Goal: Task Accomplishment & Management: Check status

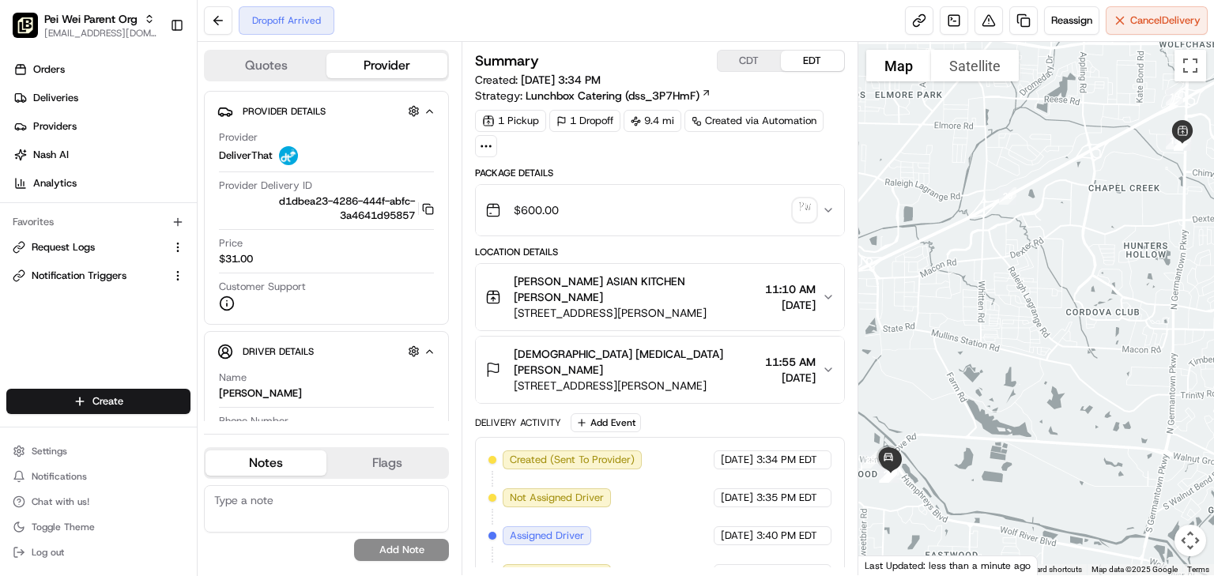
click at [694, 378] on span "[STREET_ADDRESS][PERSON_NAME]" at bounding box center [636, 386] width 245 height 16
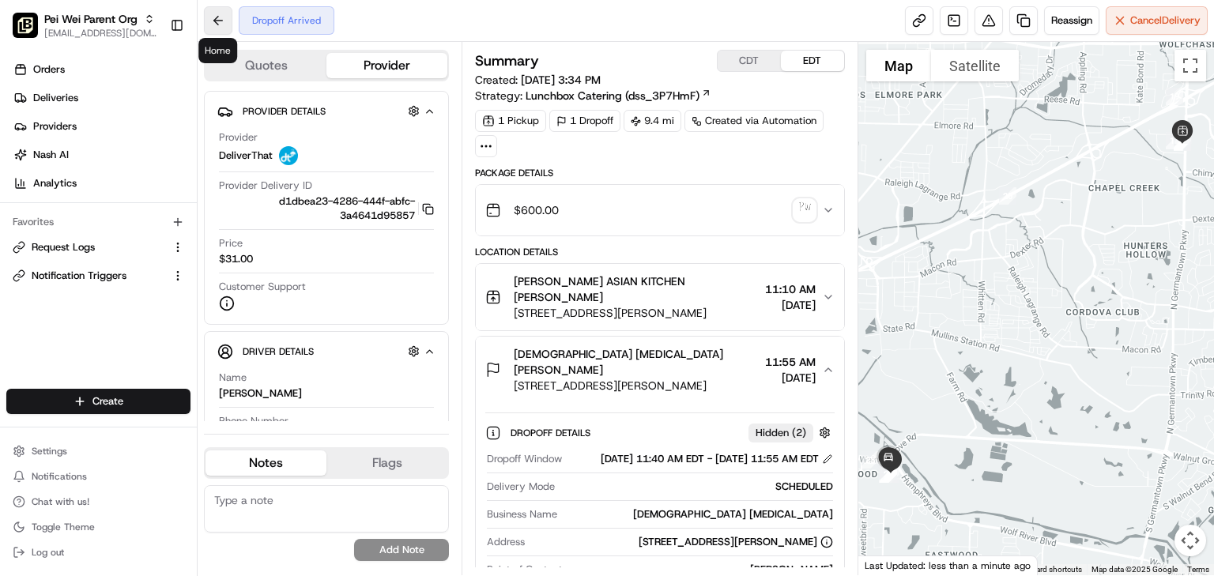
click at [216, 19] on button at bounding box center [218, 20] width 28 height 28
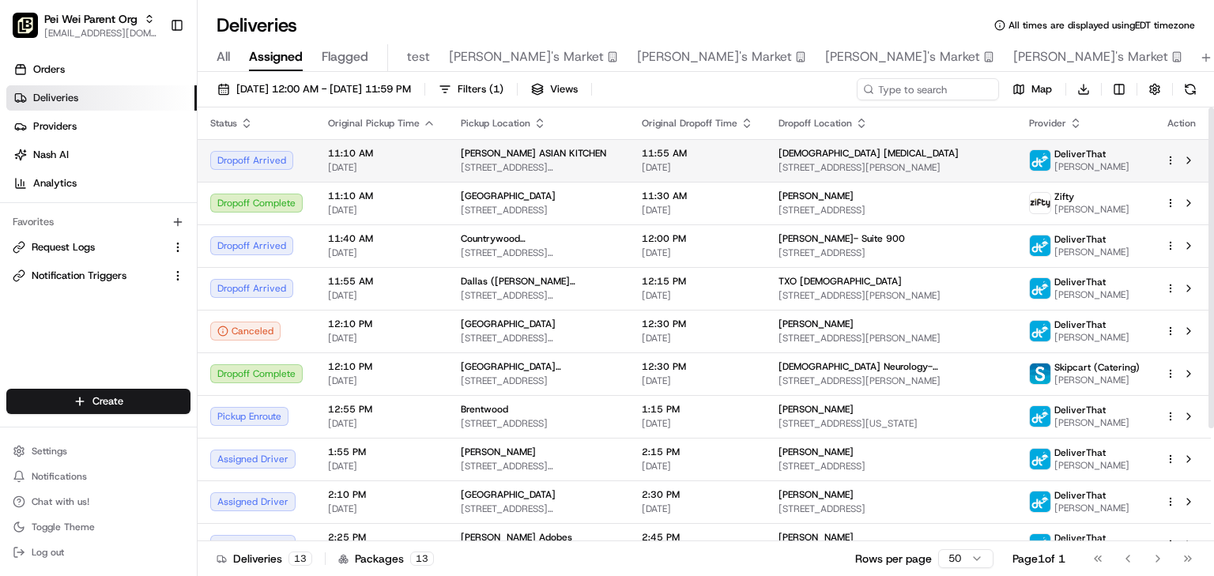
click at [1173, 158] on html "Pei Wei Parent Org onboard@lunchbox.io Toggle Sidebar Orders Deliveries Provide…" at bounding box center [607, 288] width 1214 height 576
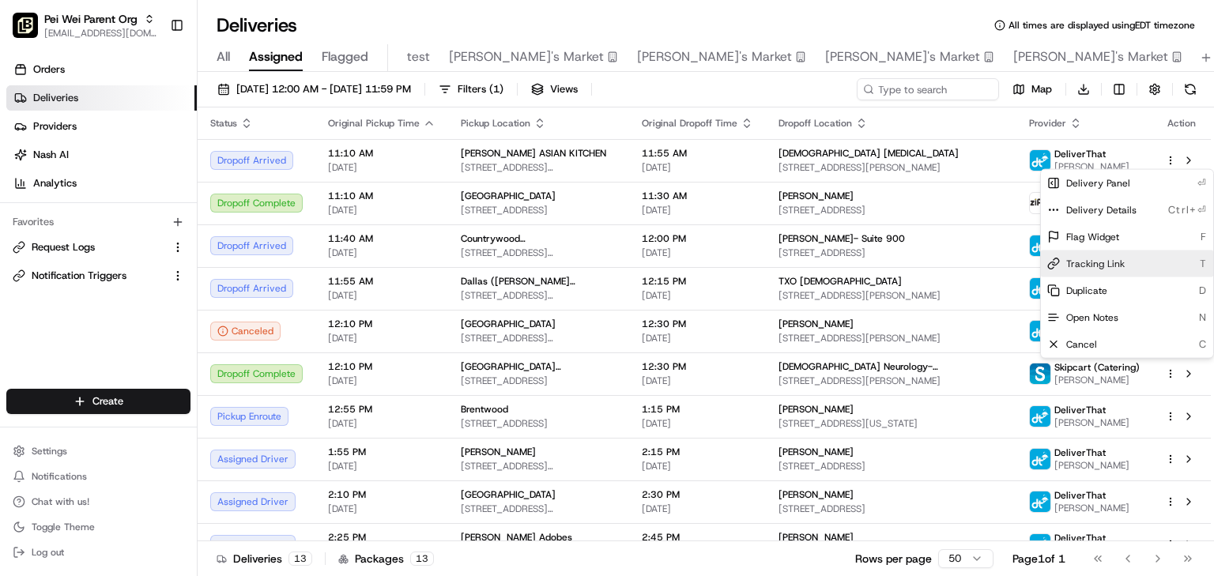
click at [1097, 256] on div "Tracking Link T" at bounding box center [1127, 263] width 172 height 27
click at [557, 161] on html "Pei Wei Parent Org onboard@lunchbox.io Toggle Sidebar Orders Deliveries Provide…" at bounding box center [607, 288] width 1214 height 576
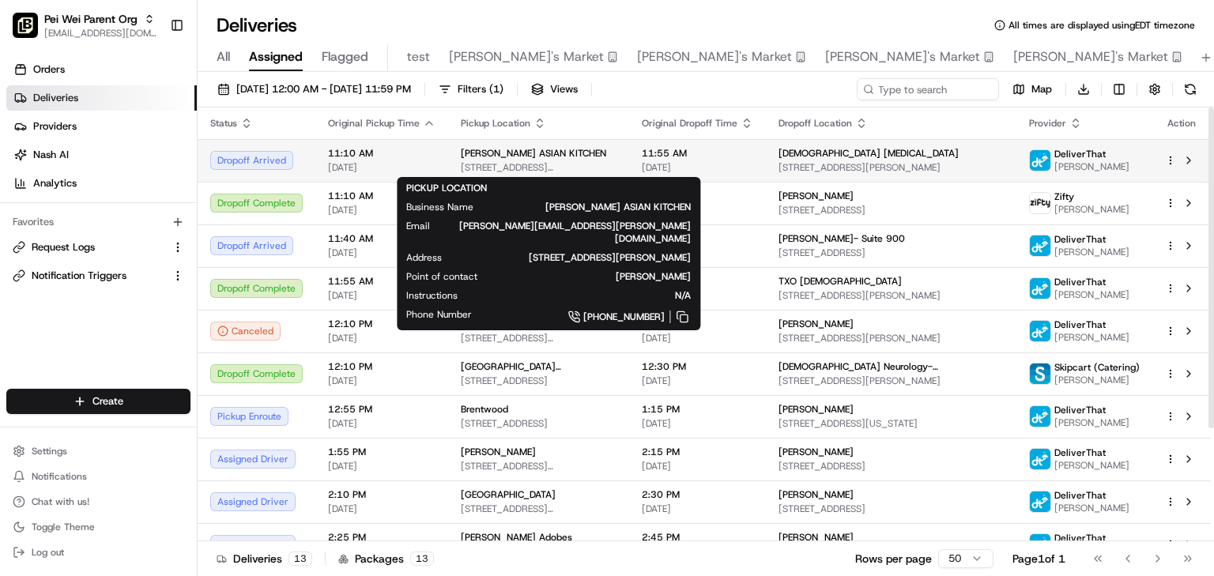
click at [557, 161] on span "[STREET_ADDRESS][PERSON_NAME]" at bounding box center [539, 167] width 156 height 13
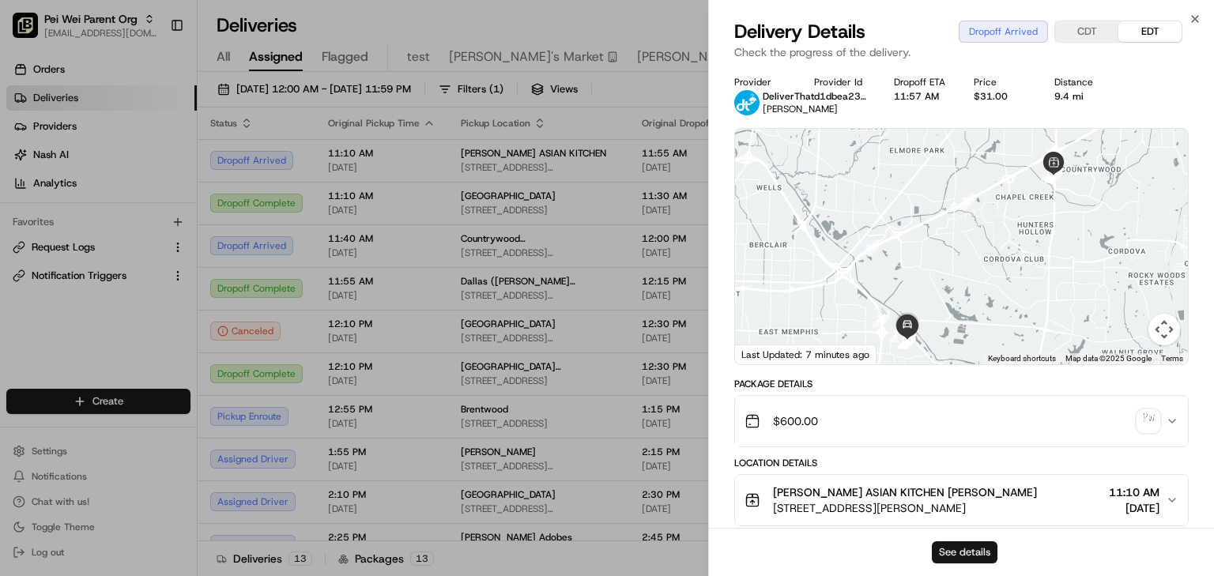
click at [973, 550] on button "See details" at bounding box center [965, 552] width 66 height 22
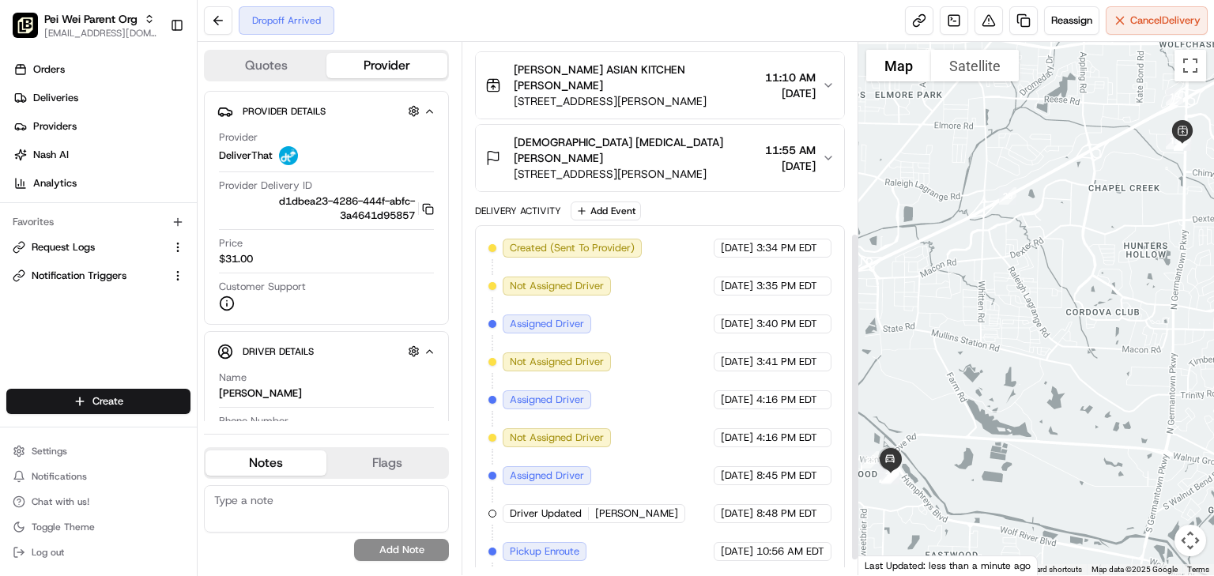
scroll to position [333, 0]
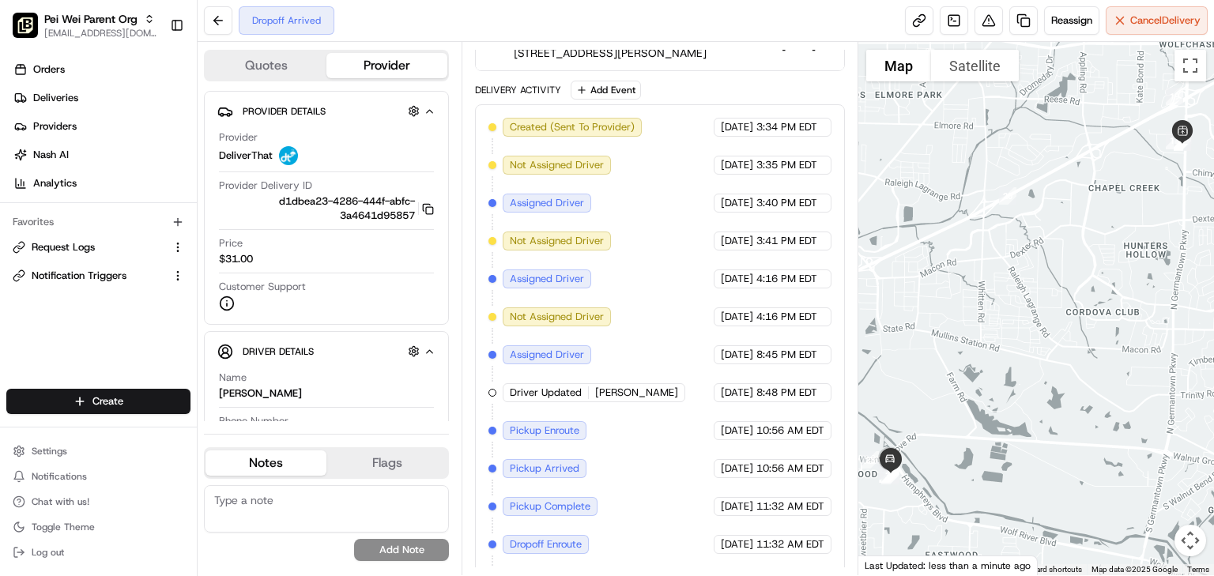
click at [676, 11] on div "Dropoff Arrived Reassign Cancel Delivery" at bounding box center [706, 21] width 1016 height 42
click at [558, 29] on div "Dropoff Complete Reassign Cancel Delivery" at bounding box center [706, 21] width 1016 height 42
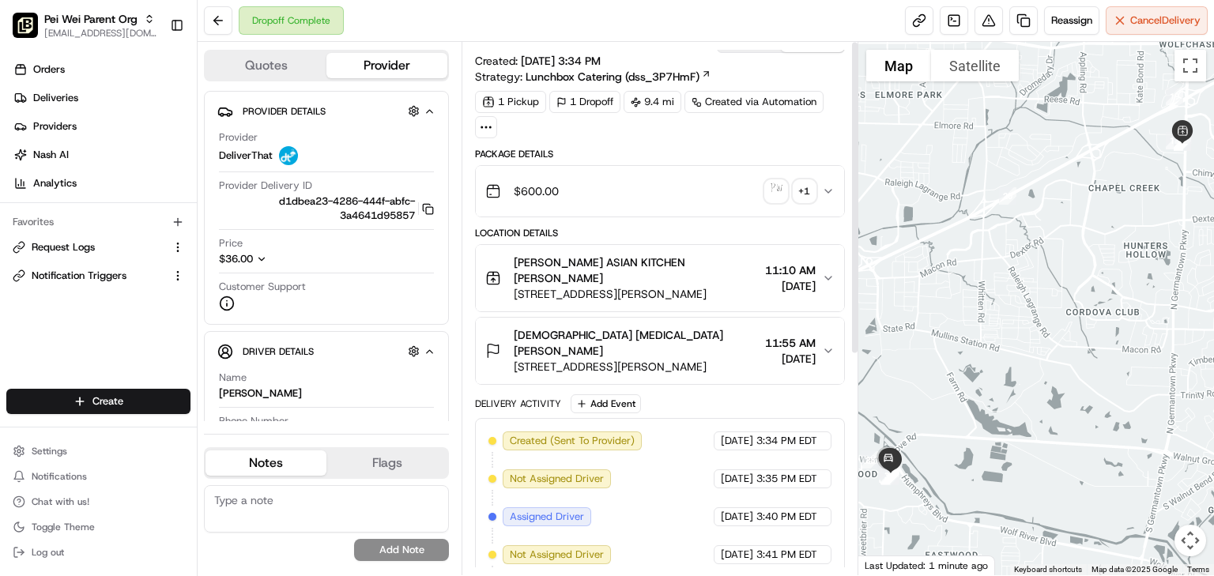
scroll to position [0, 0]
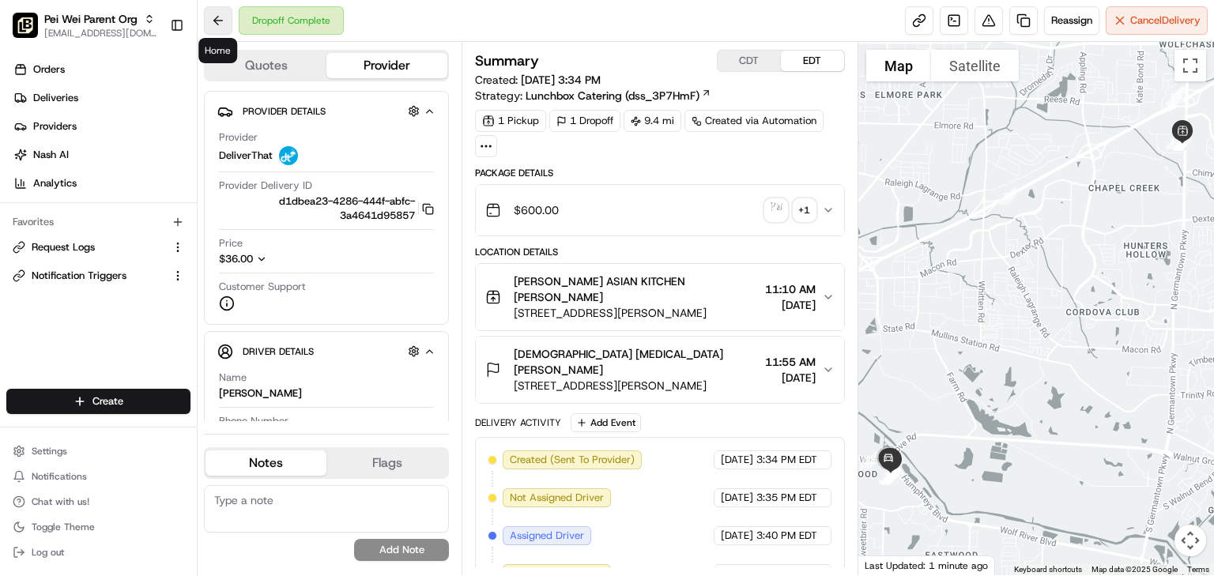
click at [216, 16] on button at bounding box center [218, 20] width 28 height 28
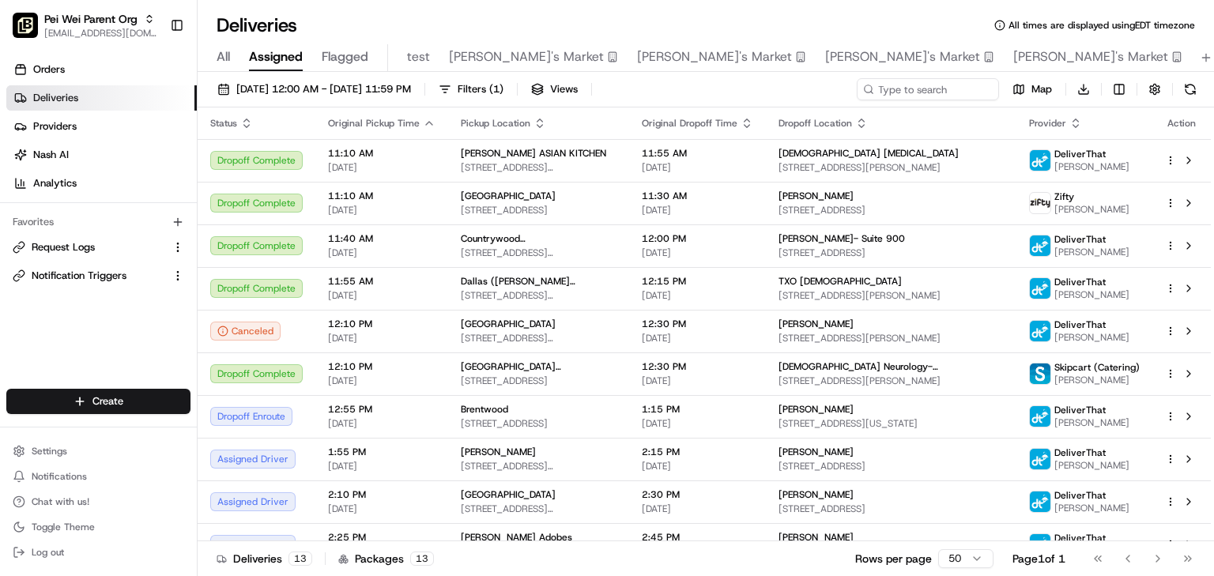
click at [733, 30] on div "Deliveries All times are displayed using EDT timezone" at bounding box center [706, 25] width 1016 height 25
click at [718, 16] on div "Deliveries All times are displayed using EDT timezone" at bounding box center [706, 25] width 1016 height 25
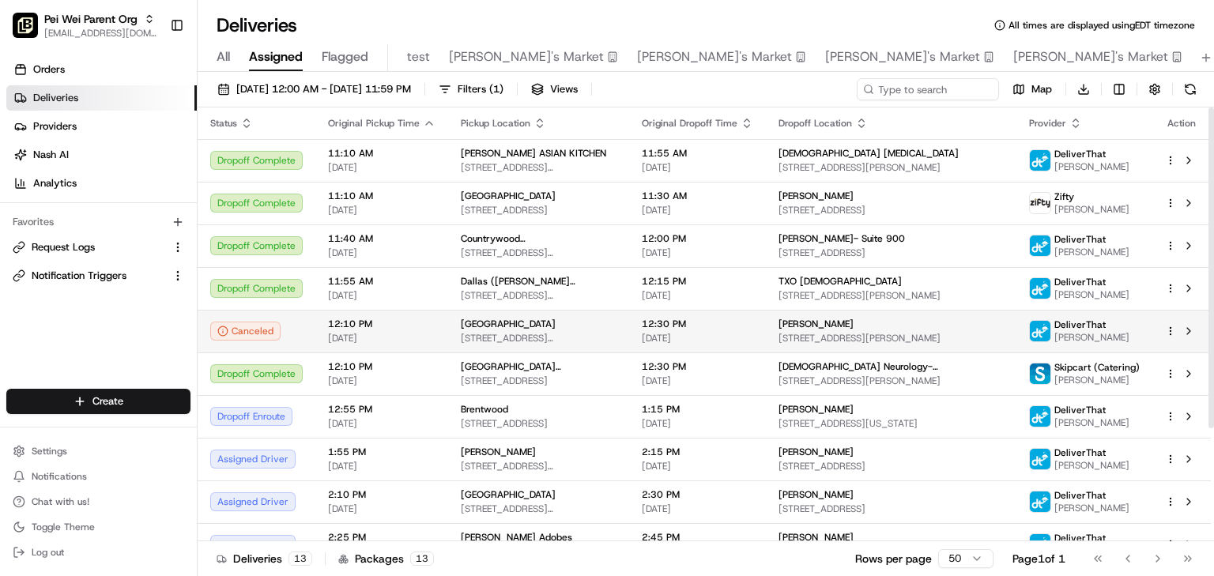
click at [521, 326] on div "[GEOGRAPHIC_DATA]" at bounding box center [539, 324] width 156 height 13
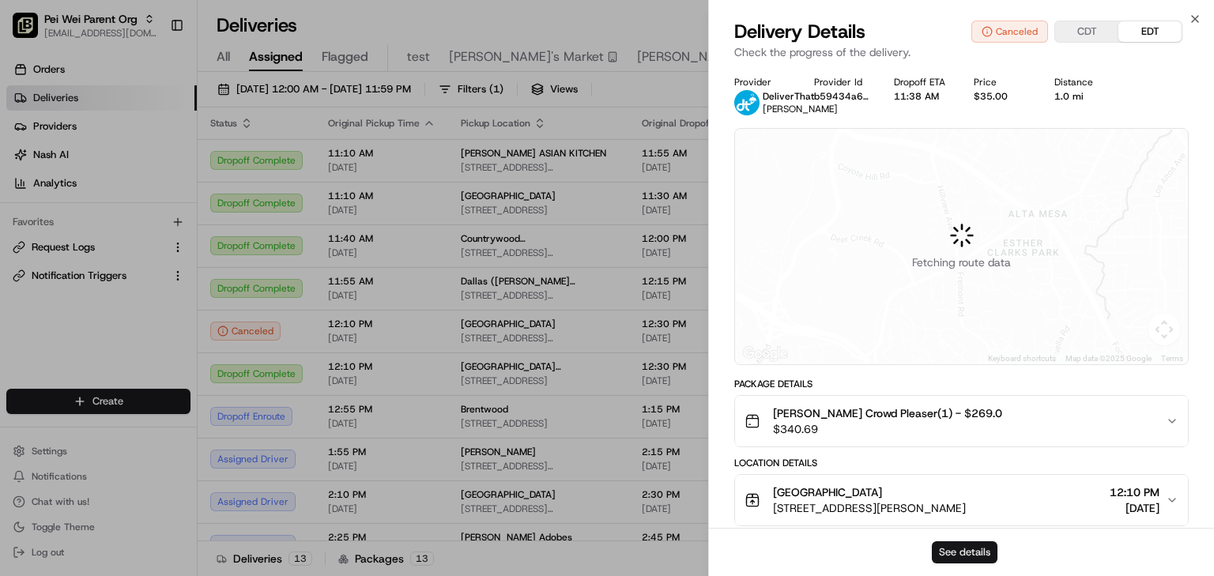
click at [967, 550] on button "See details" at bounding box center [965, 552] width 66 height 22
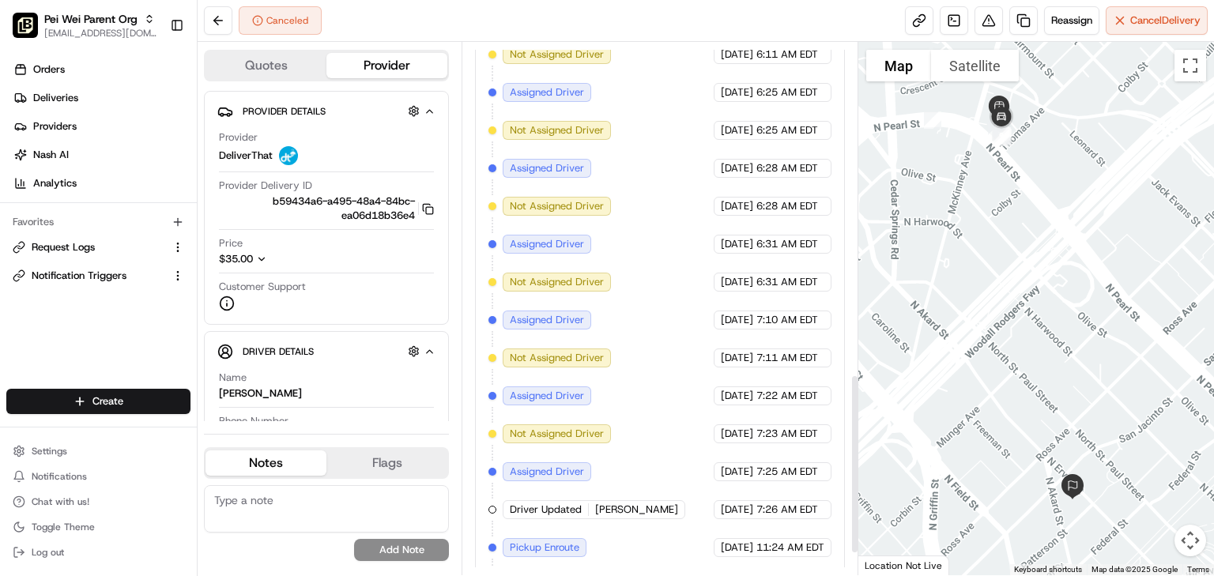
scroll to position [1047, 0]
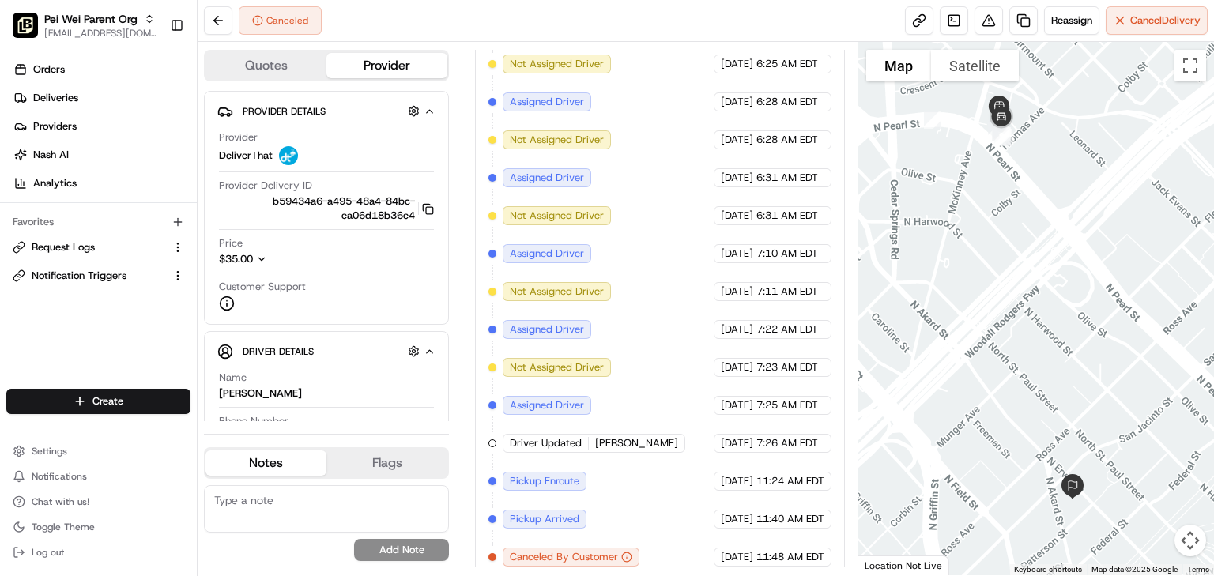
click at [483, 13] on div "Canceled Reassign Cancel Delivery" at bounding box center [706, 21] width 1016 height 42
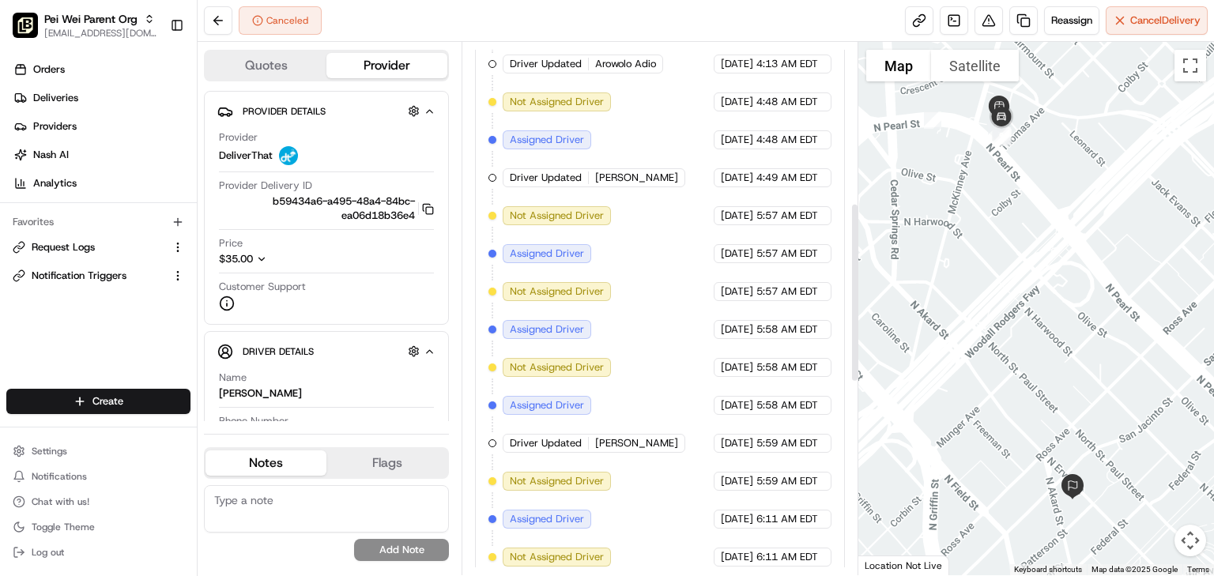
scroll to position [162, 0]
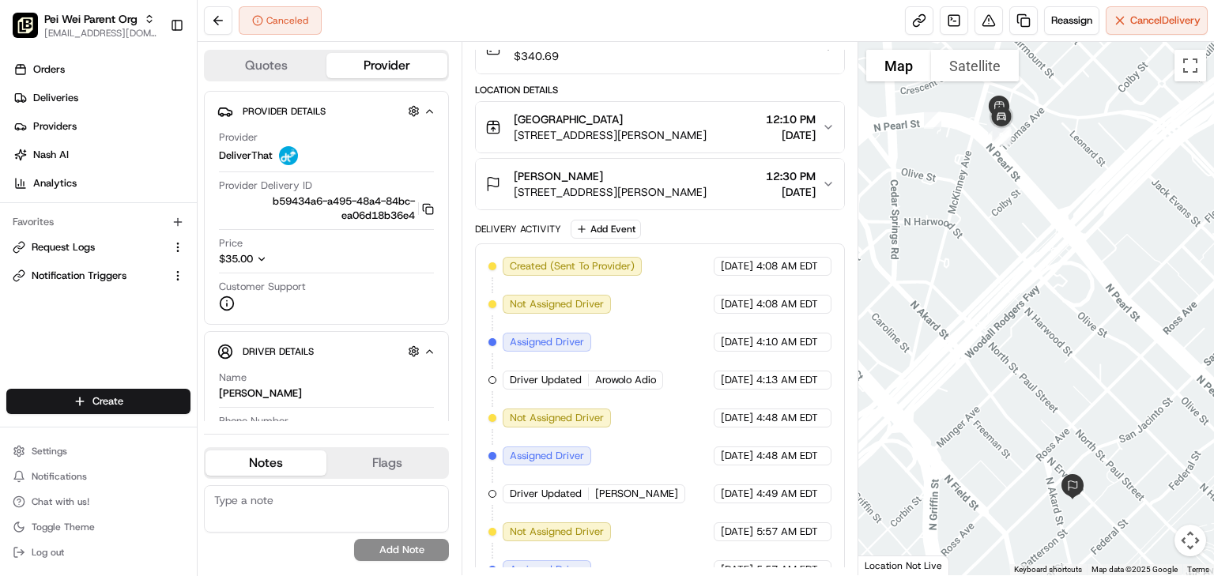
click at [829, 179] on icon "button" at bounding box center [828, 184] width 13 height 13
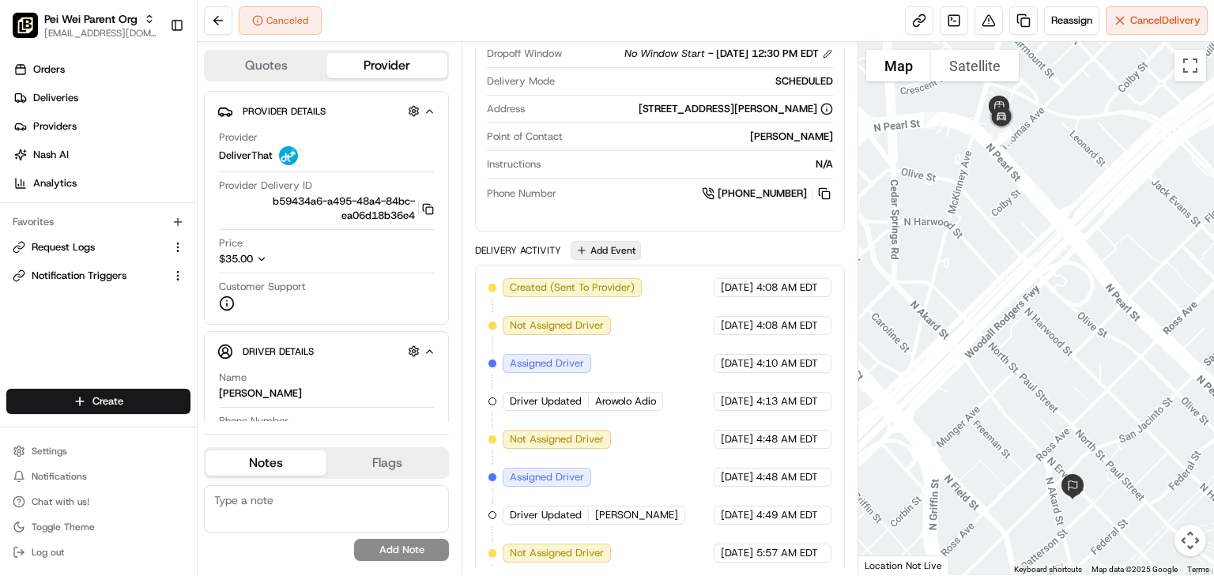
scroll to position [225, 0]
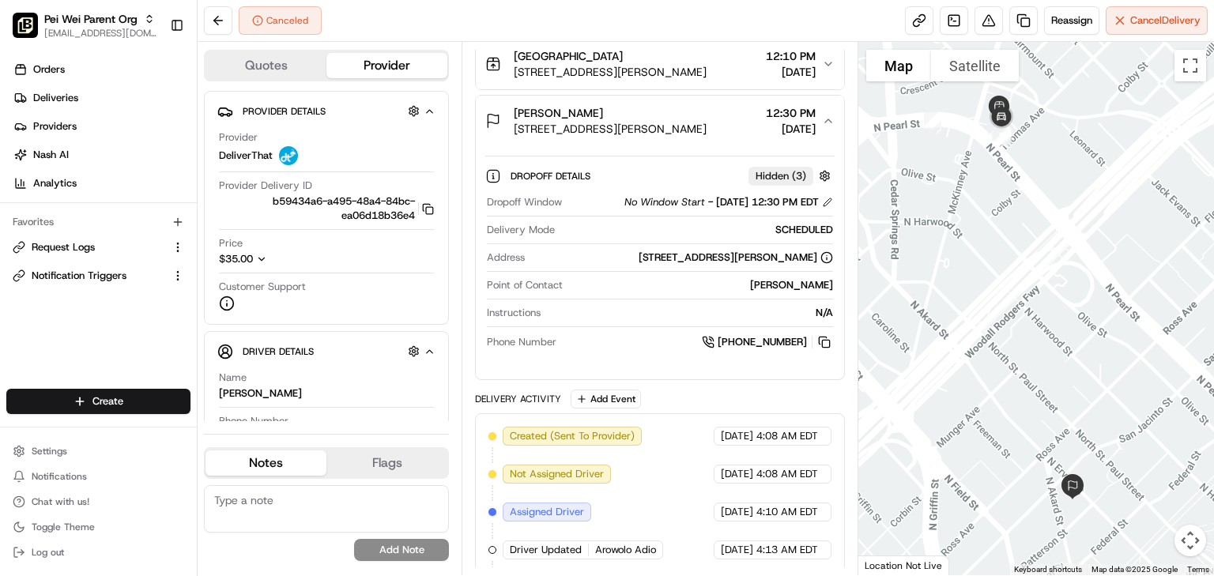
click at [570, 12] on div "Canceled Reassign Cancel Delivery" at bounding box center [706, 21] width 1016 height 42
click at [52, 452] on span "Settings" at bounding box center [50, 451] width 36 height 13
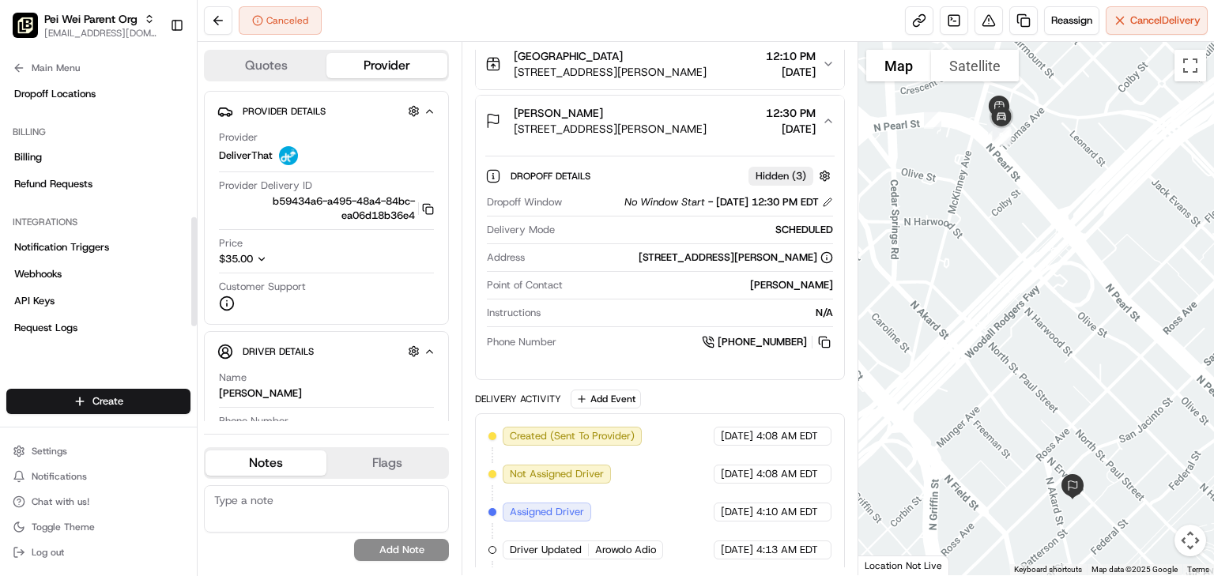
scroll to position [361, 0]
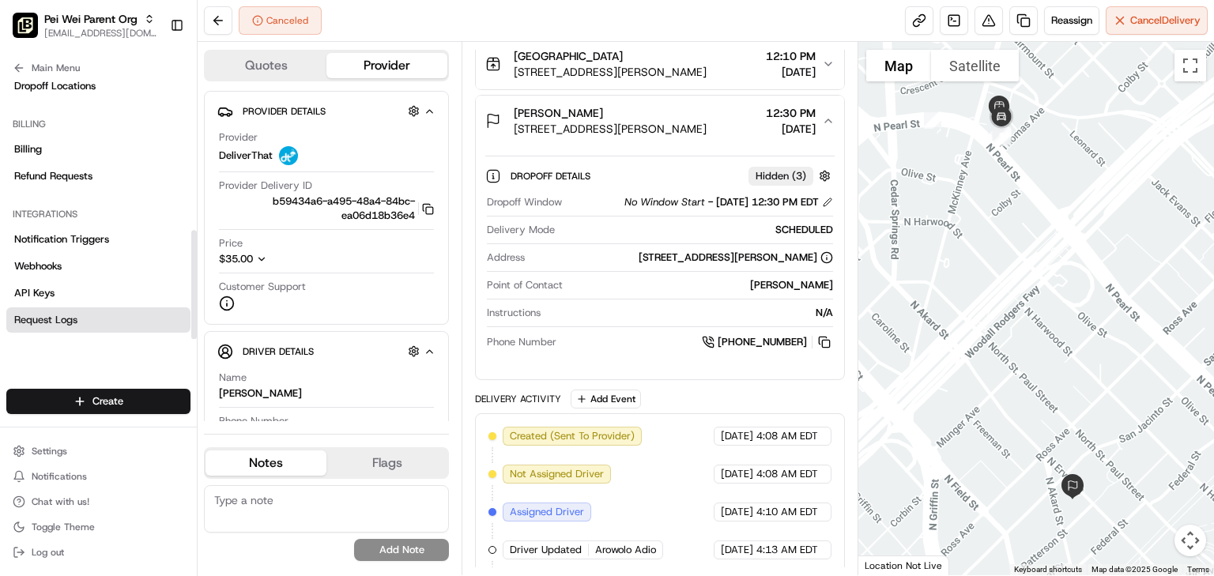
click at [36, 317] on span "Request Logs" at bounding box center [45, 320] width 63 height 14
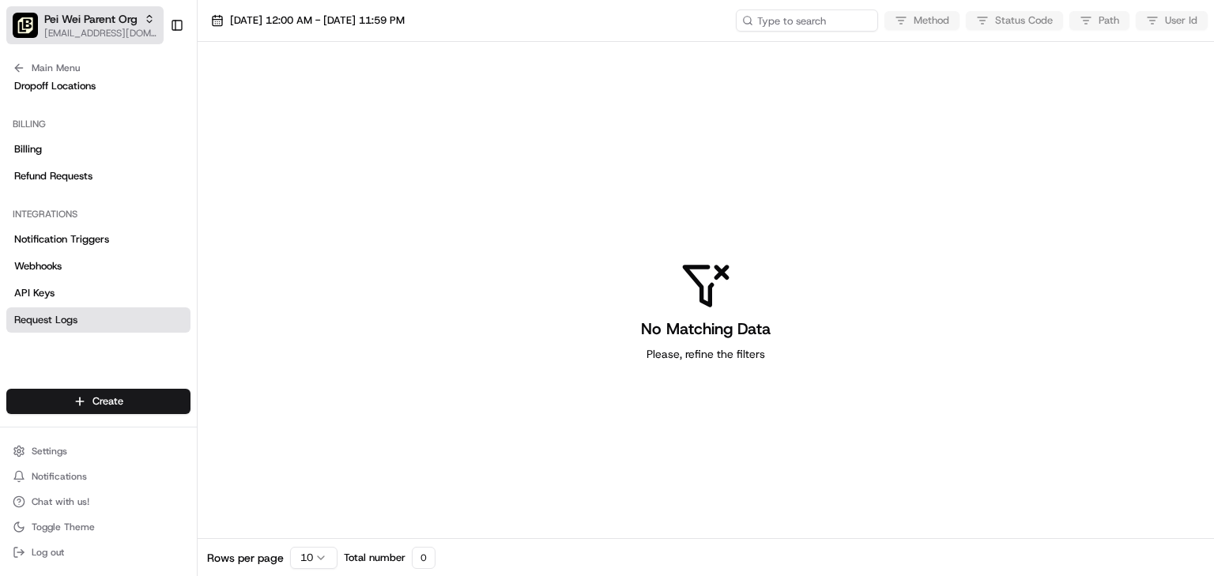
click at [71, 19] on span "Pei Wei Parent Org" at bounding box center [90, 19] width 93 height 16
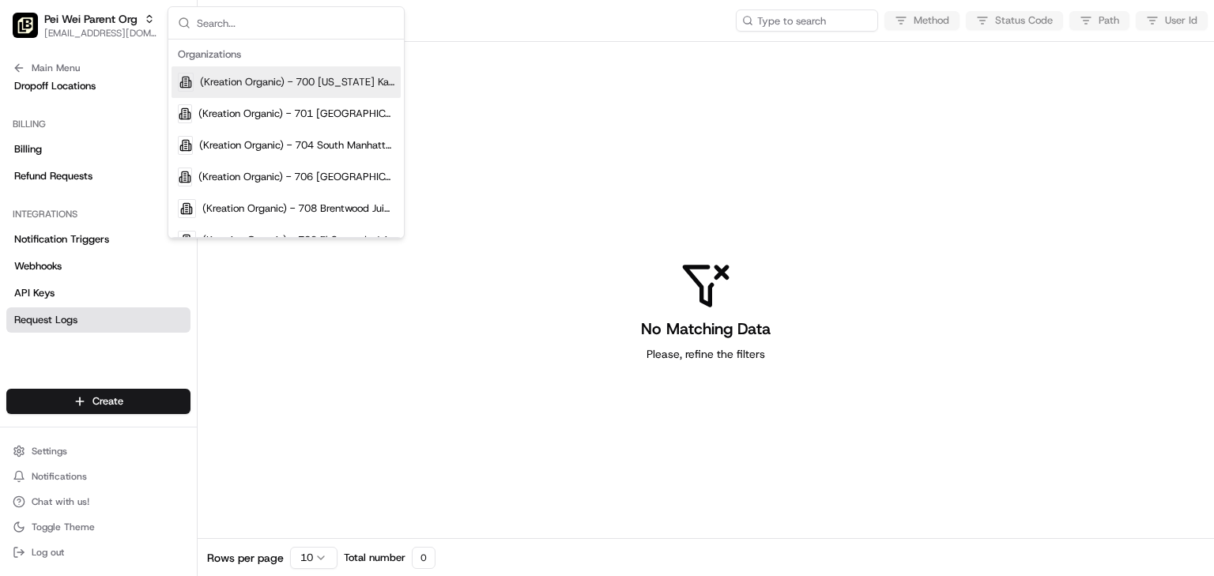
click at [241, 22] on input "text" at bounding box center [296, 23] width 198 height 32
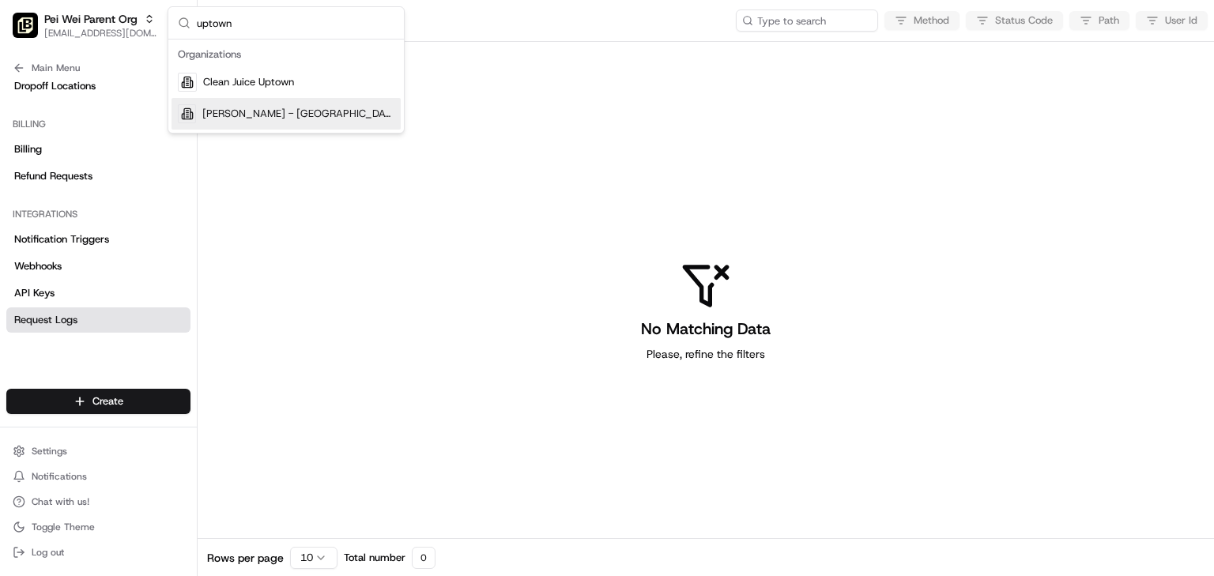
type input "uptown"
click at [278, 111] on span "[PERSON_NAME] - [GEOGRAPHIC_DATA]" at bounding box center [298, 114] width 192 height 14
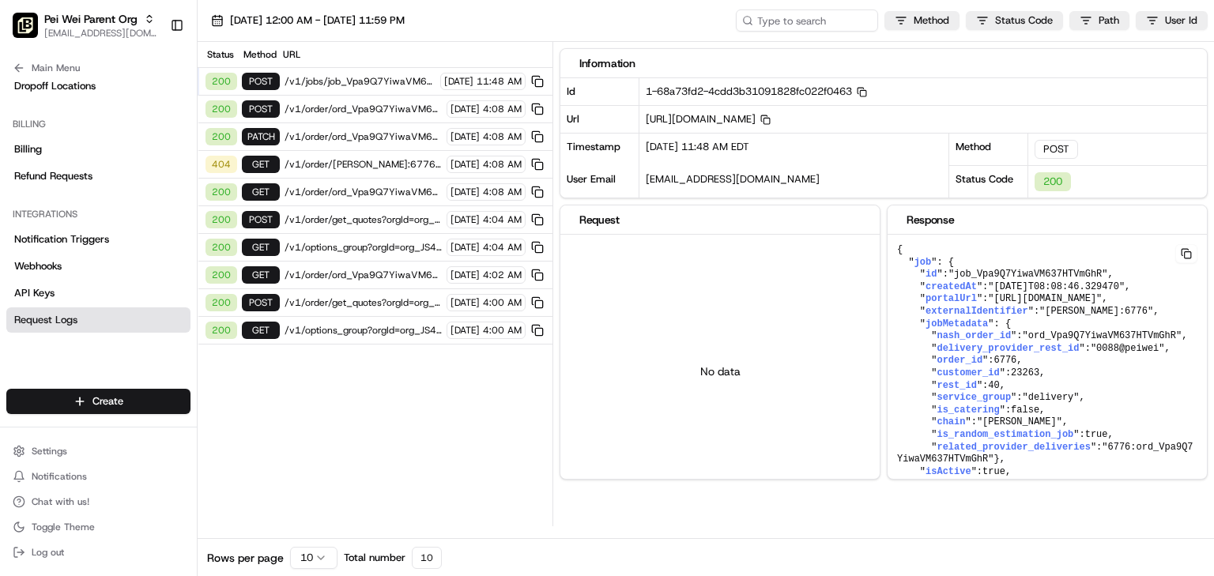
click at [356, 158] on span "/v1/order/Pei Wei:6776?orgId=org_JS4soQ" at bounding box center [362, 164] width 157 height 13
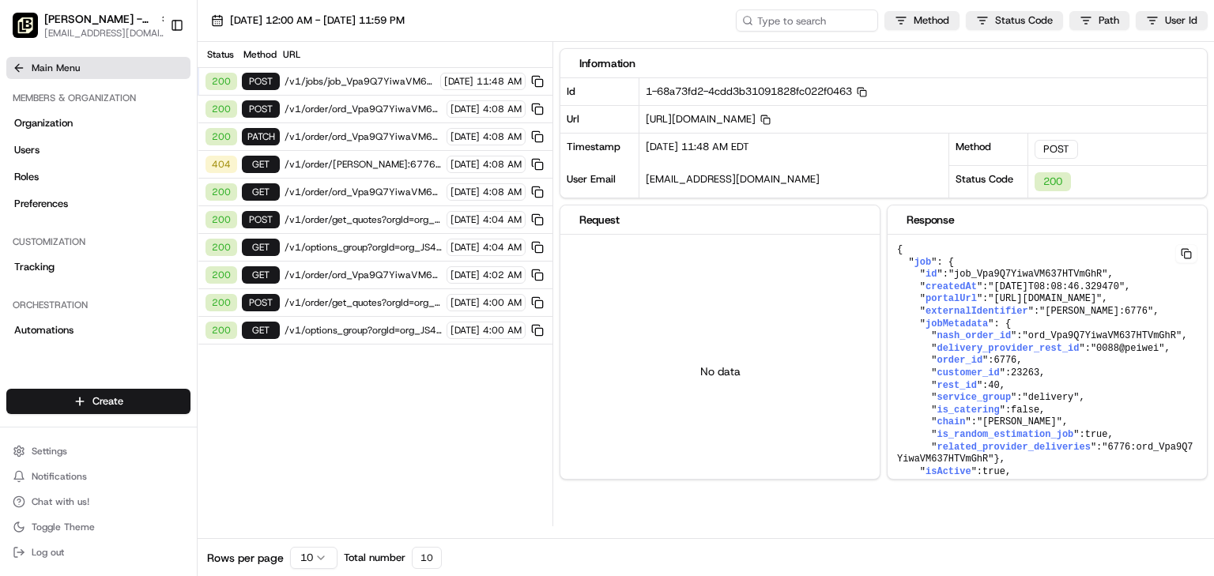
click at [52, 65] on span "Main Menu" at bounding box center [56, 68] width 48 height 13
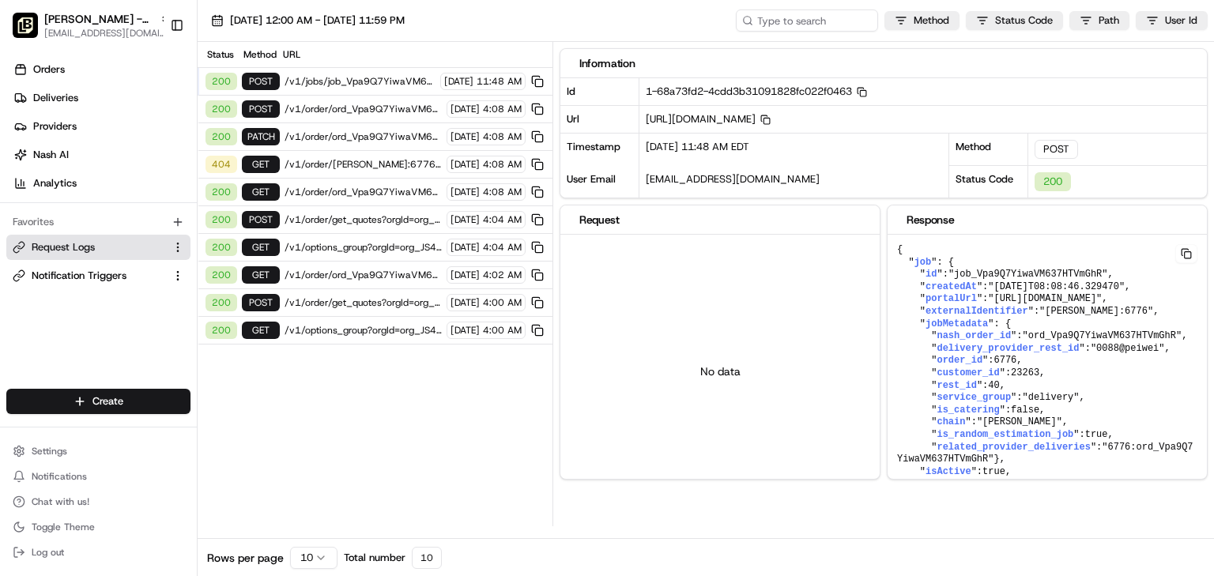
scroll to position [126, 0]
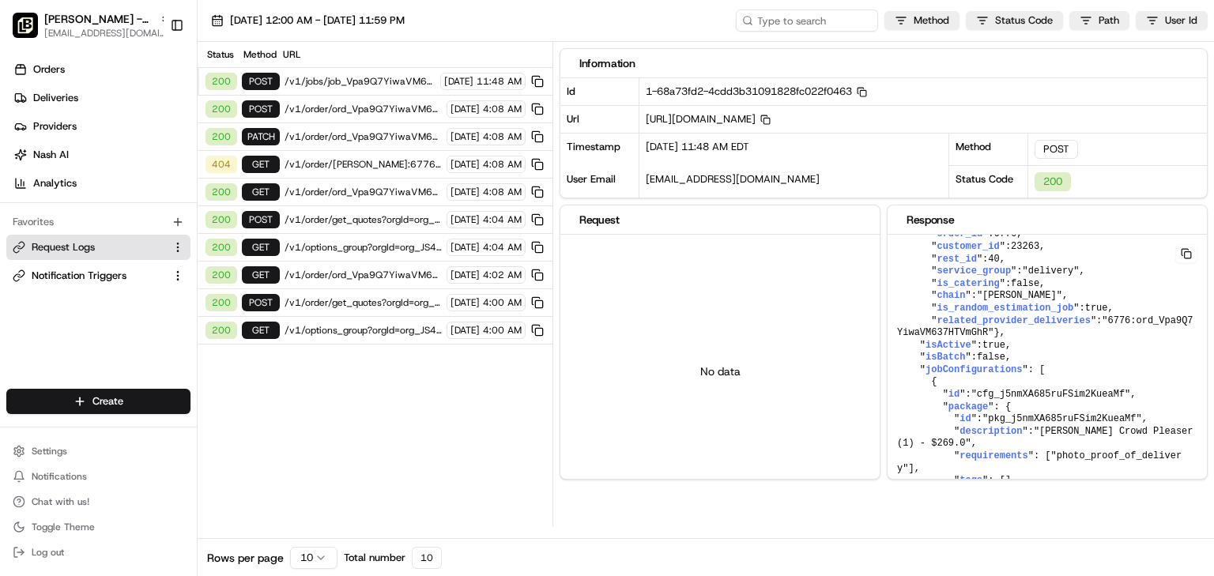
click at [297, 158] on span "/v1/order/Pei Wei:6776?orgId=org_JS4soQ" at bounding box center [362, 164] width 157 height 13
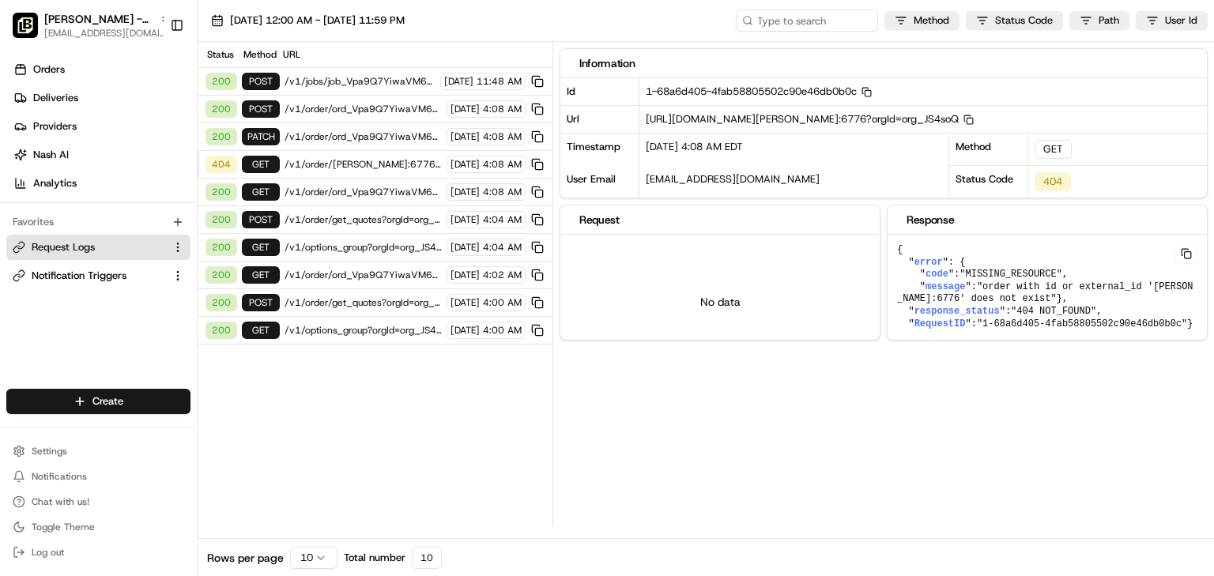
click at [978, 491] on div "Information Id 1-68a6d405-4fab58805502c90e46db0b0c Copy 1-68a6d405-4fab58805502…" at bounding box center [886, 284] width 654 height 484
click at [300, 160] on span "/v1/order/Pei Wei:6776?orgId=org_JS4soQ" at bounding box center [362, 164] width 157 height 13
click at [218, 162] on div "404" at bounding box center [221, 164] width 32 height 17
click at [596, 25] on div "08/21/2025 12:00 AM - 08/21/2025 11:59 PM Method Status Code Path User Id" at bounding box center [706, 21] width 1016 height 42
drag, startPoint x: 534, startPoint y: 28, endPoint x: 477, endPoint y: 33, distance: 57.2
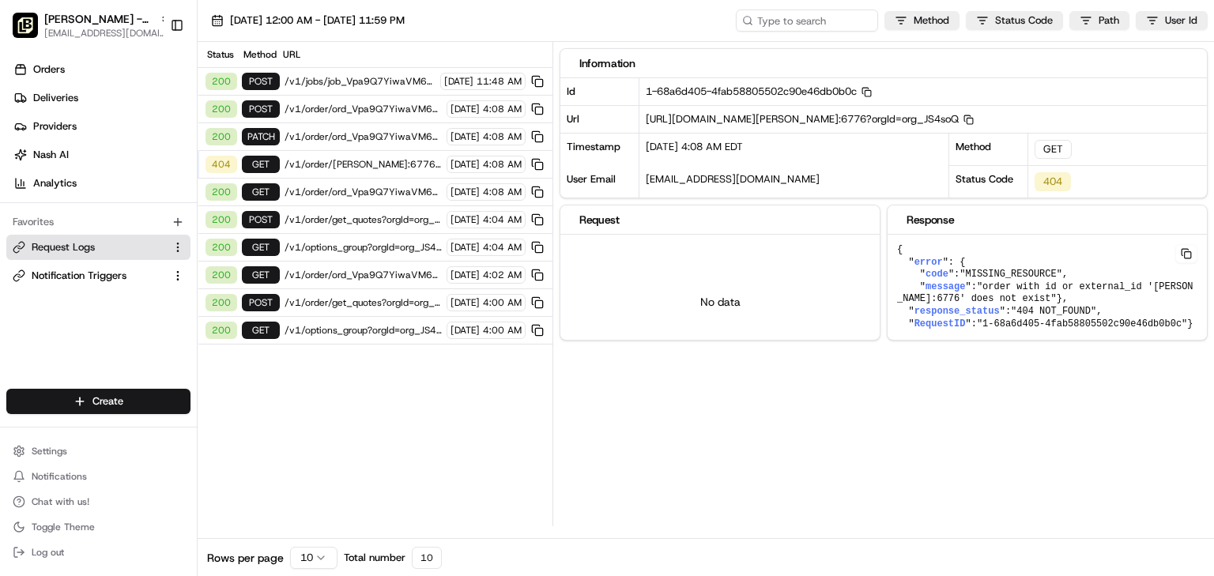
click at [534, 27] on div "08/21/2025 12:00 AM - 08/21/2025 11:59 PM Method Status Code Path User Id" at bounding box center [706, 21] width 1016 height 42
click at [57, 72] on span "Orders" at bounding box center [49, 69] width 32 height 14
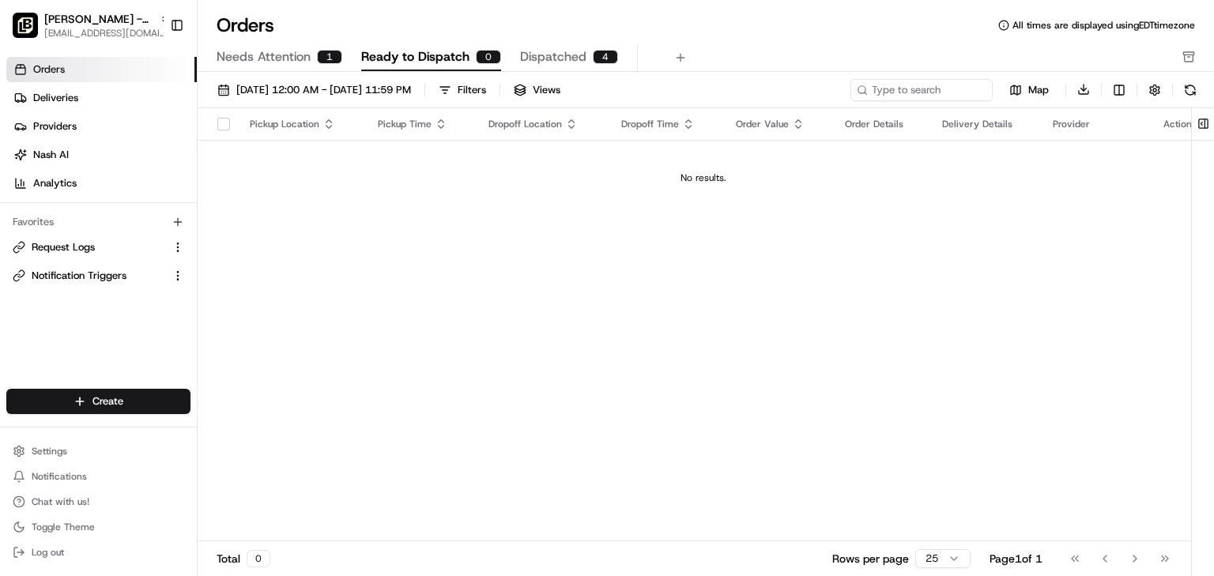
click at [291, 58] on span "Needs Attention" at bounding box center [263, 56] width 94 height 19
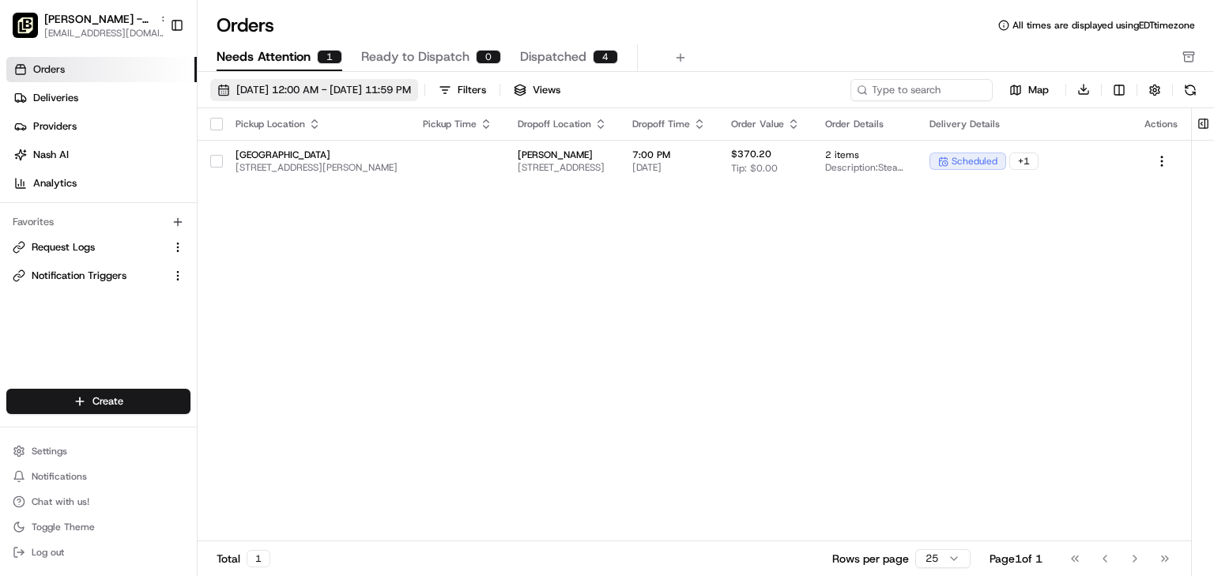
click at [328, 88] on span "08/01/2025 12:00 AM - 08/31/2025 11:59 PM" at bounding box center [323, 90] width 175 height 14
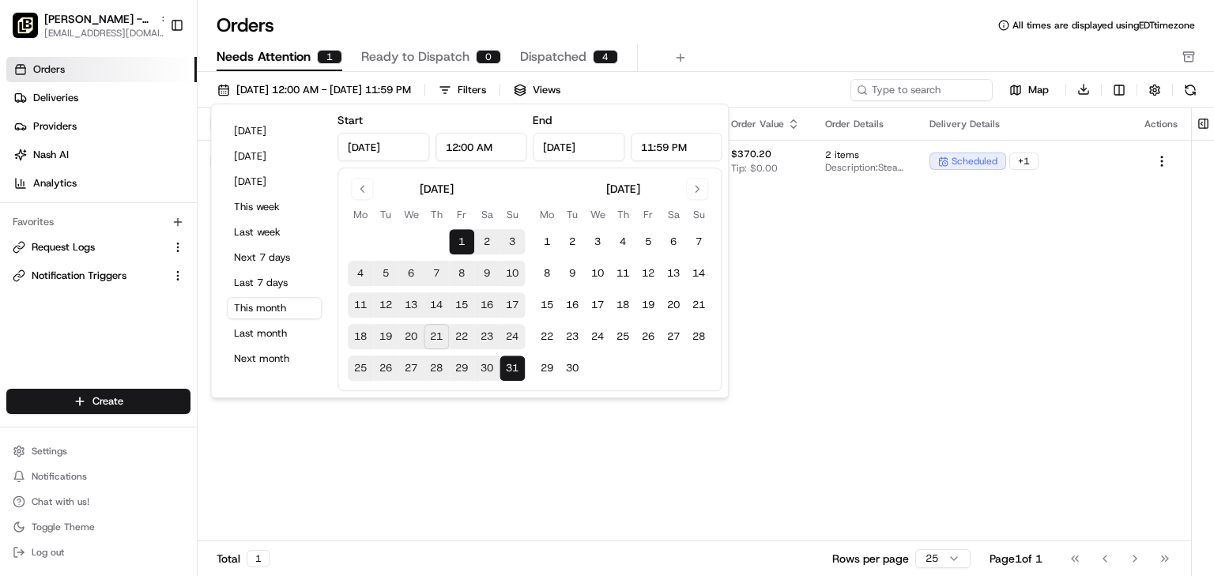
click at [888, 239] on div "Pickup Location Pickup Time Dropoff Location Dropoff Time Order Value Order Det…" at bounding box center [695, 325] width 994 height 434
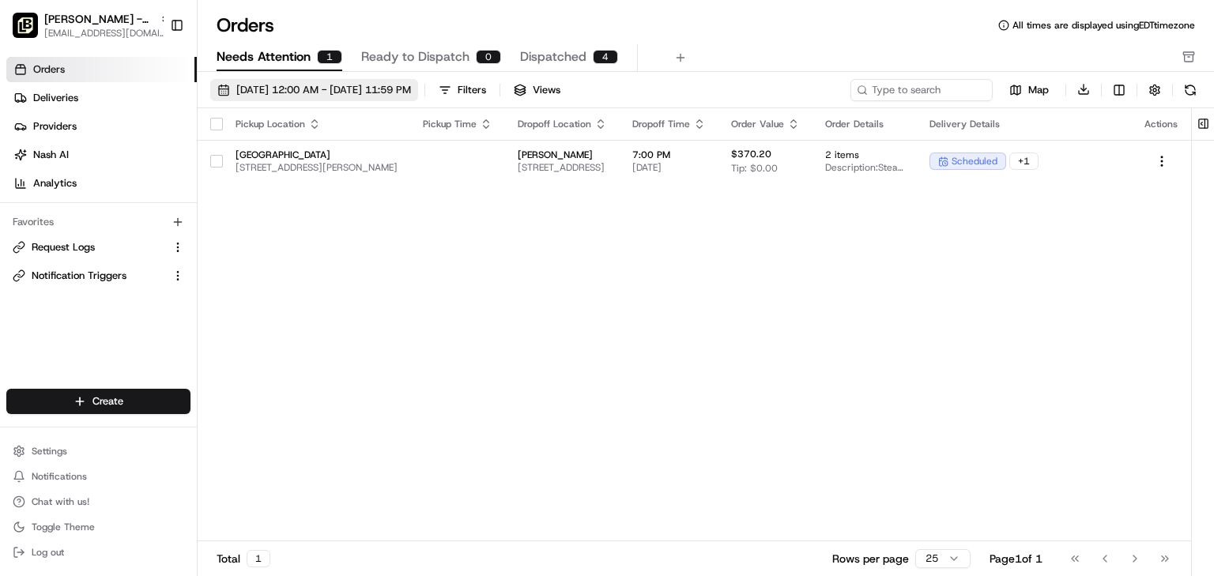
click at [323, 86] on span "08/01/2025 12:00 AM - 08/31/2025 11:59 PM" at bounding box center [323, 90] width 175 height 14
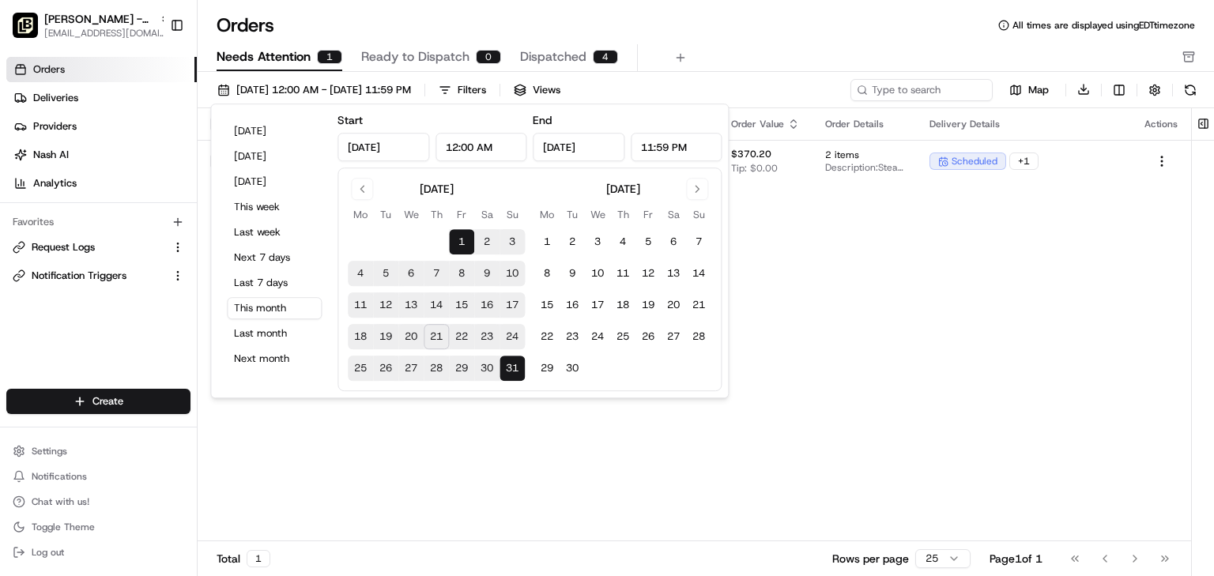
click at [436, 331] on button "21" at bounding box center [436, 336] width 25 height 25
type input "Aug 21, 2025"
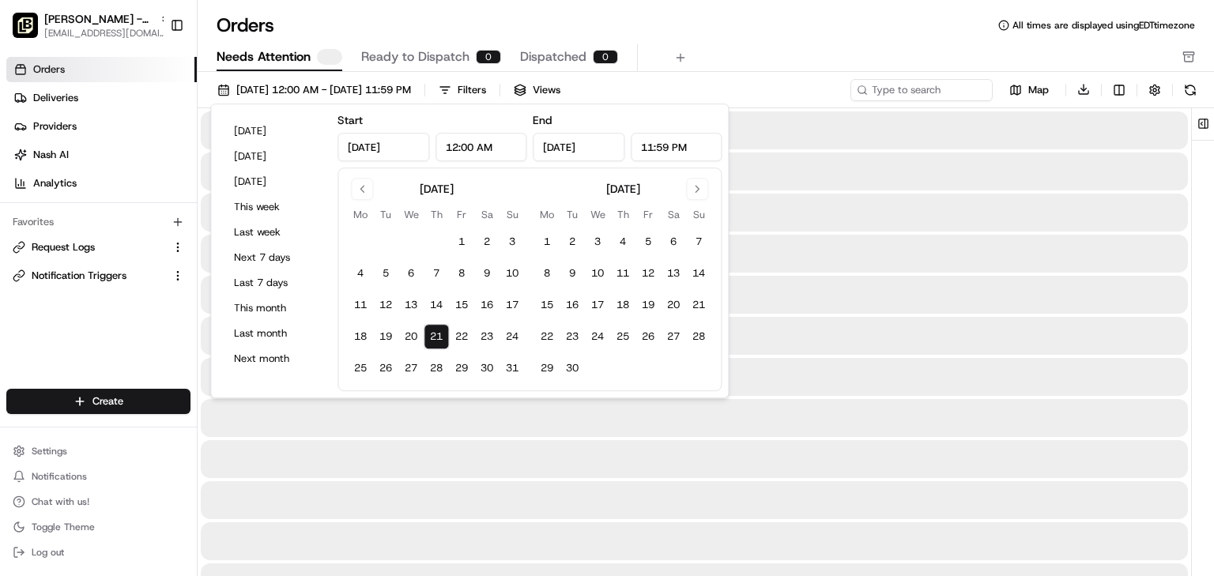
click at [436, 331] on button "21" at bounding box center [436, 336] width 25 height 25
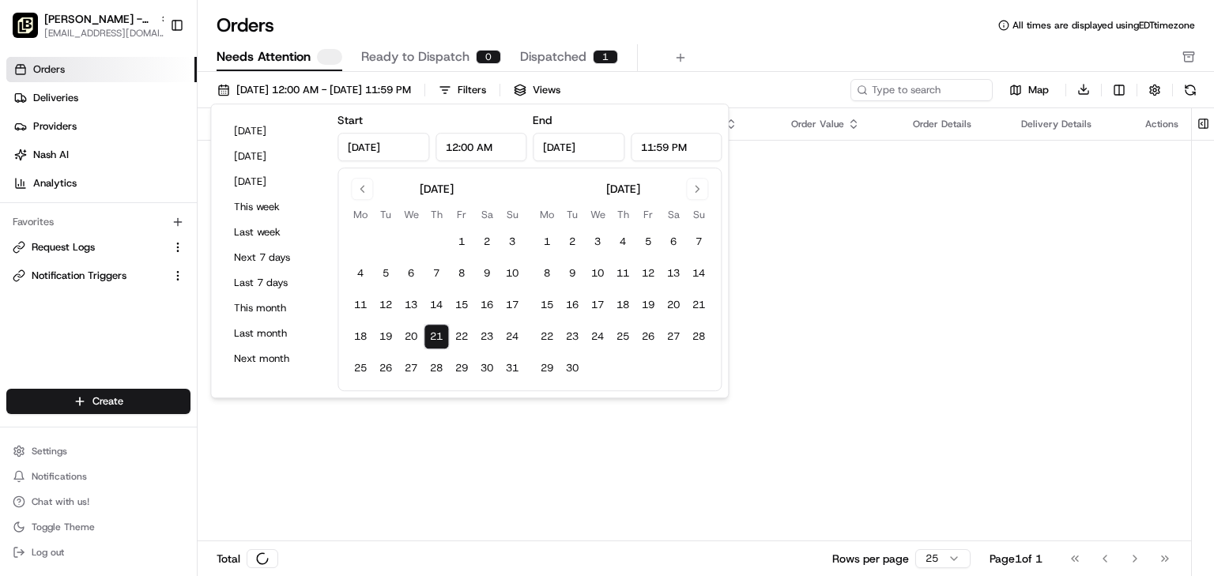
click at [774, 24] on div "Orders All times are displayed using EDT timezone" at bounding box center [706, 25] width 1016 height 25
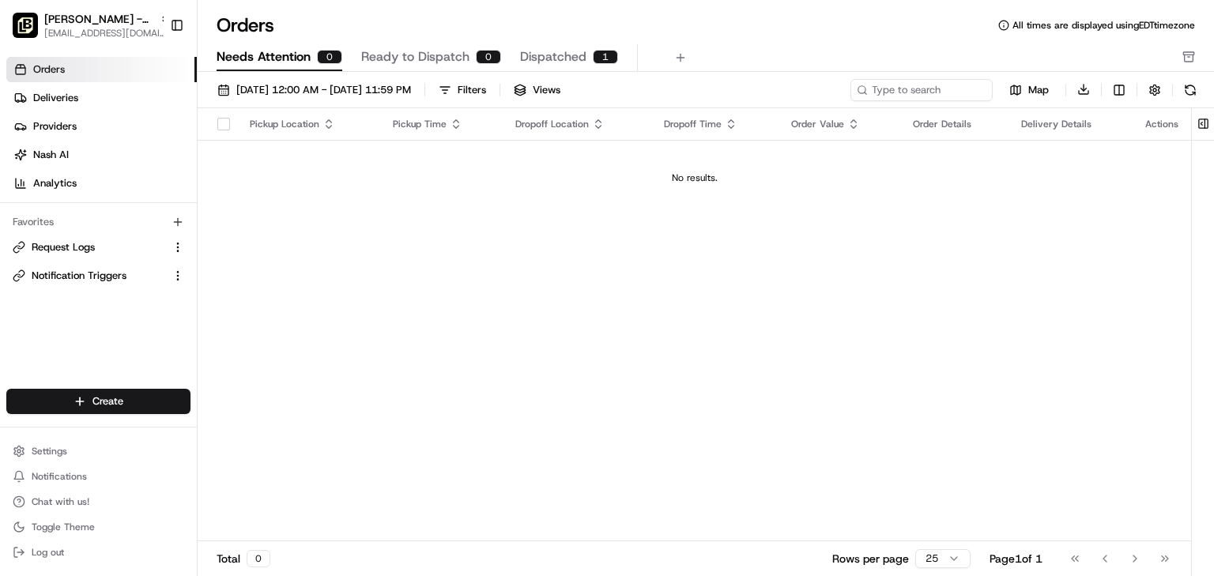
click at [571, 58] on span "Dispatched" at bounding box center [553, 56] width 66 height 19
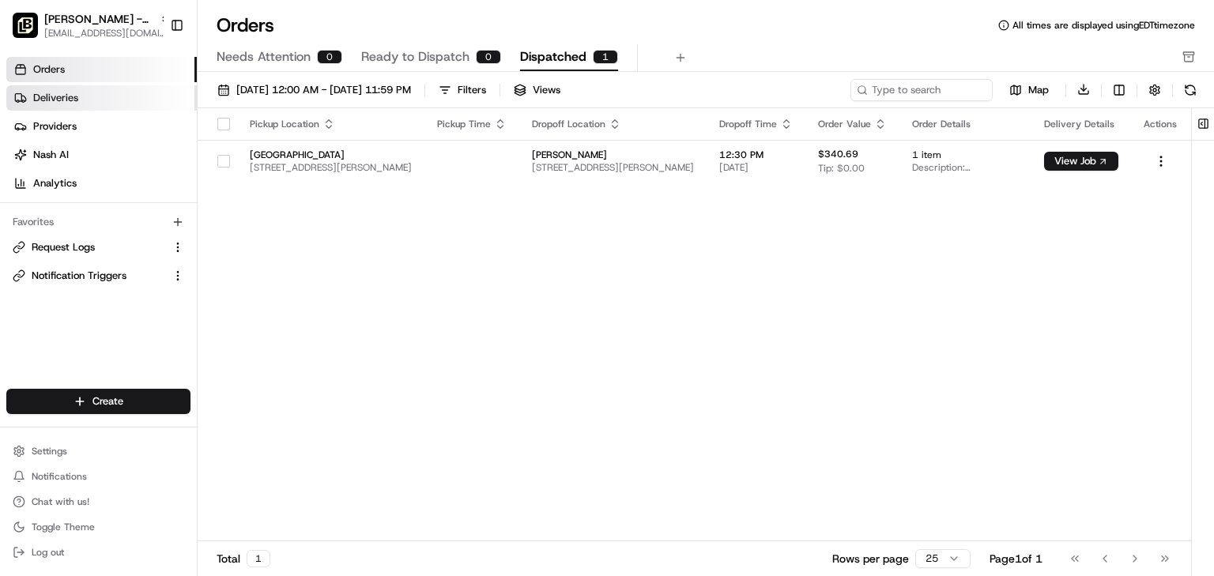
click at [73, 101] on span "Deliveries" at bounding box center [55, 98] width 45 height 14
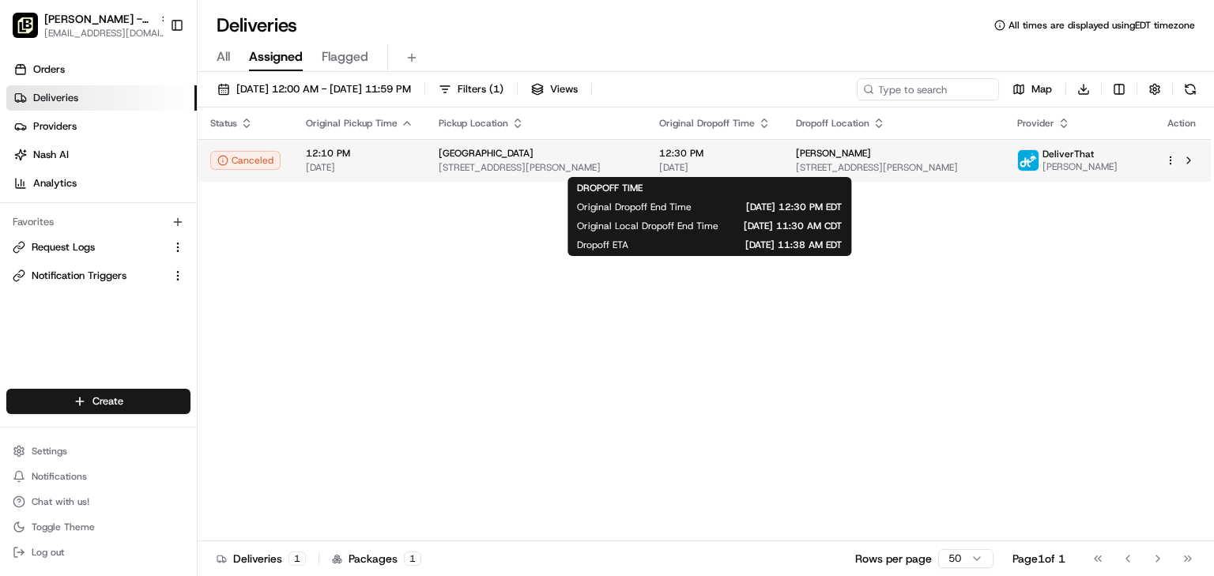
click at [763, 155] on span "12:30 PM" at bounding box center [714, 153] width 111 height 13
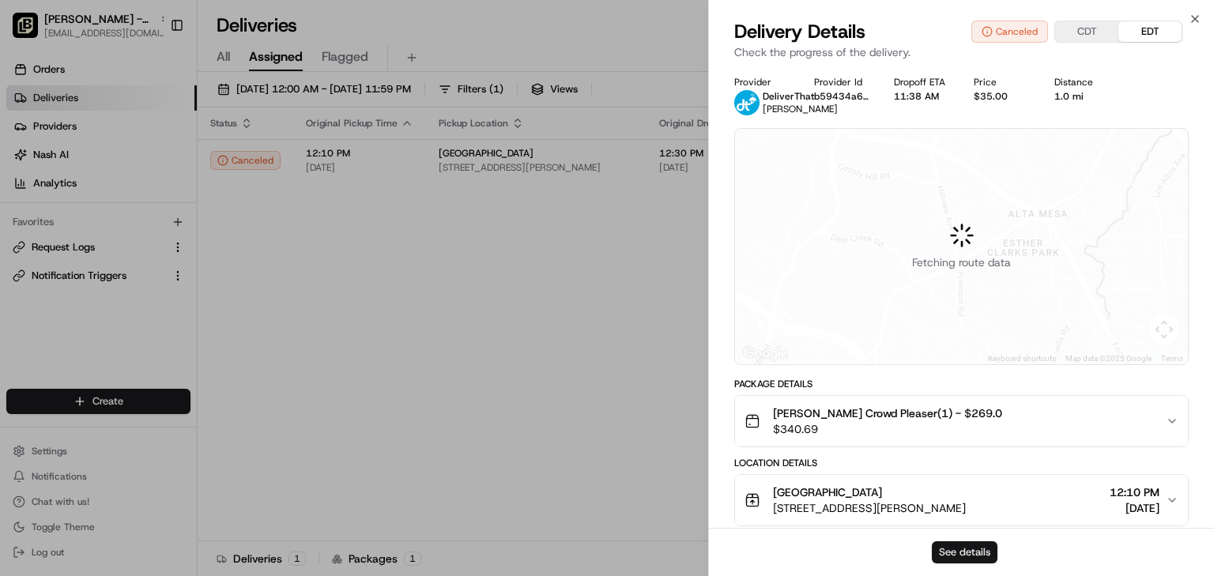
click at [966, 551] on button "See details" at bounding box center [965, 552] width 66 height 22
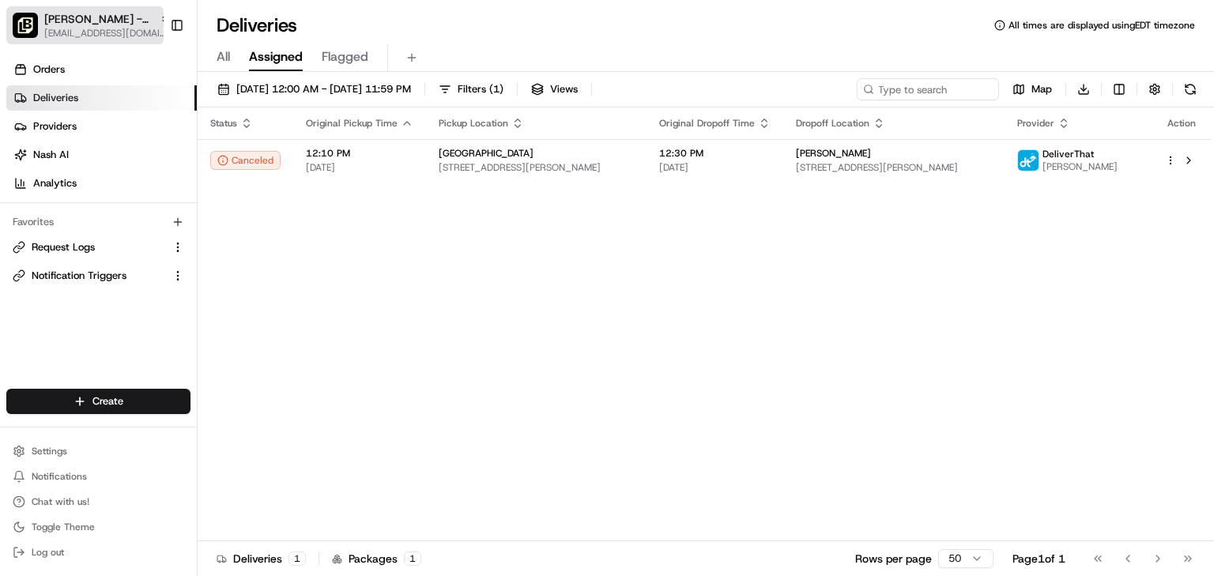
click at [60, 24] on span "[PERSON_NAME] - [GEOGRAPHIC_DATA]" at bounding box center [98, 19] width 109 height 16
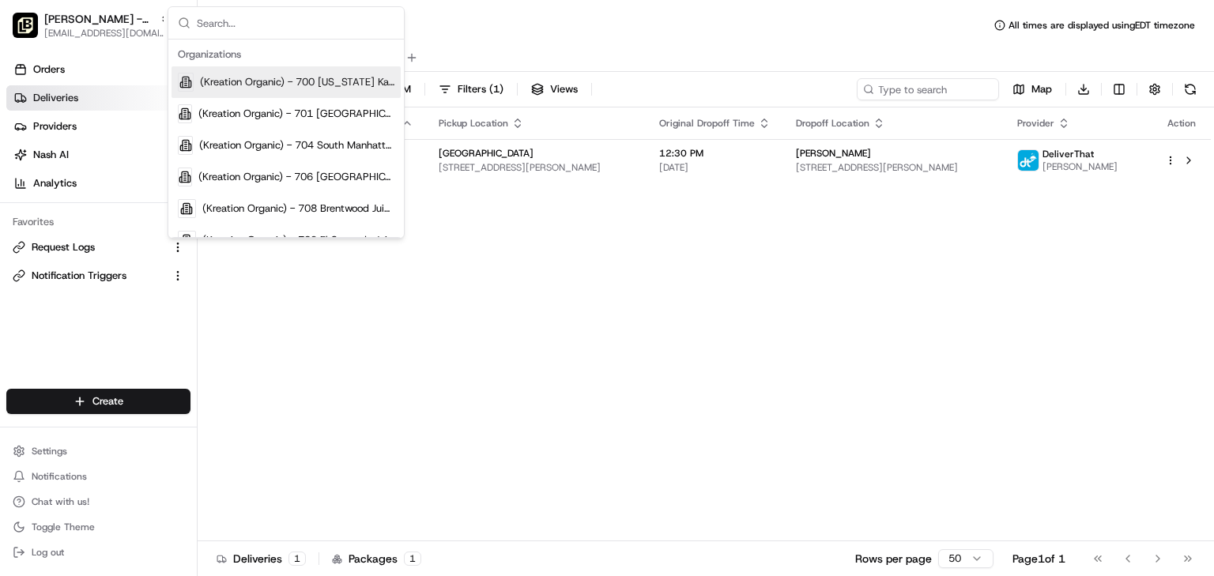
click at [244, 24] on input "text" at bounding box center [296, 23] width 198 height 32
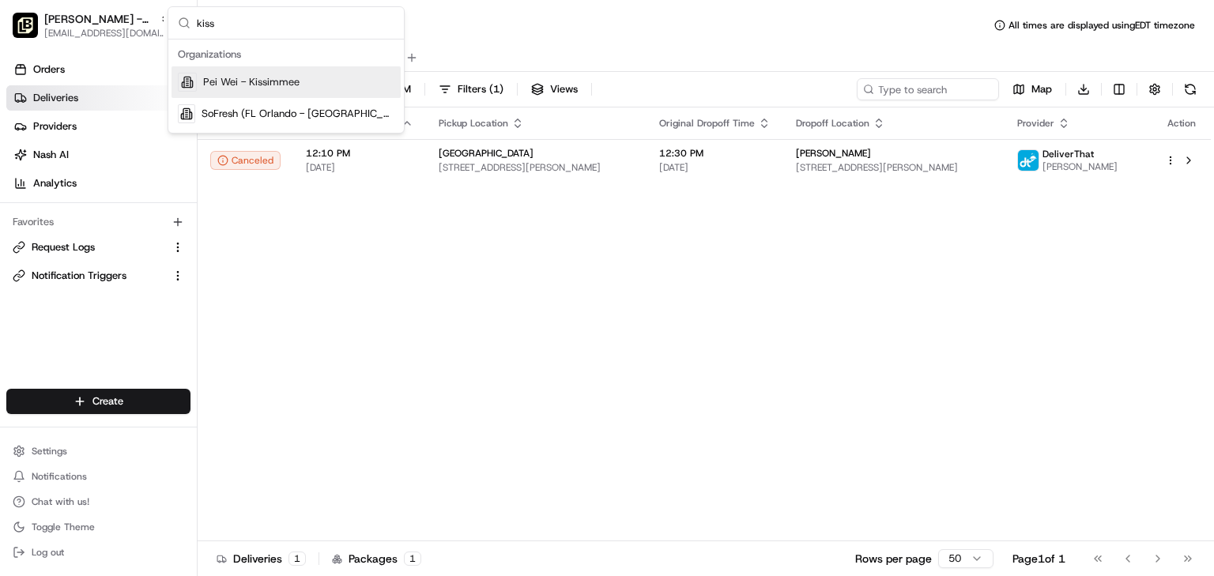
type input "kiss"
click at [247, 77] on span "Pei Wei - Kissimmee" at bounding box center [251, 82] width 96 height 14
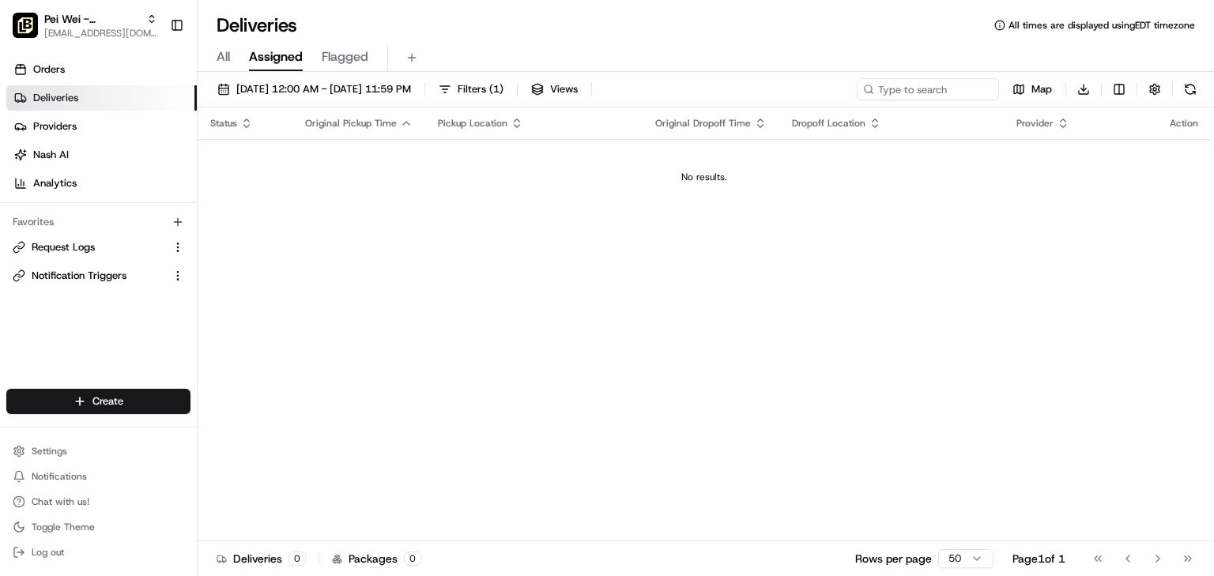
drag, startPoint x: 405, startPoint y: 20, endPoint x: 248, endPoint y: 23, distance: 157.3
click at [405, 20] on div "Deliveries All times are displayed using EDT timezone" at bounding box center [706, 25] width 1016 height 25
click at [92, 14] on span "Pei Wei - Kissimmee" at bounding box center [92, 19] width 96 height 16
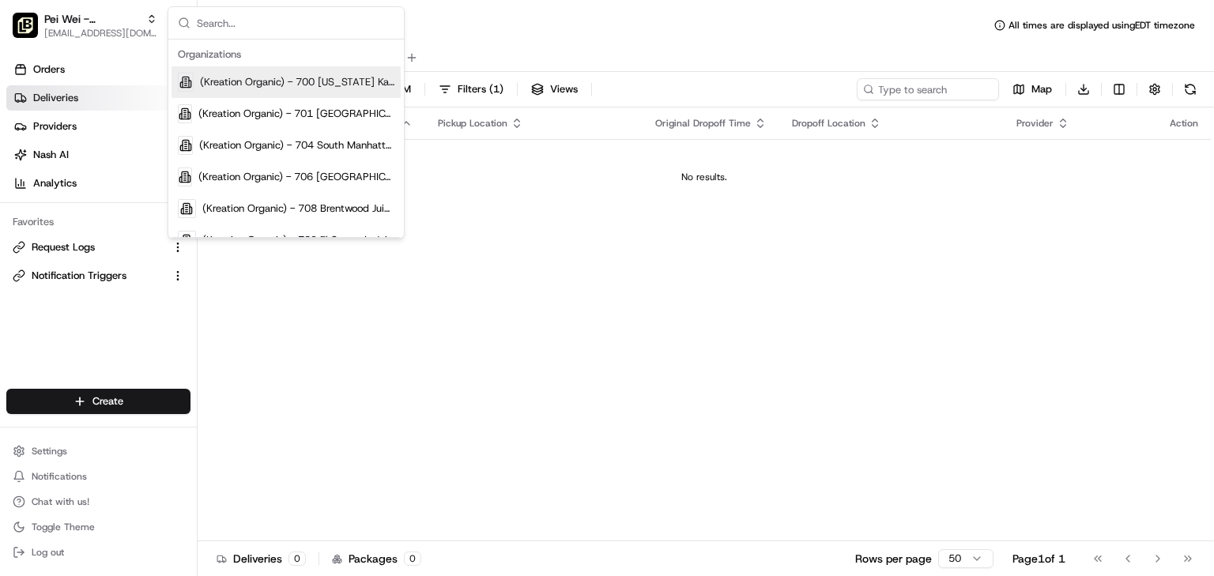
click at [287, 27] on input "text" at bounding box center [296, 23] width 198 height 32
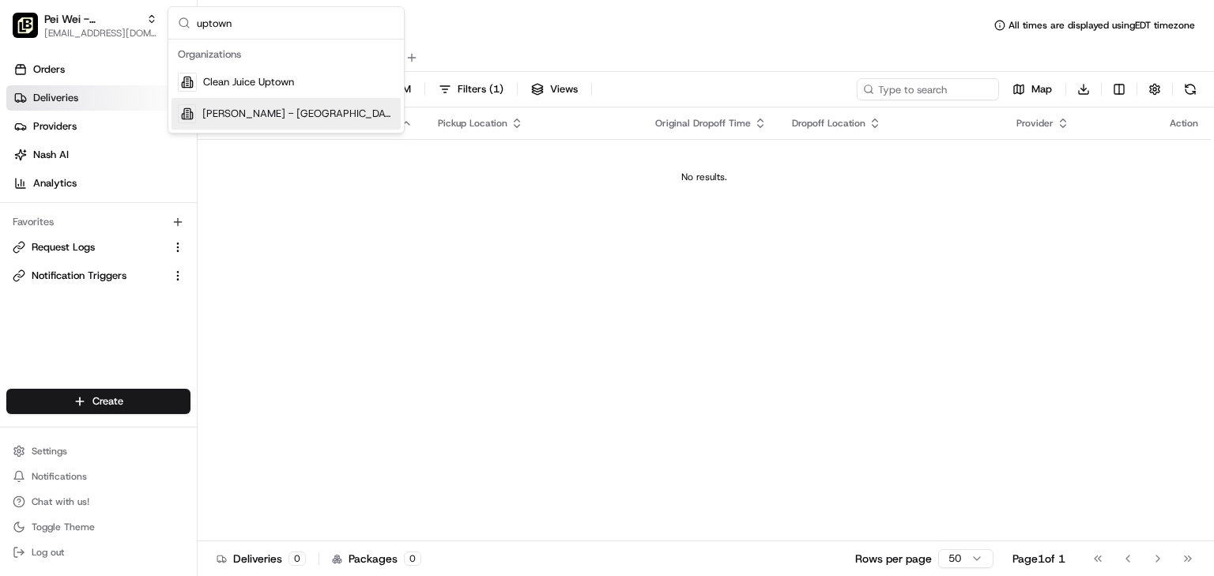
type input "uptown"
click at [273, 111] on span "Pei Wei - Uptown" at bounding box center [298, 114] width 192 height 14
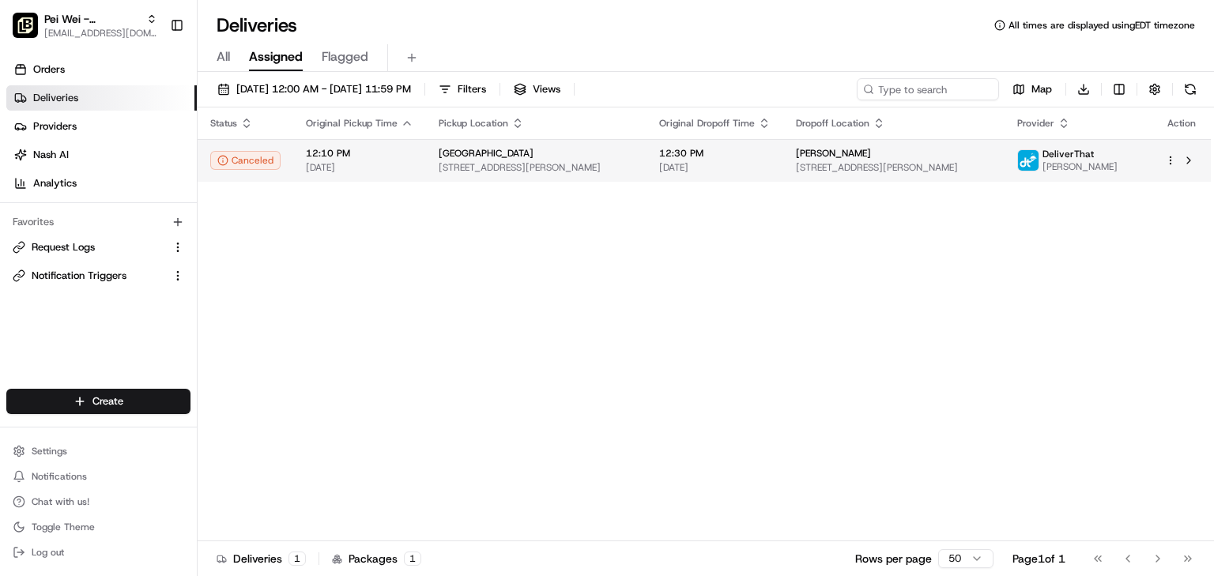
click at [765, 163] on span "[DATE]" at bounding box center [714, 167] width 111 height 13
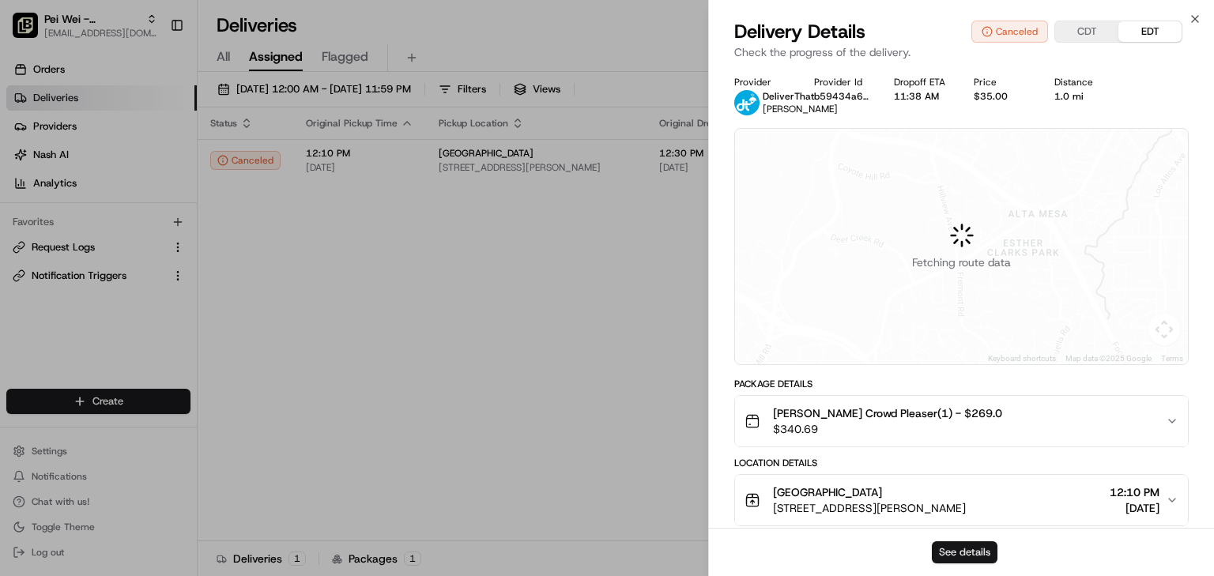
click at [966, 559] on button "See details" at bounding box center [965, 552] width 66 height 22
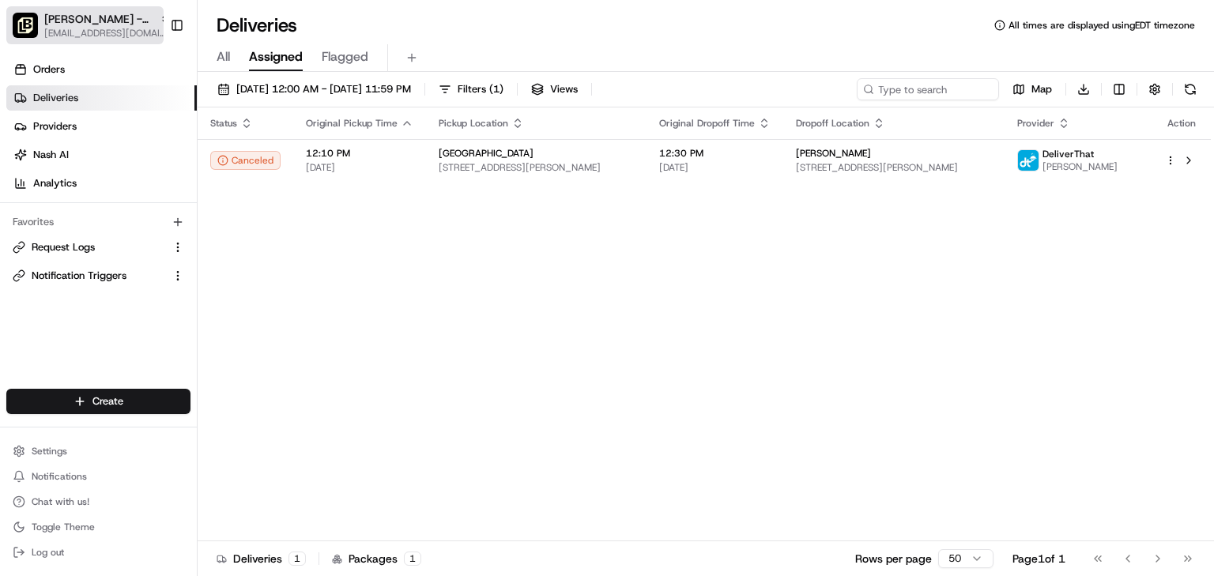
click at [109, 21] on span "Pei Wei - Uptown" at bounding box center [98, 19] width 109 height 16
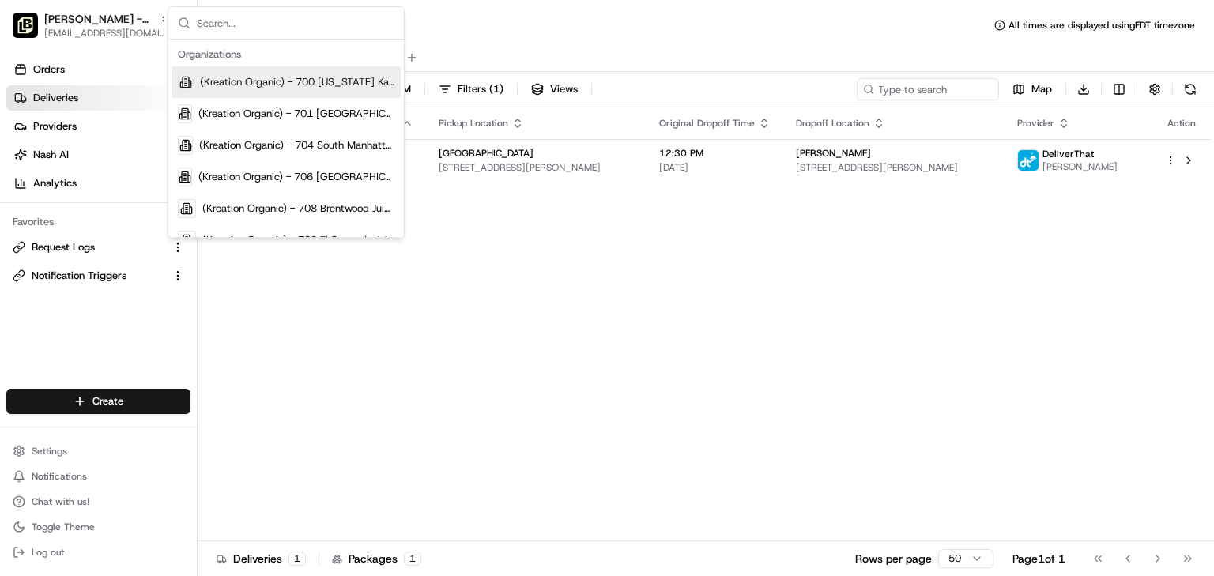
click at [308, 21] on input "text" at bounding box center [296, 23] width 198 height 32
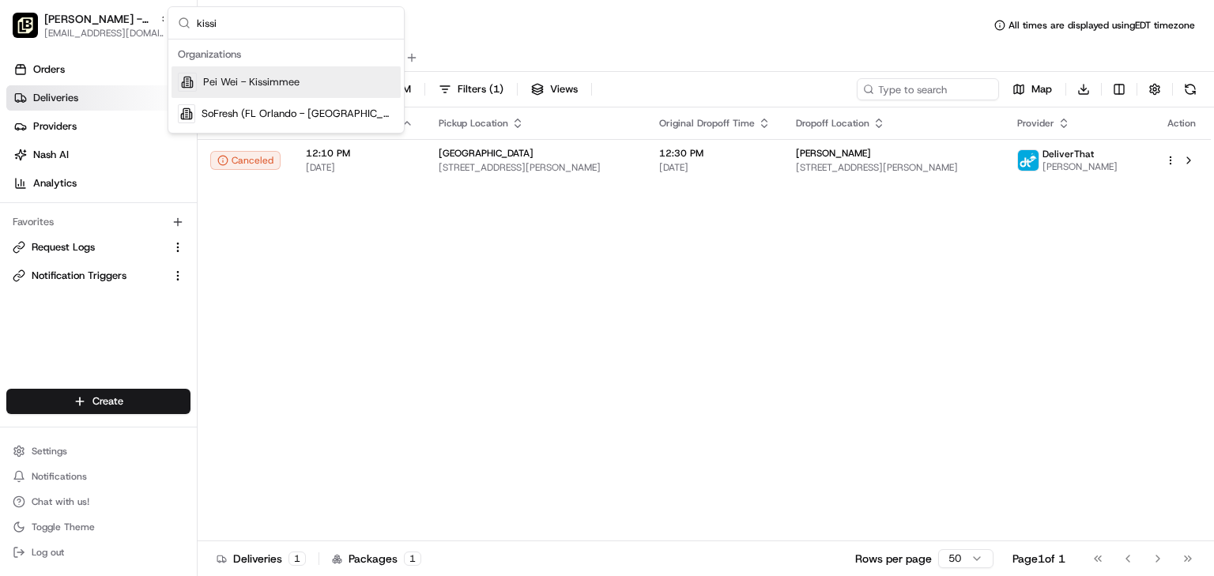
type input "kissi"
click at [277, 73] on div "Pei Wei - Kissimmee" at bounding box center [285, 82] width 229 height 32
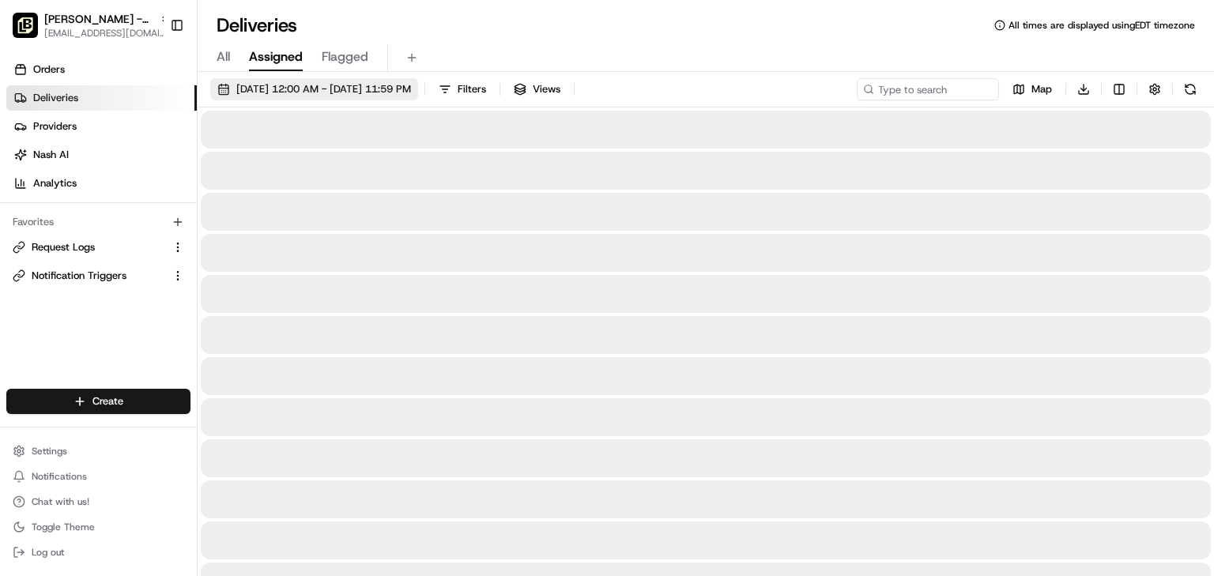
click at [262, 95] on span "08/21/2025 12:00 AM - 08/21/2025 11:59 PM" at bounding box center [323, 89] width 175 height 14
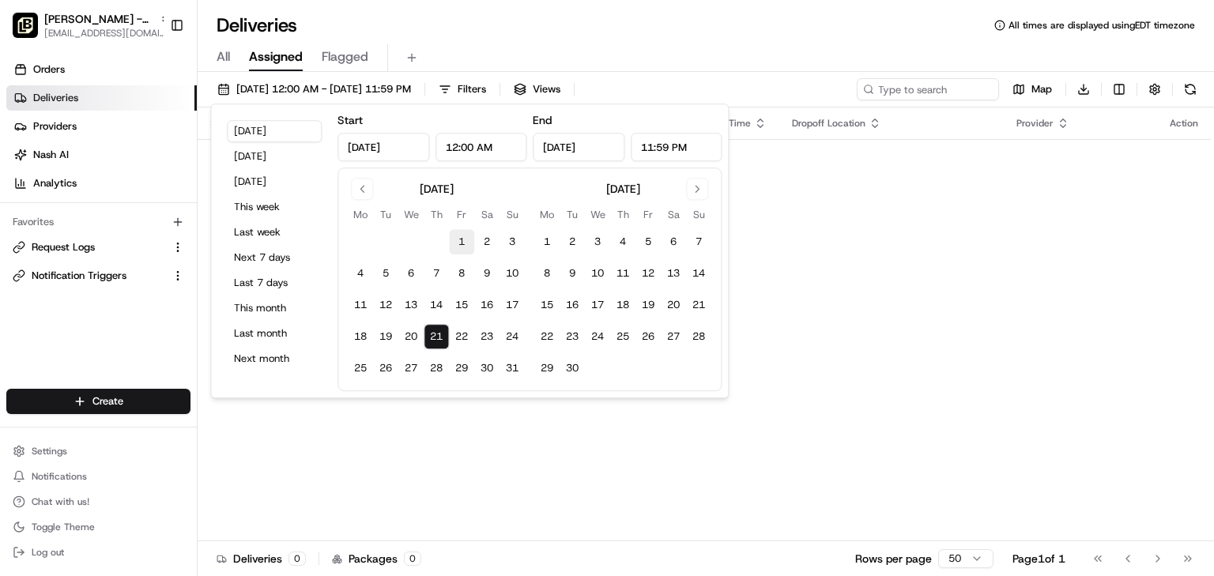
click at [460, 237] on button "1" at bounding box center [461, 241] width 25 height 25
type input "Aug 1, 2025"
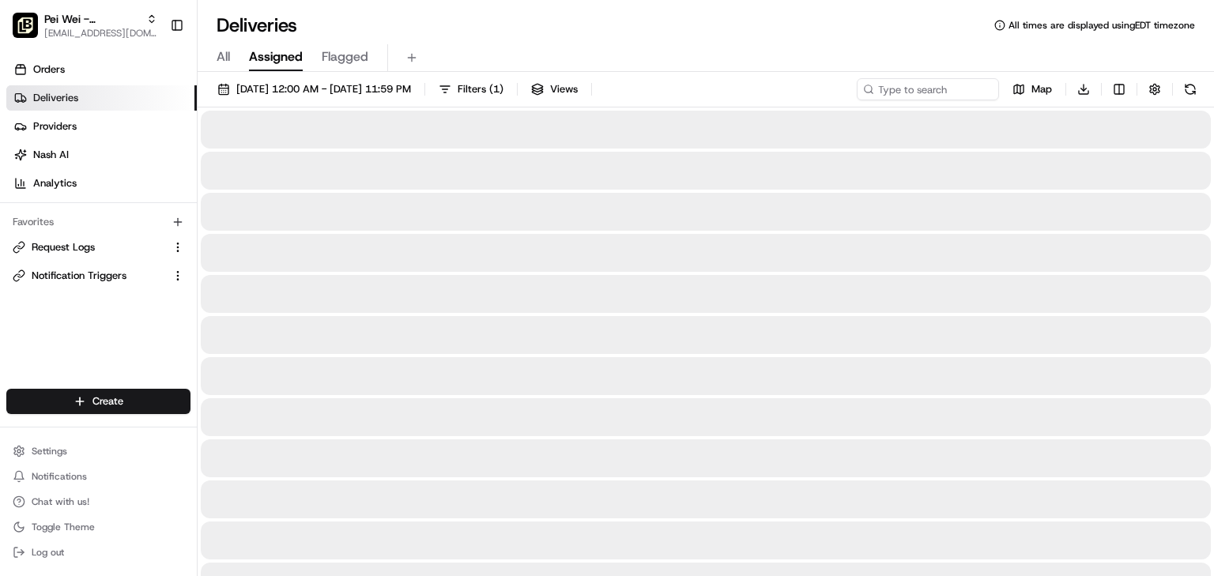
click at [439, 337] on div at bounding box center [706, 335] width 1010 height 38
click at [367, 86] on span "08/01/2025 12:00 AM - 08/01/2025 11:59 PM" at bounding box center [323, 89] width 175 height 14
click at [386, 85] on span "08/01/2025 12:00 AM - 08/01/2025 11:59 PM" at bounding box center [323, 89] width 175 height 14
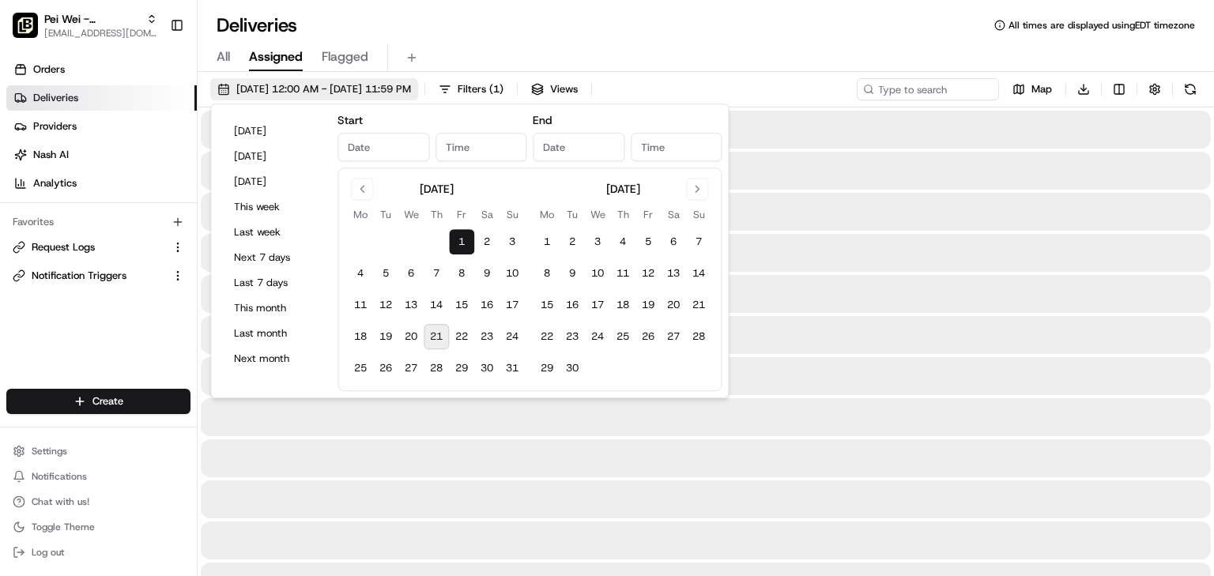
type input "Aug 1, 2025"
type input "12:00 AM"
type input "Aug 1, 2025"
type input "11:59 PM"
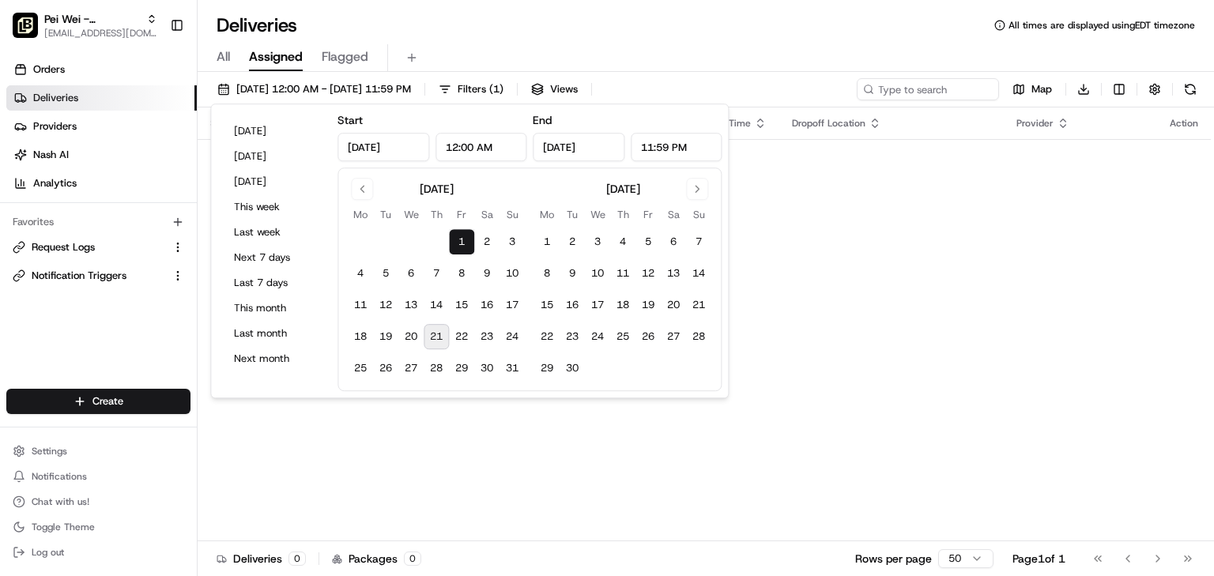
click at [434, 337] on button "21" at bounding box center [436, 336] width 25 height 25
type input "[DATE]"
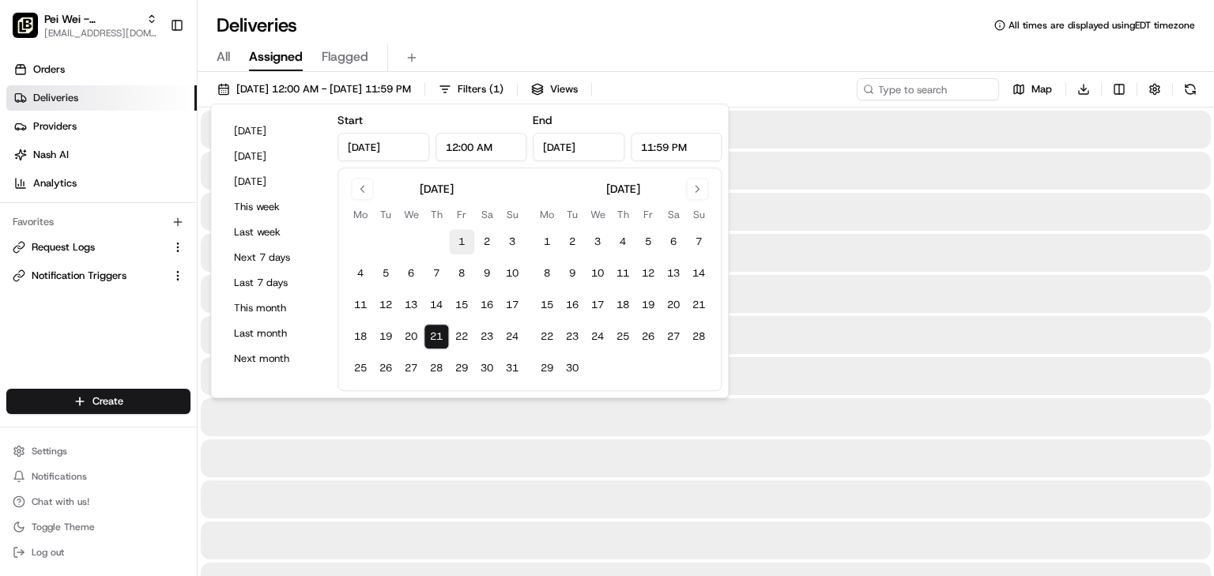
click at [458, 235] on button "1" at bounding box center [461, 241] width 25 height 25
type input "Aug 1, 2025"
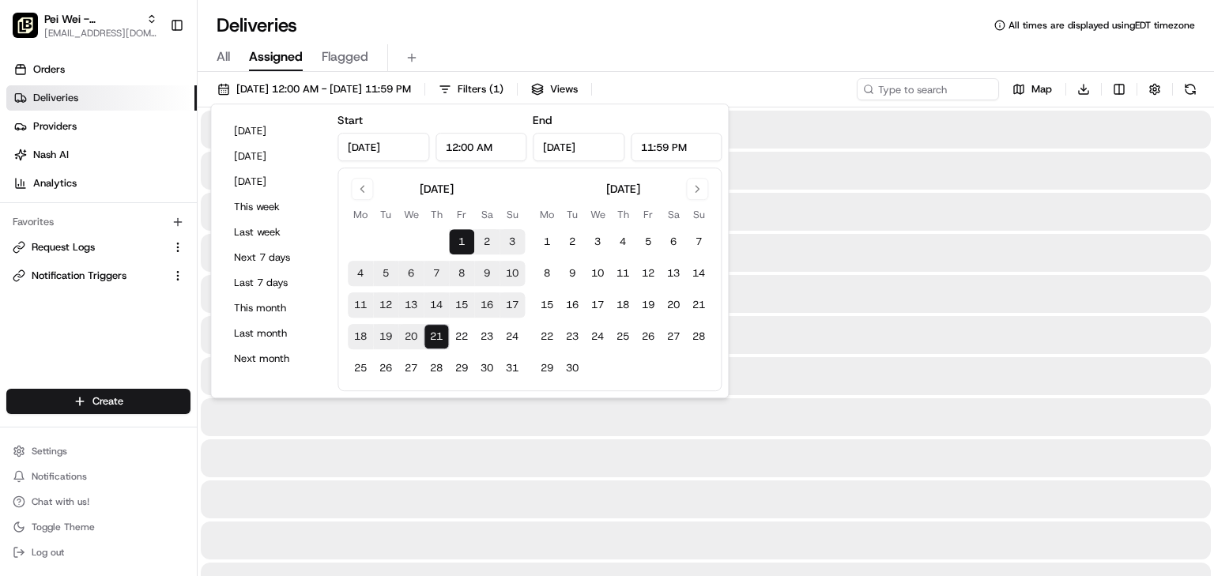
drag, startPoint x: 575, startPoint y: 34, endPoint x: 575, endPoint y: 22, distance: 11.9
click at [575, 26] on div "Deliveries All times are displayed using EDT timezone" at bounding box center [706, 25] width 1016 height 25
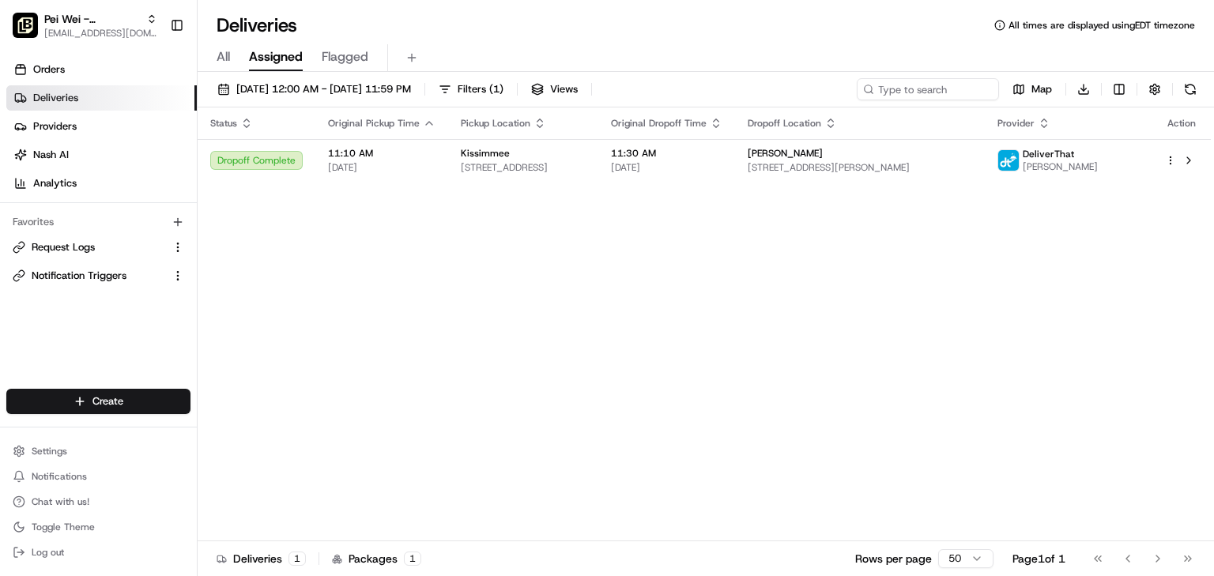
click at [399, 19] on div "Deliveries All times are displayed using EDT timezone" at bounding box center [706, 25] width 1016 height 25
click at [555, 38] on div "All Assigned Flagged" at bounding box center [706, 55] width 1016 height 34
click at [532, 17] on div "Deliveries All times are displayed using EDT timezone" at bounding box center [706, 25] width 1016 height 25
click at [90, 21] on span "Pei Wei - Kissimmee" at bounding box center [92, 19] width 96 height 16
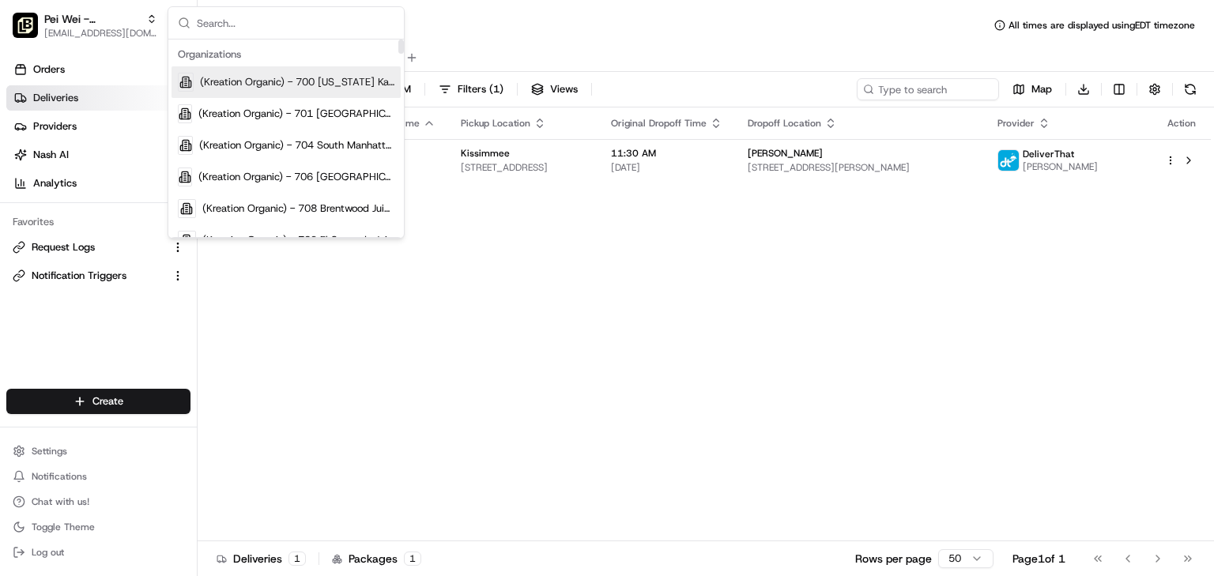
click at [209, 21] on input "text" at bounding box center [296, 23] width 198 height 32
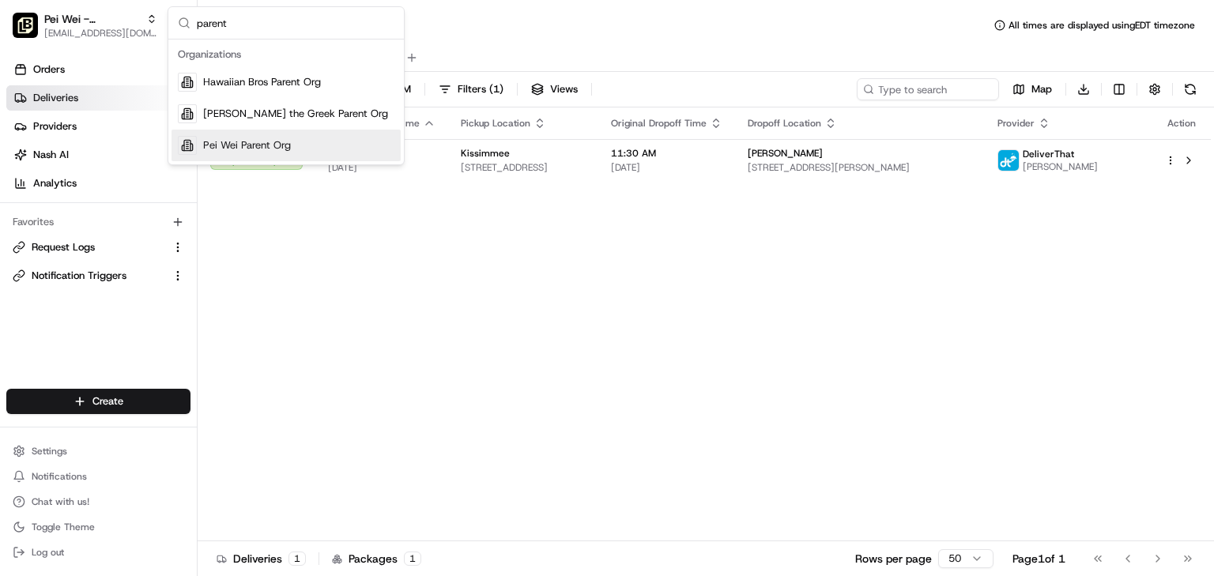
type input "parent"
click at [247, 152] on span "Pei Wei Parent Org" at bounding box center [247, 145] width 88 height 14
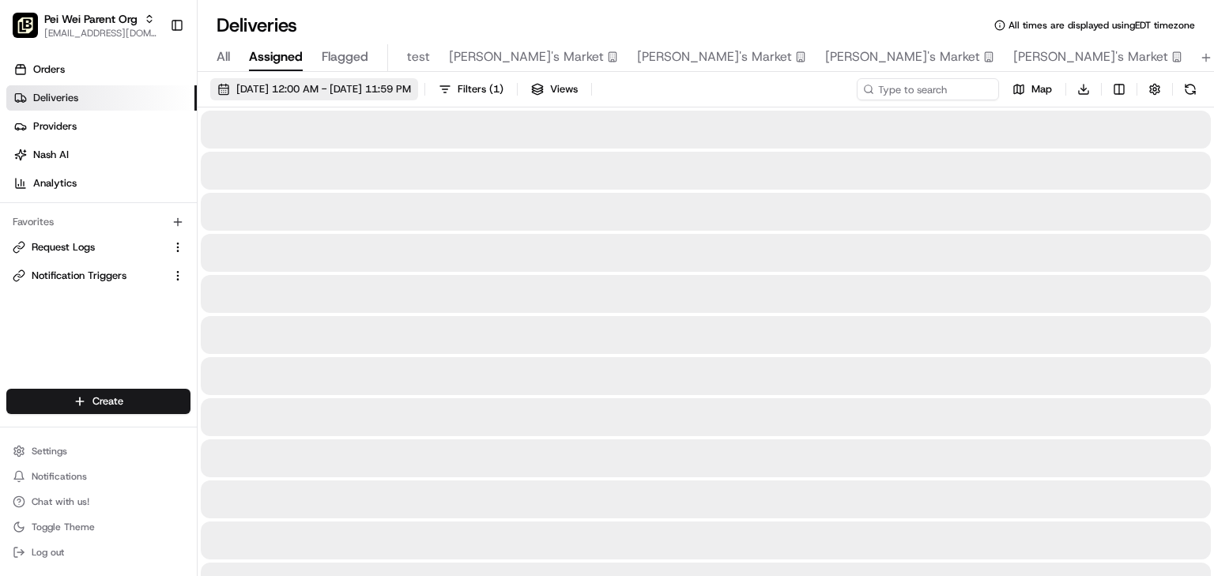
click at [354, 86] on span "08/01/2025 12:00 AM - 08/21/2025 11:59 PM" at bounding box center [323, 89] width 175 height 14
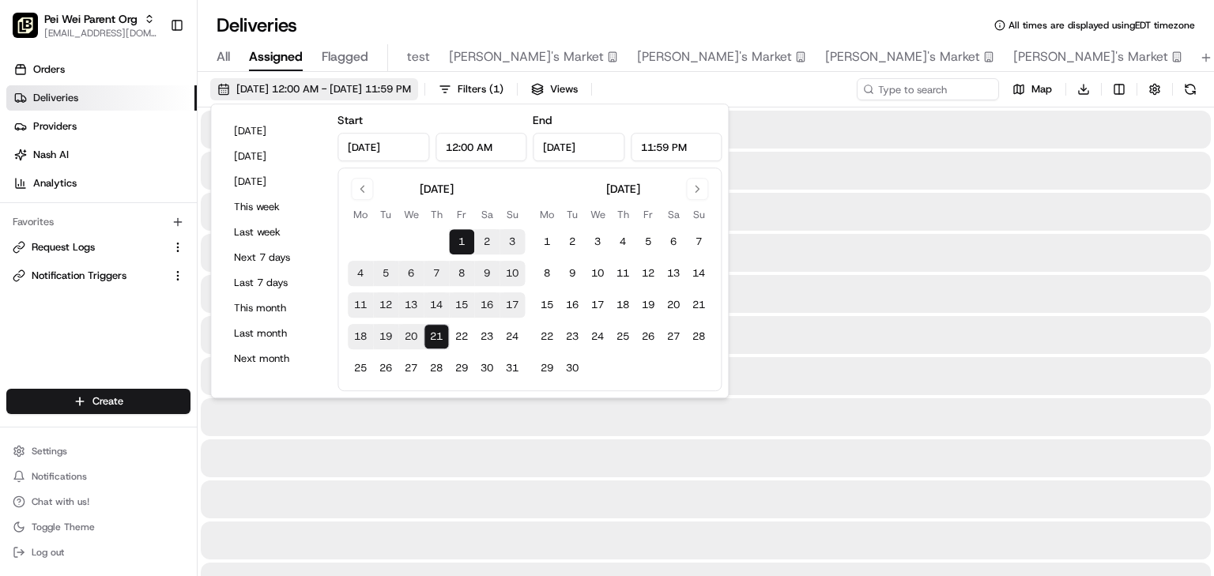
type input "Aug 1, 2025"
type input "12:00 AM"
type input "Aug 21, 2025"
type input "11:59 PM"
click at [461, 245] on button "1" at bounding box center [461, 241] width 25 height 25
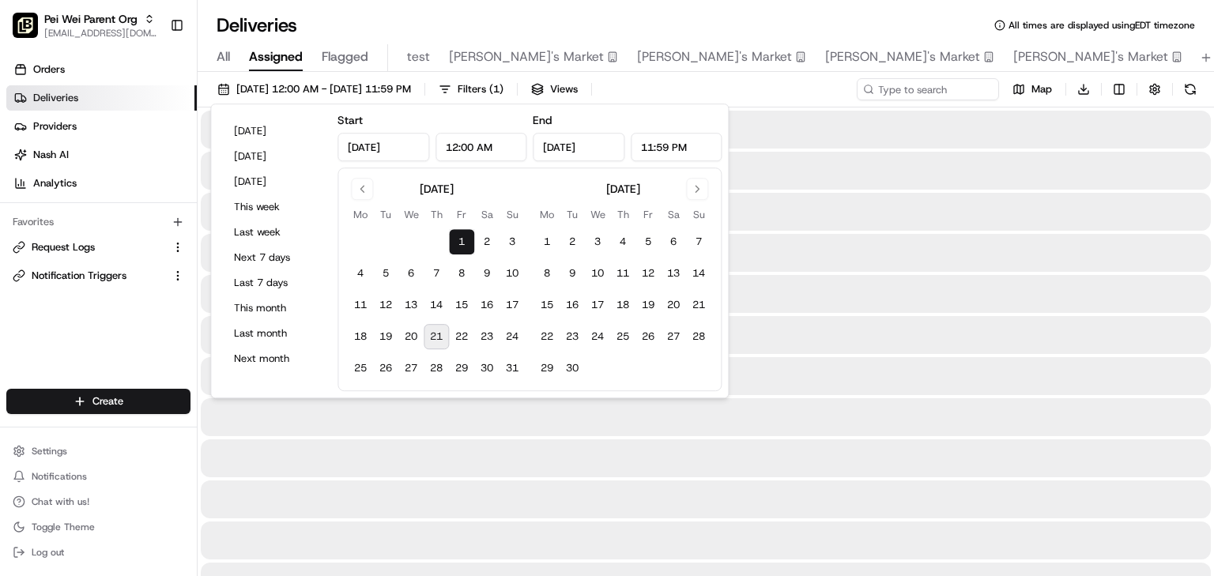
type input "Aug 1, 2025"
click at [461, 245] on button "1" at bounding box center [461, 241] width 25 height 25
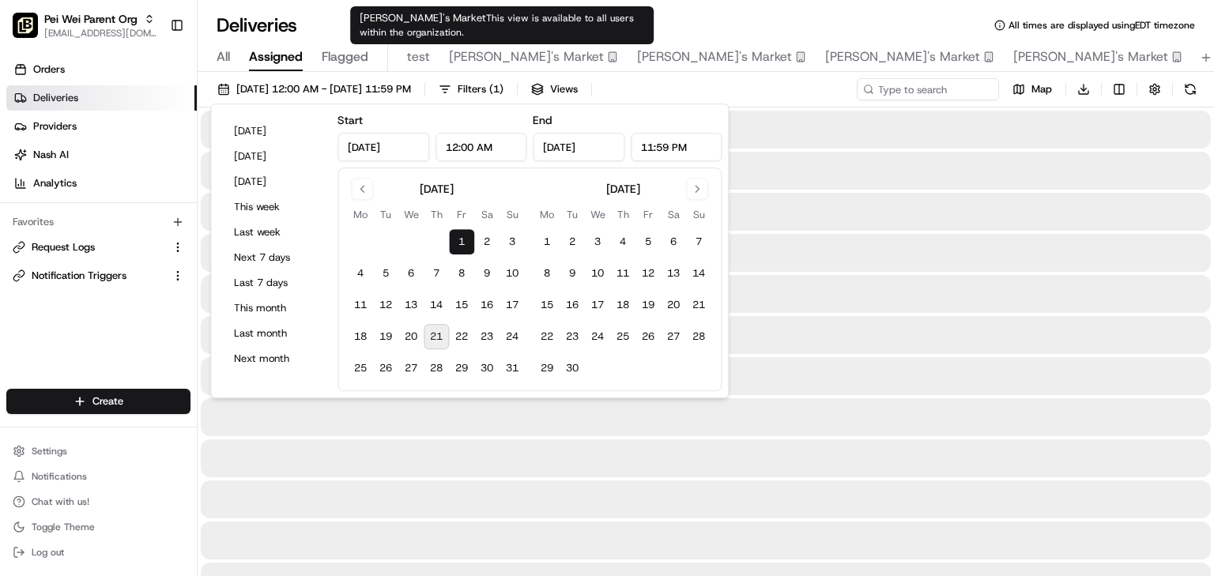
click at [698, 13] on div "Deliveries All times are displayed using EDT timezone" at bounding box center [706, 25] width 1016 height 25
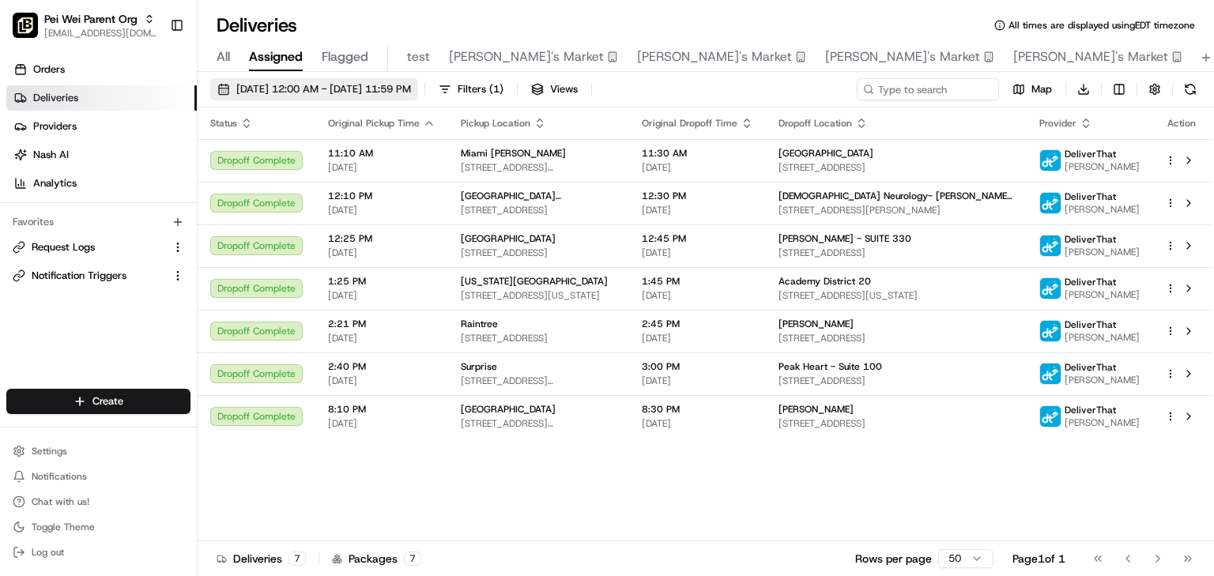
click at [304, 84] on span "08/01/2025 12:00 AM - 08/01/2025 11:59 PM" at bounding box center [323, 89] width 175 height 14
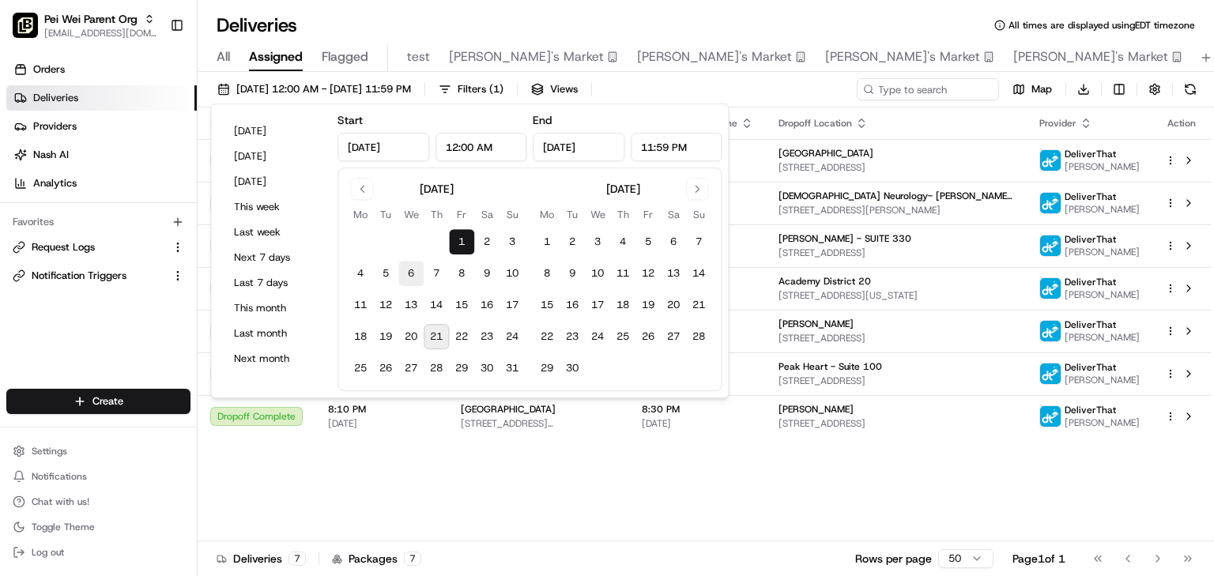
click at [404, 266] on button "6" at bounding box center [410, 273] width 25 height 25
type input "Aug 6, 2025"
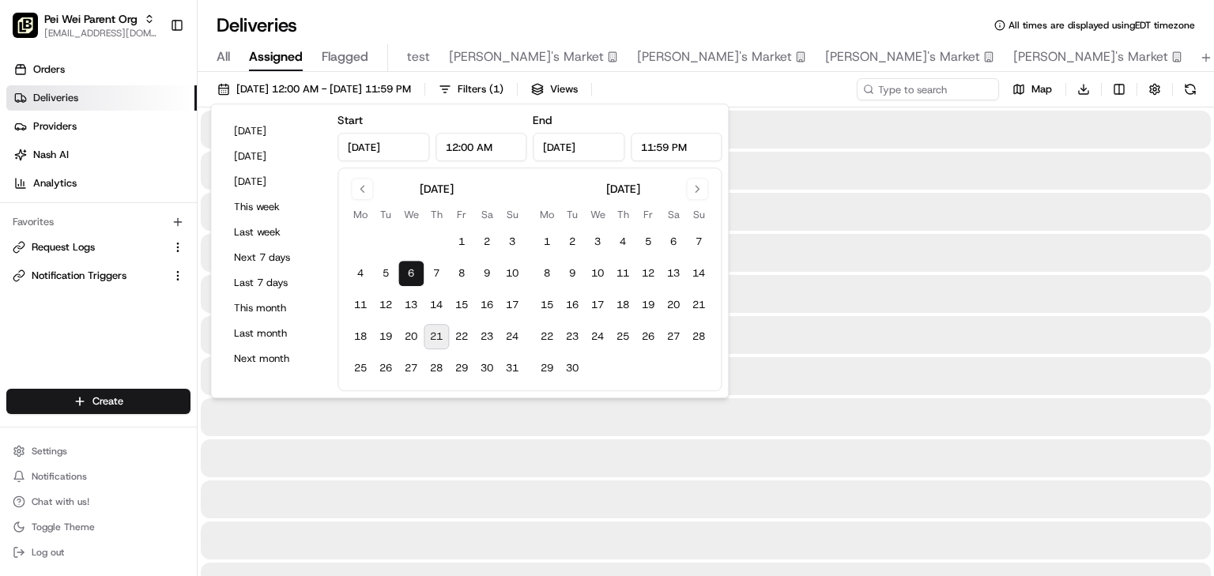
click at [403, 265] on button "6" at bounding box center [410, 273] width 25 height 25
click at [723, 15] on div "Deliveries All times are displayed using EDT timezone" at bounding box center [706, 25] width 1016 height 25
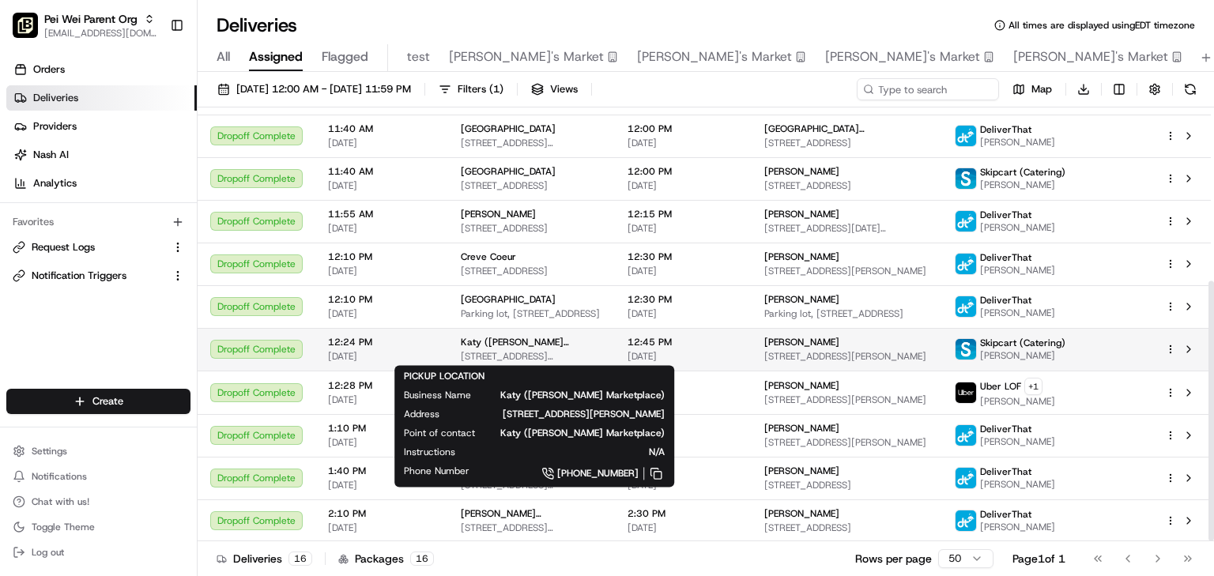
scroll to position [226, 0]
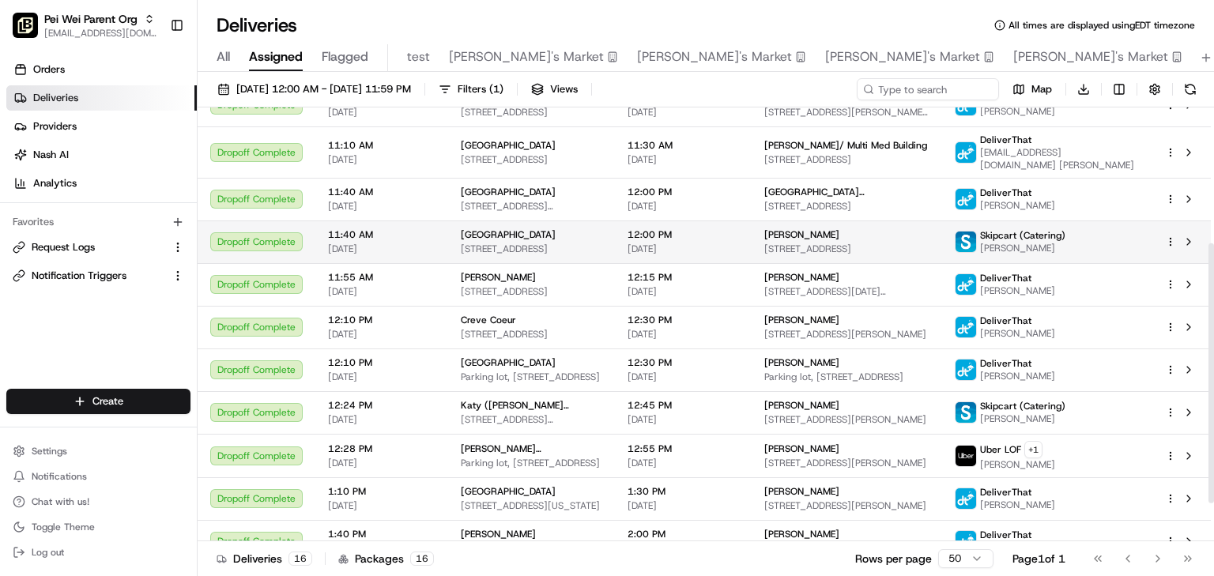
click at [510, 232] on span "[GEOGRAPHIC_DATA]" at bounding box center [508, 234] width 95 height 13
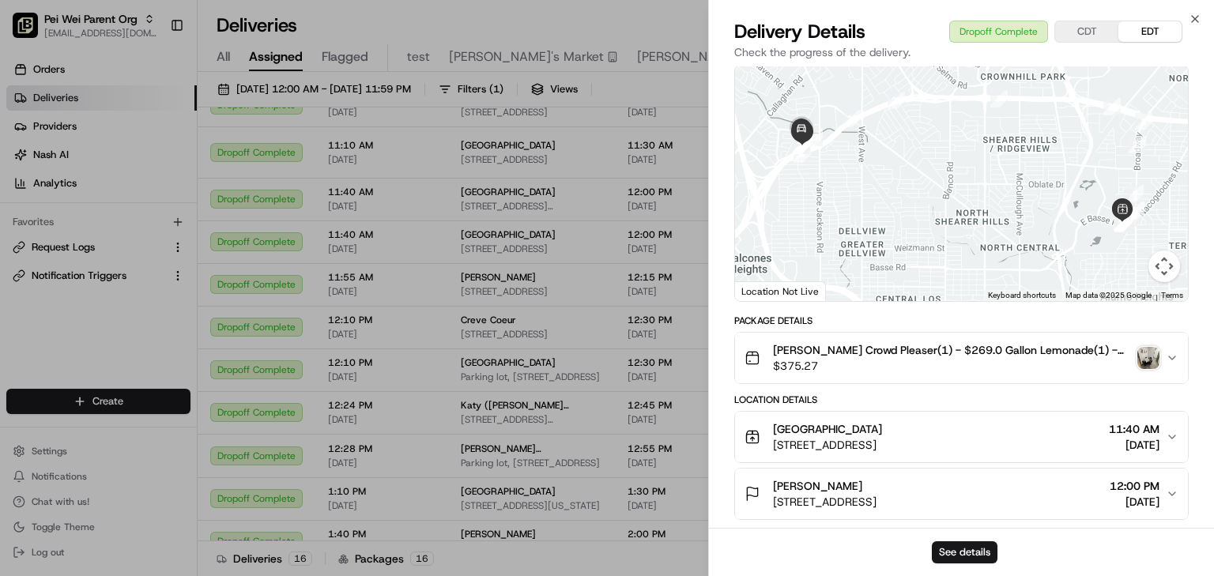
scroll to position [190, 0]
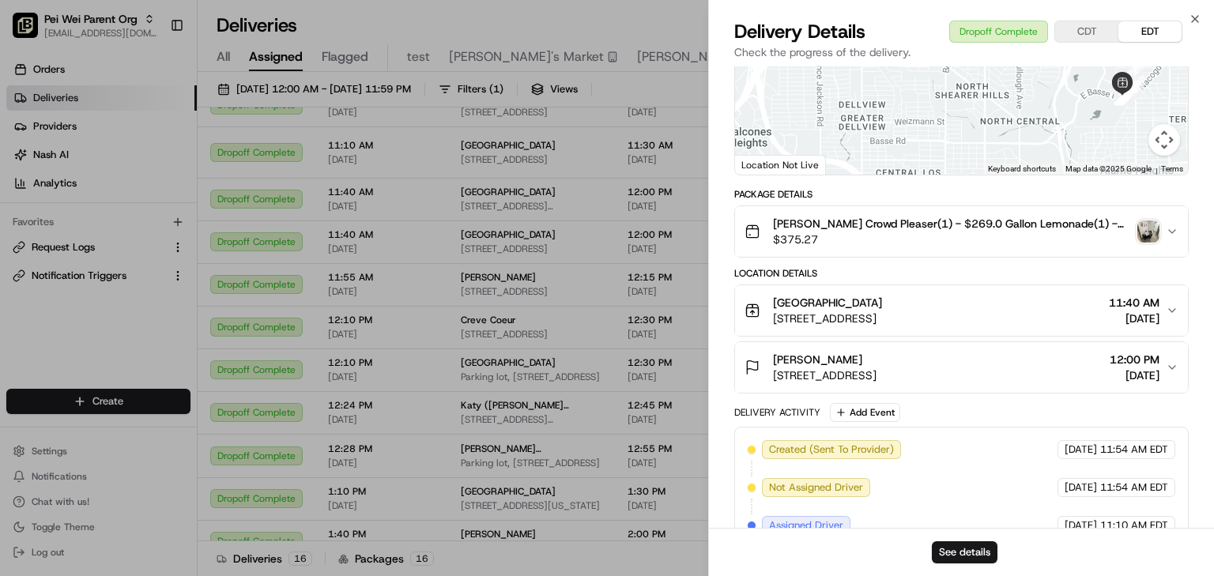
click at [882, 303] on div "[GEOGRAPHIC_DATA]" at bounding box center [827, 303] width 109 height 16
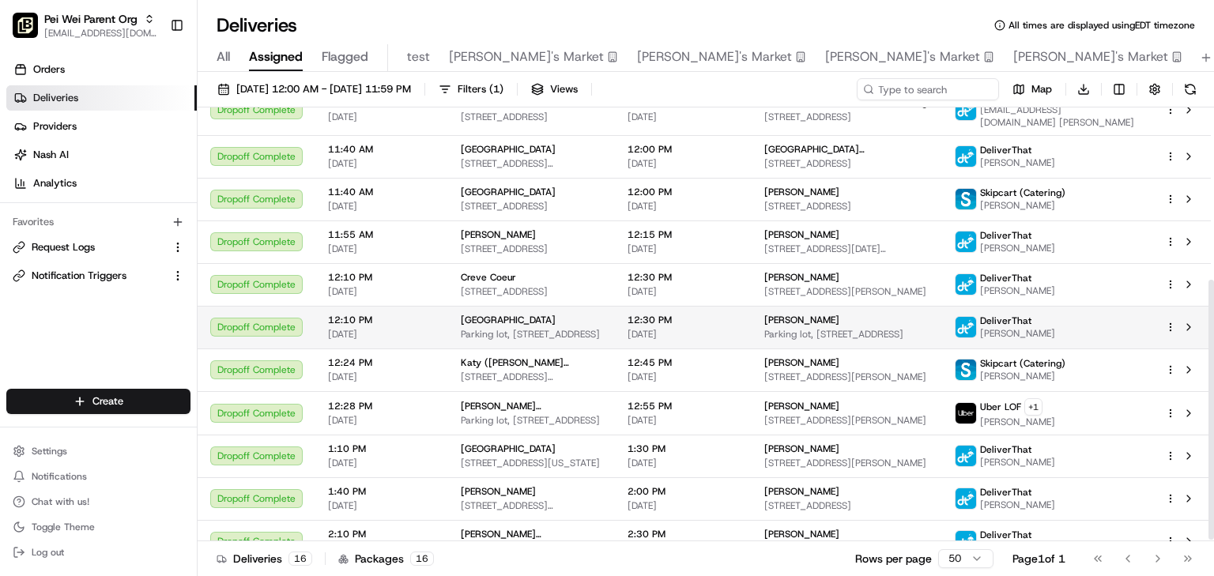
scroll to position [289, 0]
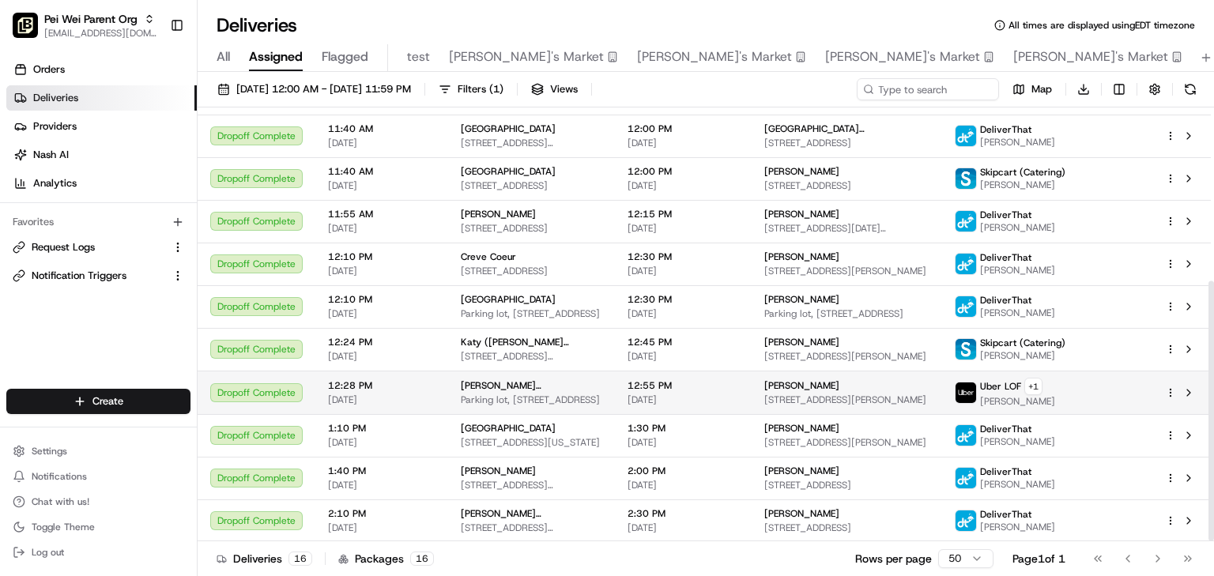
click at [715, 391] on div "12:55 PM 08/06/2025" at bounding box center [682, 392] width 111 height 27
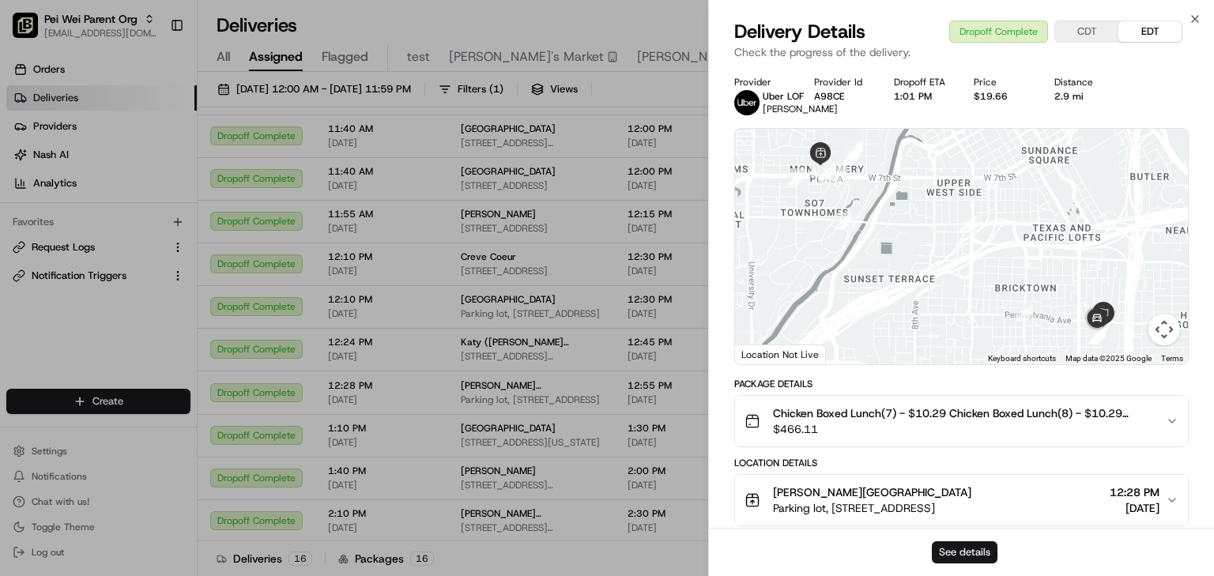
click at [962, 550] on button "See details" at bounding box center [965, 552] width 66 height 22
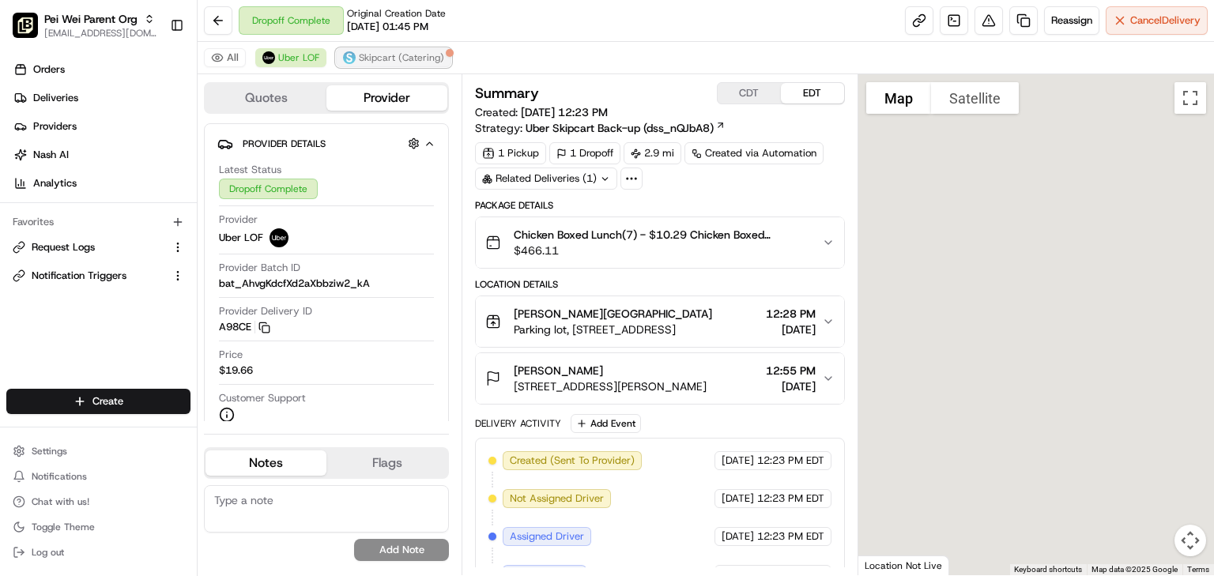
click at [386, 61] on span "Skipcart (Catering)" at bounding box center [401, 57] width 85 height 13
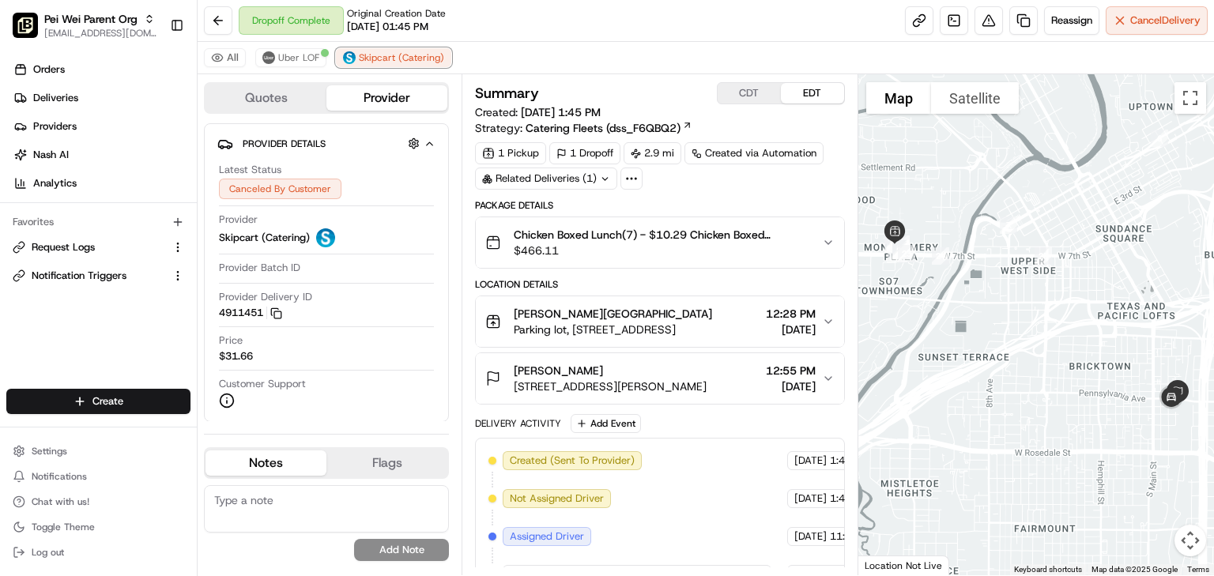
scroll to position [139, 0]
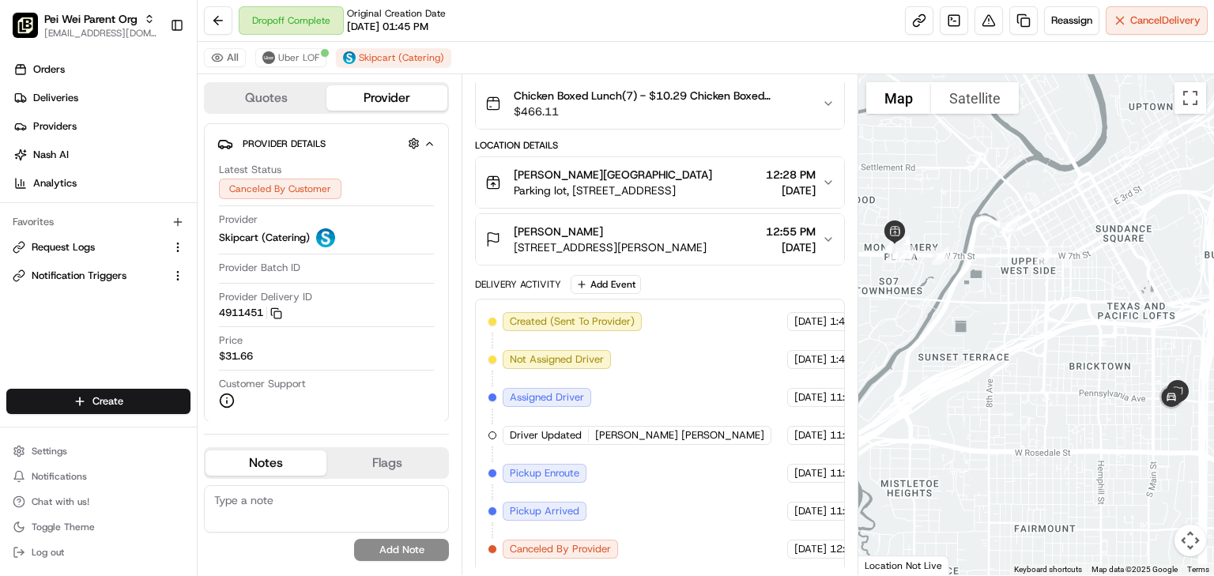
click at [582, 542] on span "Canceled By Provider" at bounding box center [560, 549] width 101 height 14
click at [578, 544] on span "Canceled By Provider" at bounding box center [560, 549] width 101 height 14
drag, startPoint x: 635, startPoint y: 544, endPoint x: 604, endPoint y: 544, distance: 31.6
click at [604, 544] on div "Created (Sent To Provider) Skipcart (Catering) 08/01/2025 1:45 PM EDT Not Assig…" at bounding box center [659, 435] width 343 height 247
drag, startPoint x: 168, startPoint y: 65, endPoint x: 193, endPoint y: 70, distance: 25.9
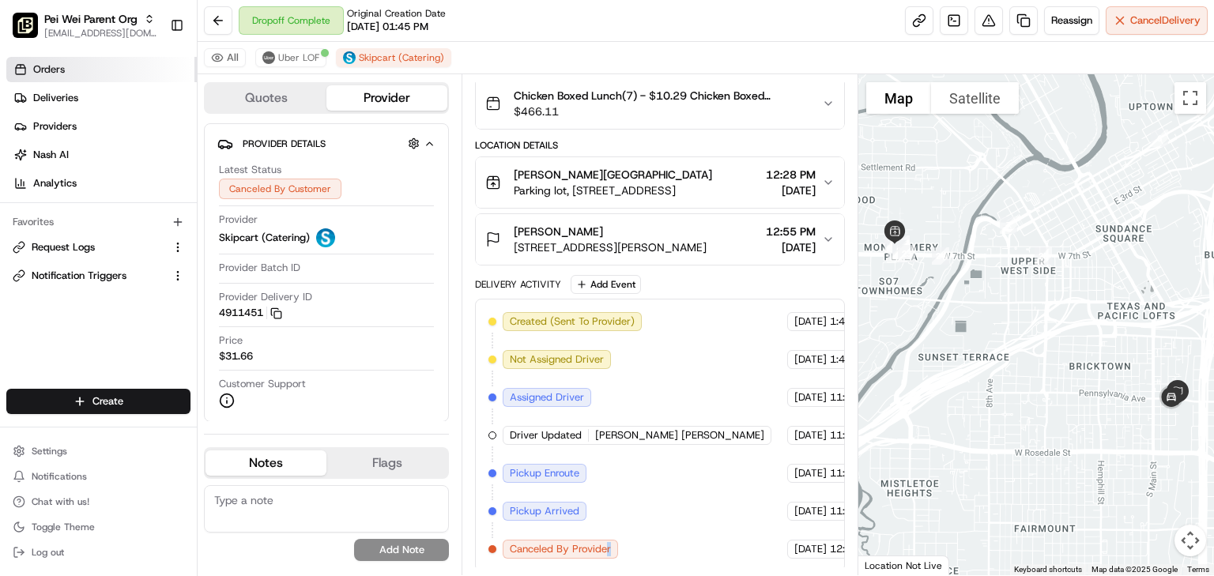
click at [168, 65] on link "Orders" at bounding box center [101, 69] width 190 height 25
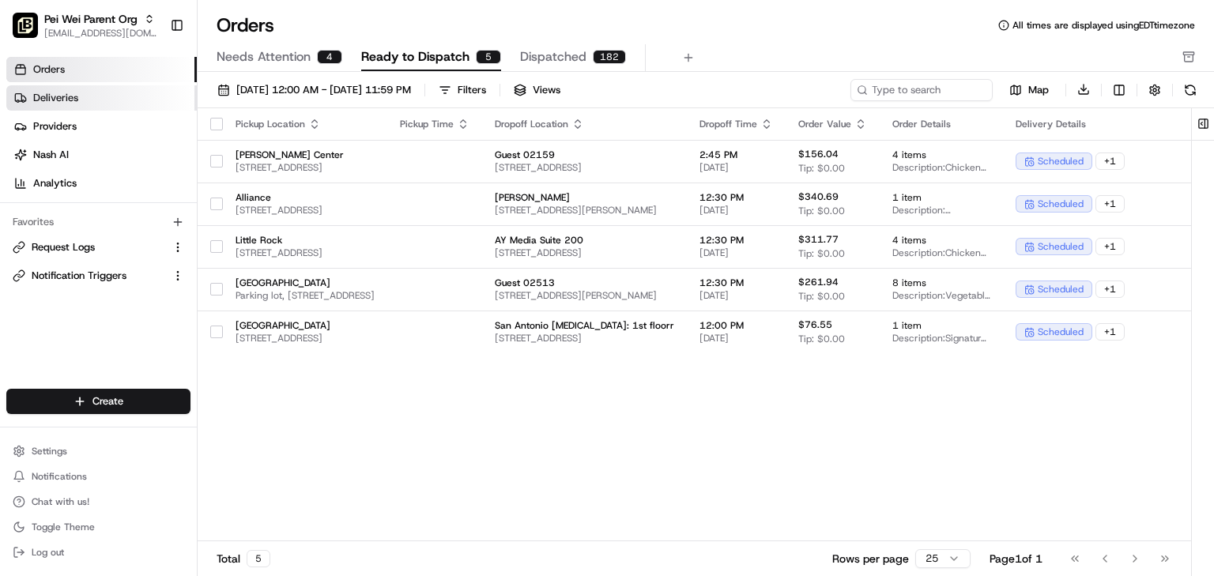
click at [91, 95] on link "Deliveries" at bounding box center [101, 97] width 190 height 25
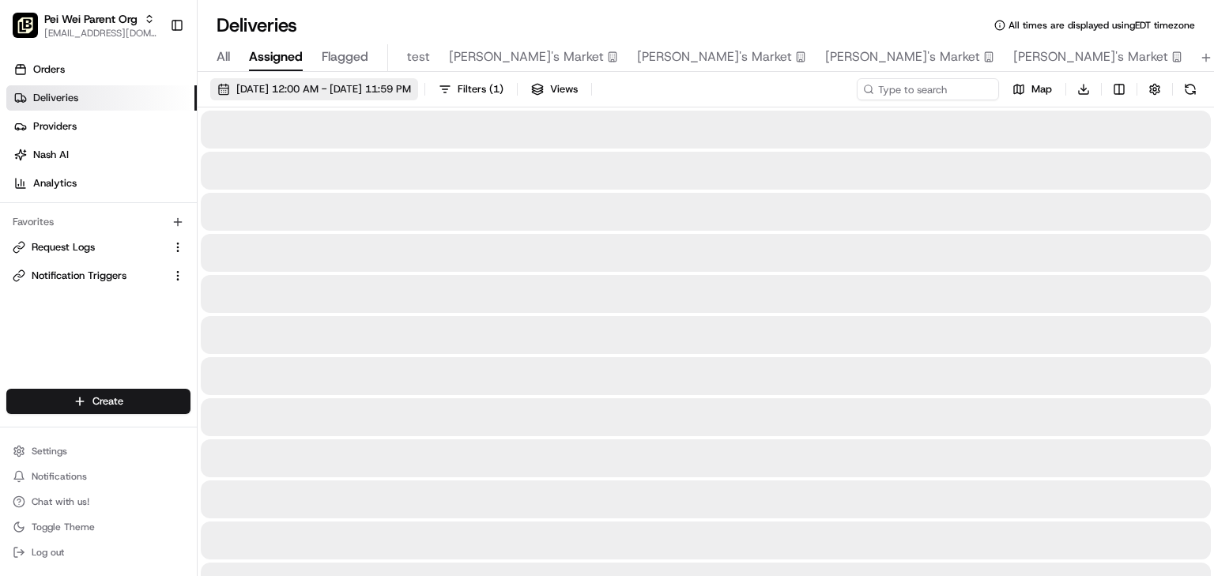
click at [342, 89] on span "[DATE] 12:00 AM - [DATE] 11:59 PM" at bounding box center [323, 89] width 175 height 14
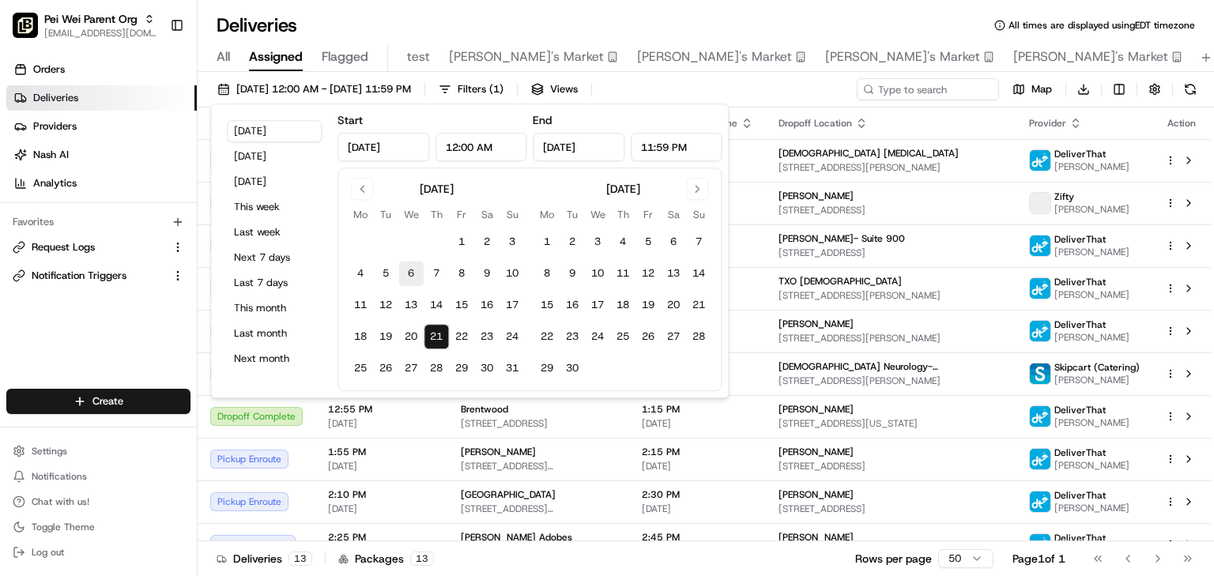
click at [405, 268] on button "6" at bounding box center [410, 273] width 25 height 25
type input "Aug 6, 2025"
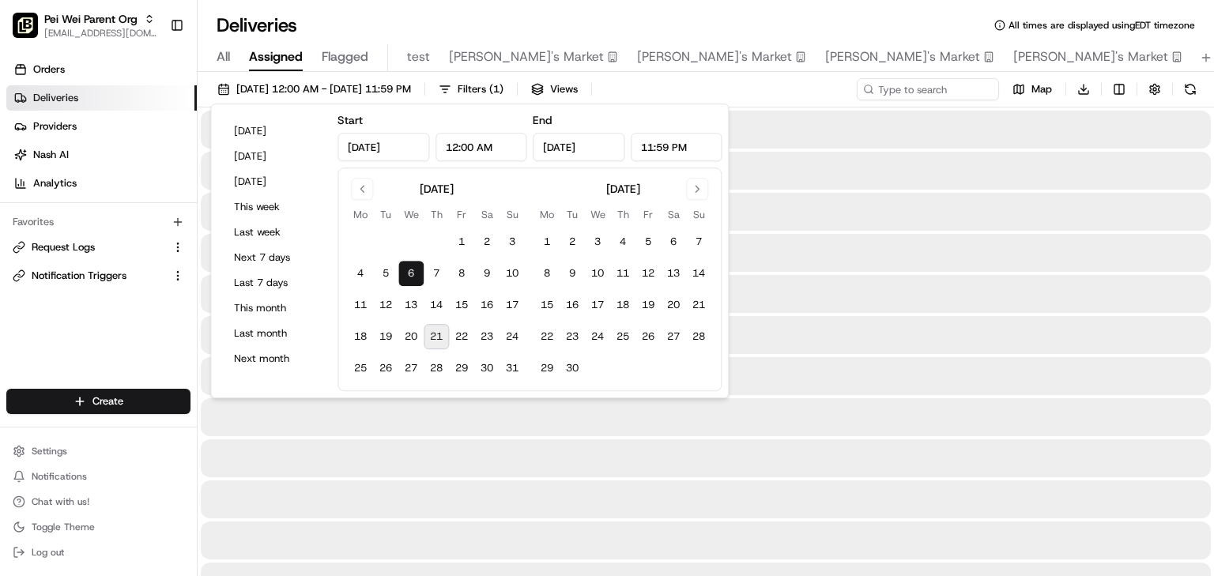
click at [409, 273] on button "6" at bounding box center [410, 273] width 25 height 25
click at [762, 17] on div "Deliveries All times are displayed using EDT timezone" at bounding box center [706, 25] width 1016 height 25
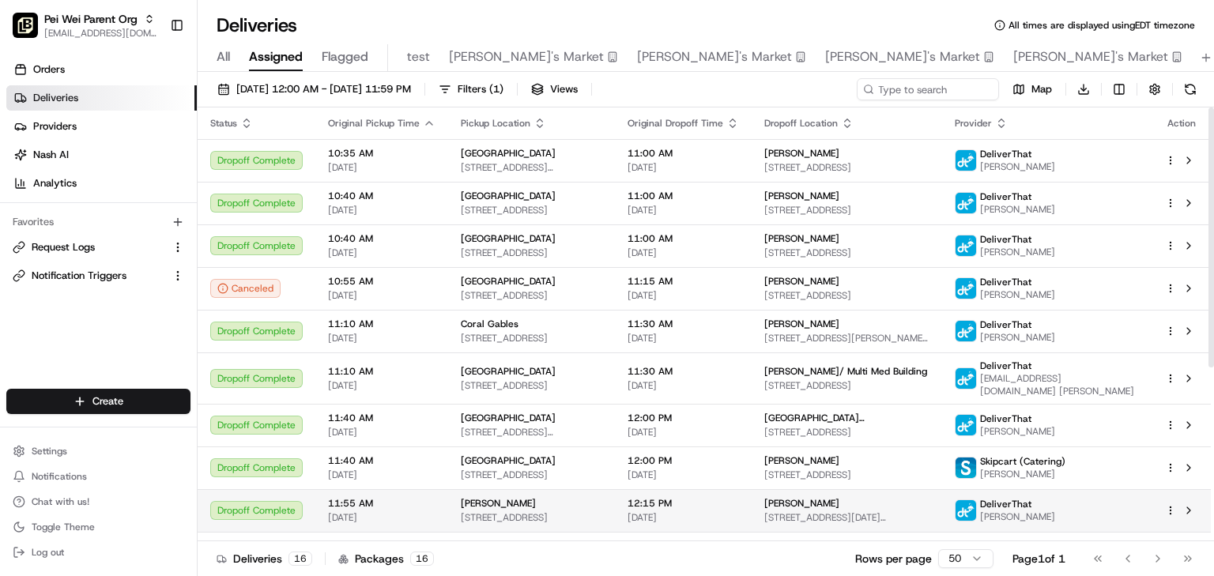
click at [751, 500] on td "12:15 PM 08/06/2025" at bounding box center [683, 510] width 137 height 43
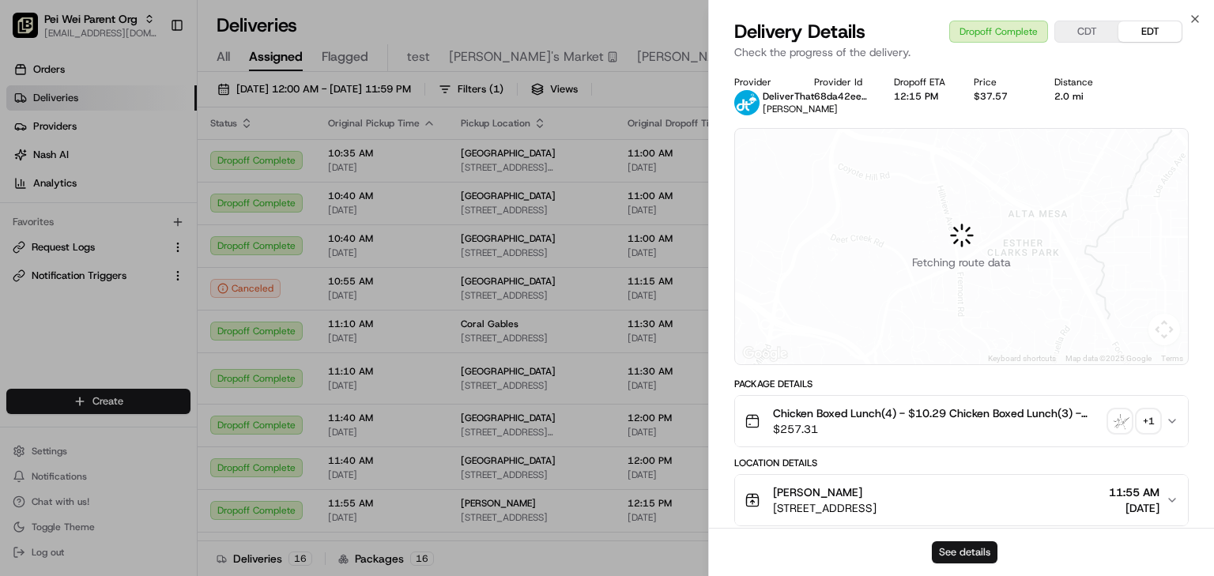
click at [962, 550] on button "See details" at bounding box center [965, 552] width 66 height 22
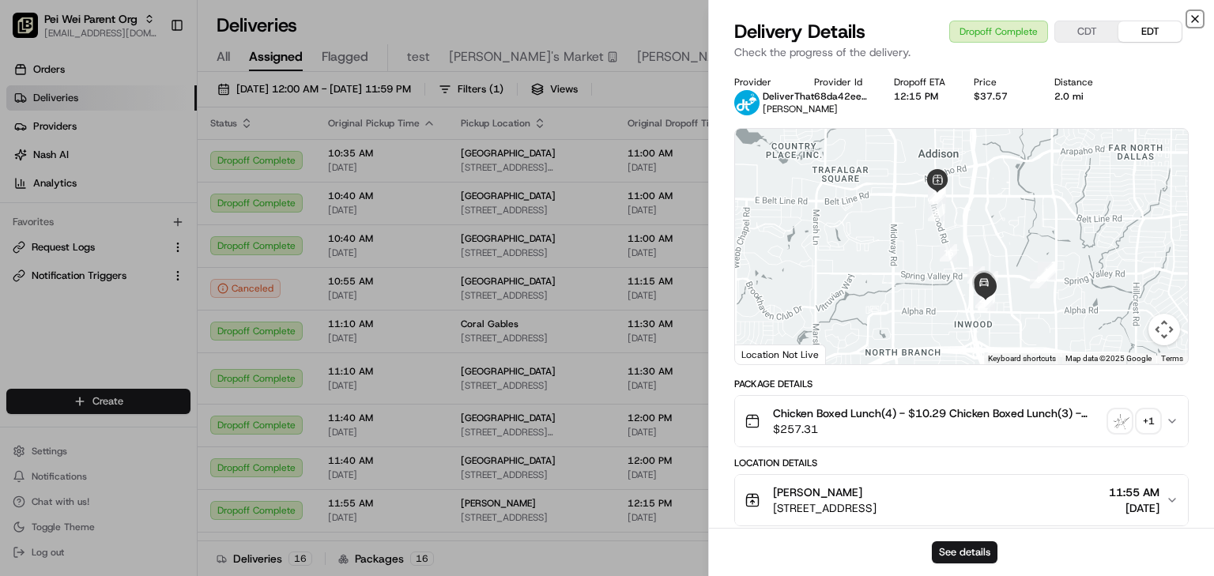
click at [1199, 19] on icon "button" at bounding box center [1194, 19] width 13 height 13
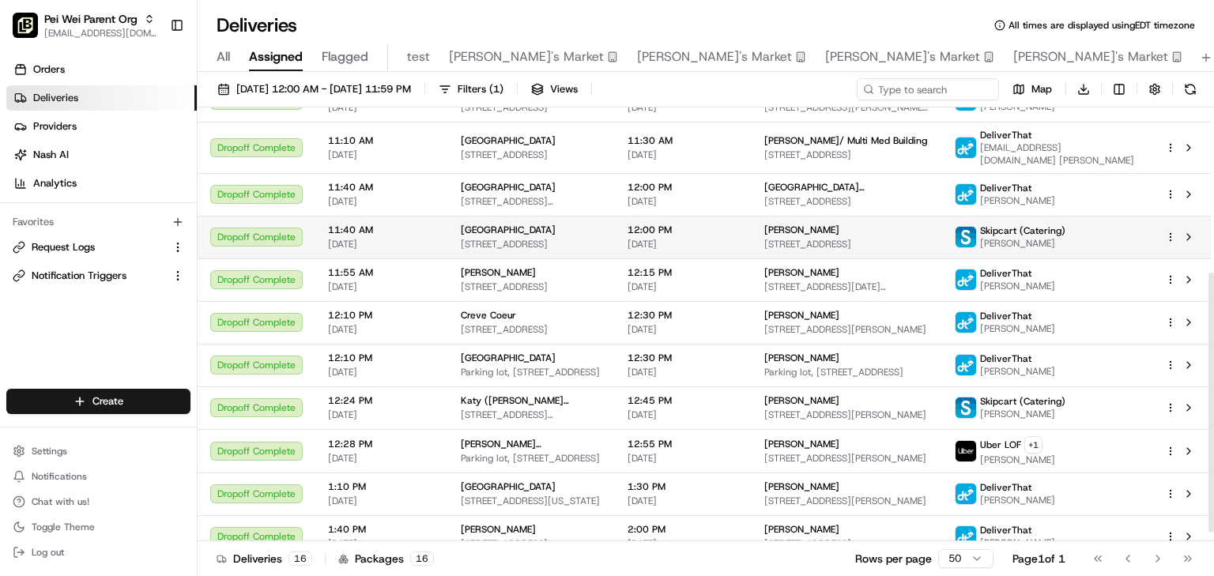
scroll to position [289, 0]
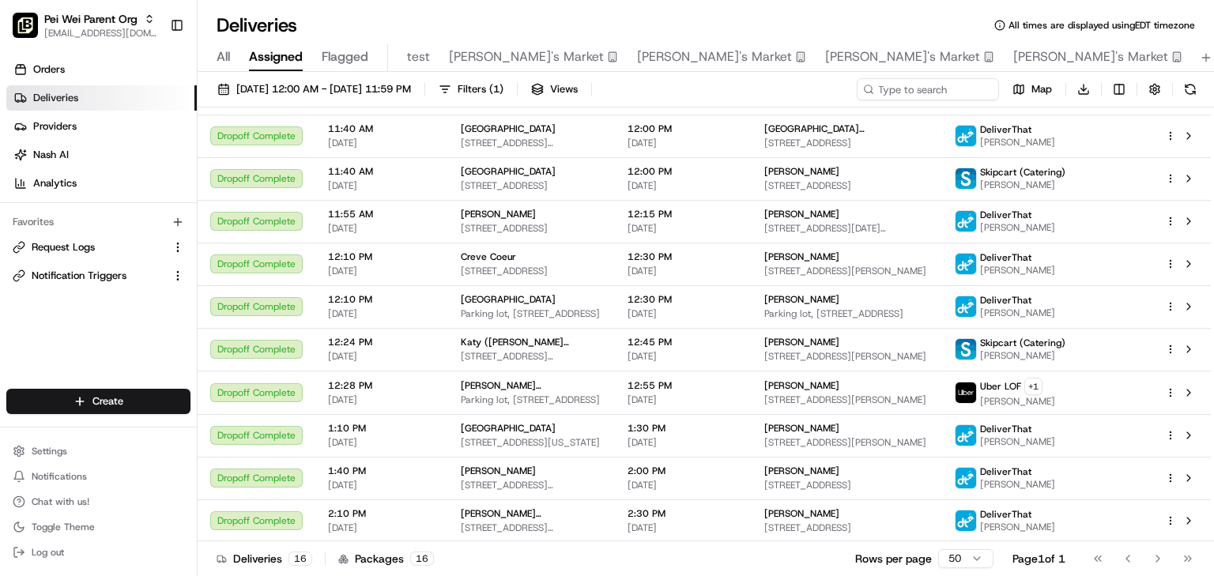
click at [333, 17] on div "Deliveries All times are displayed using EDT timezone" at bounding box center [706, 25] width 1016 height 25
click at [340, 88] on span "08/06/2025 12:00 AM - 08/06/2025 11:59 PM" at bounding box center [323, 89] width 175 height 14
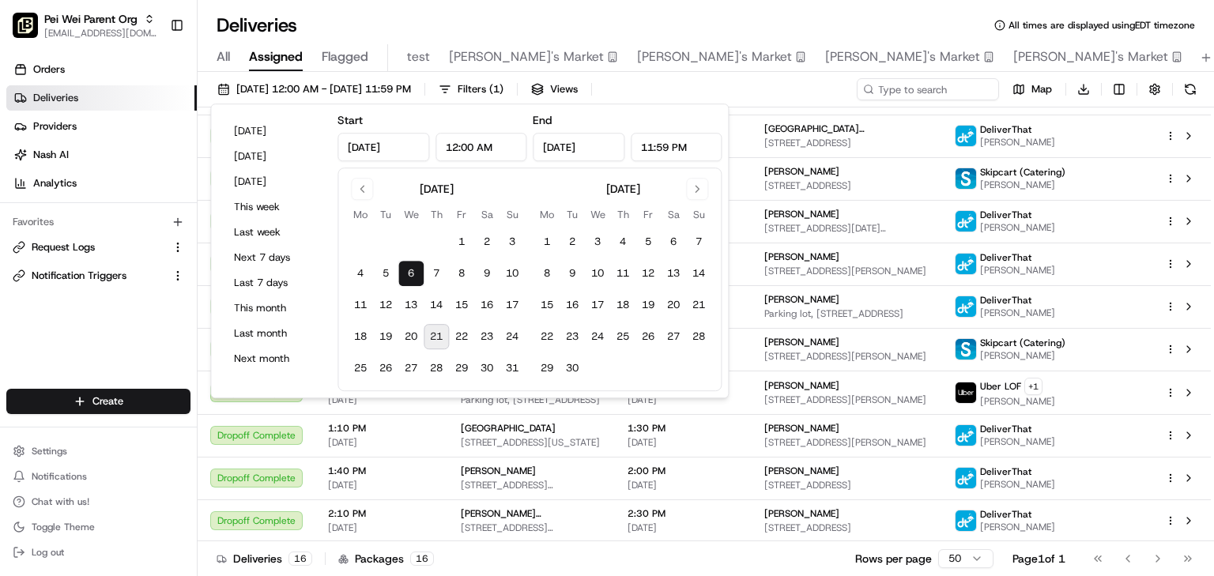
click at [407, 270] on button "6" at bounding box center [410, 273] width 25 height 25
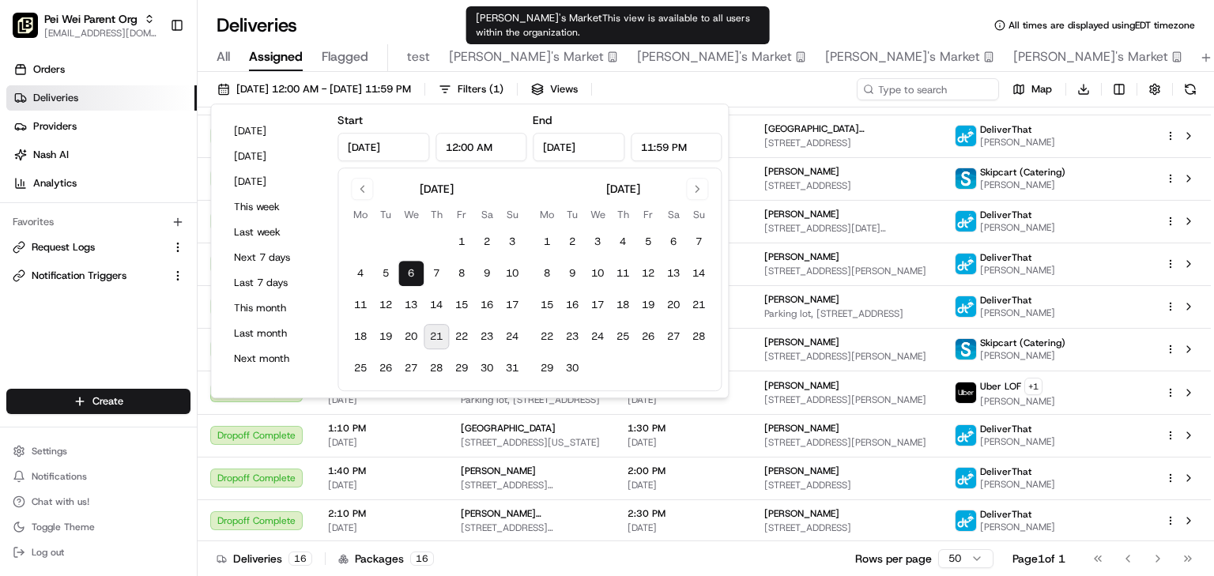
click at [860, 15] on div "Deliveries All times are displayed using EDT timezone" at bounding box center [706, 25] width 1016 height 25
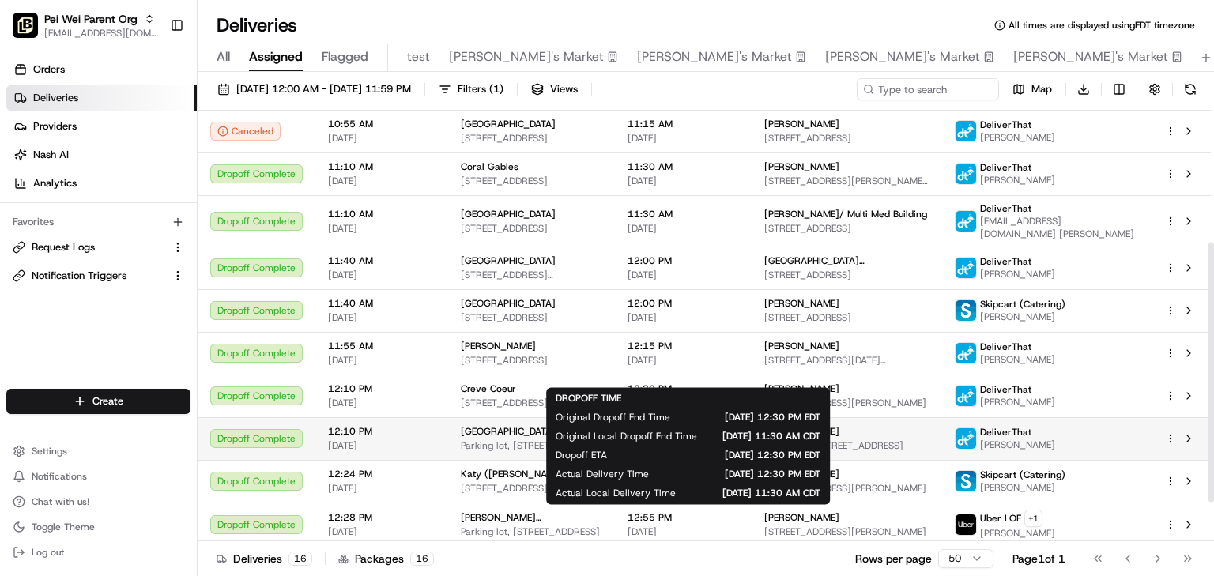
scroll to position [100, 0]
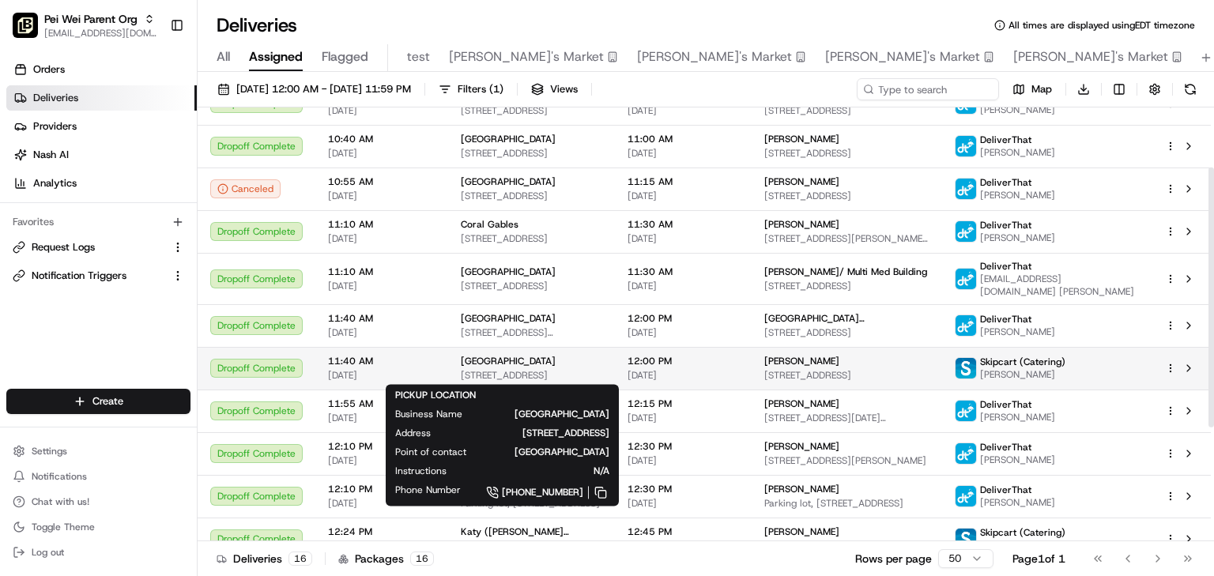
click at [518, 363] on span "[GEOGRAPHIC_DATA]" at bounding box center [508, 361] width 95 height 13
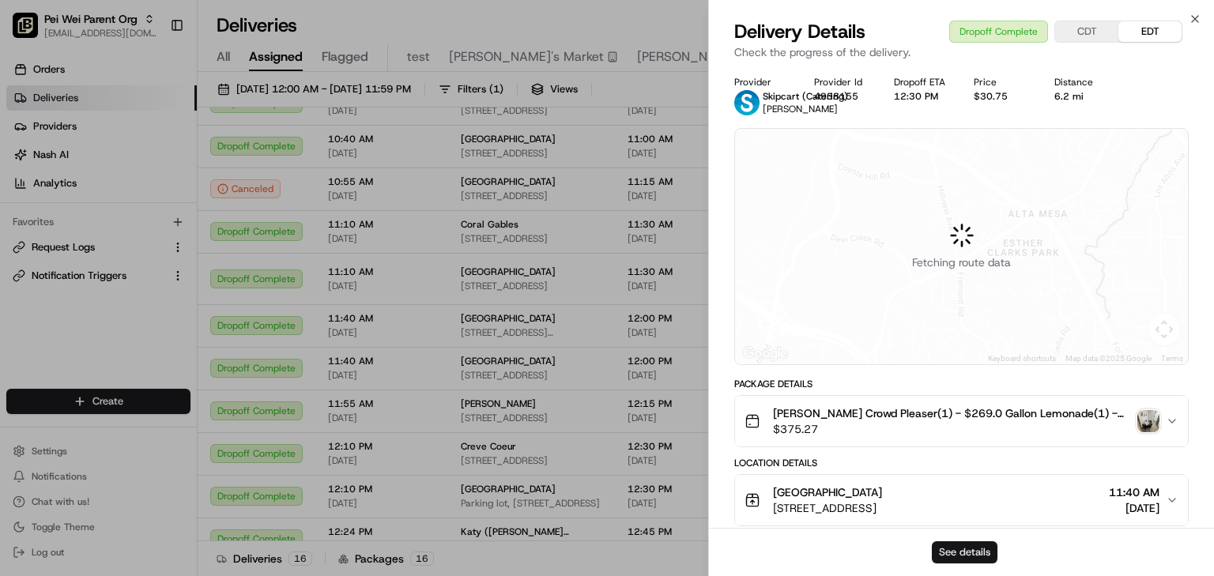
click at [963, 551] on button "See details" at bounding box center [965, 552] width 66 height 22
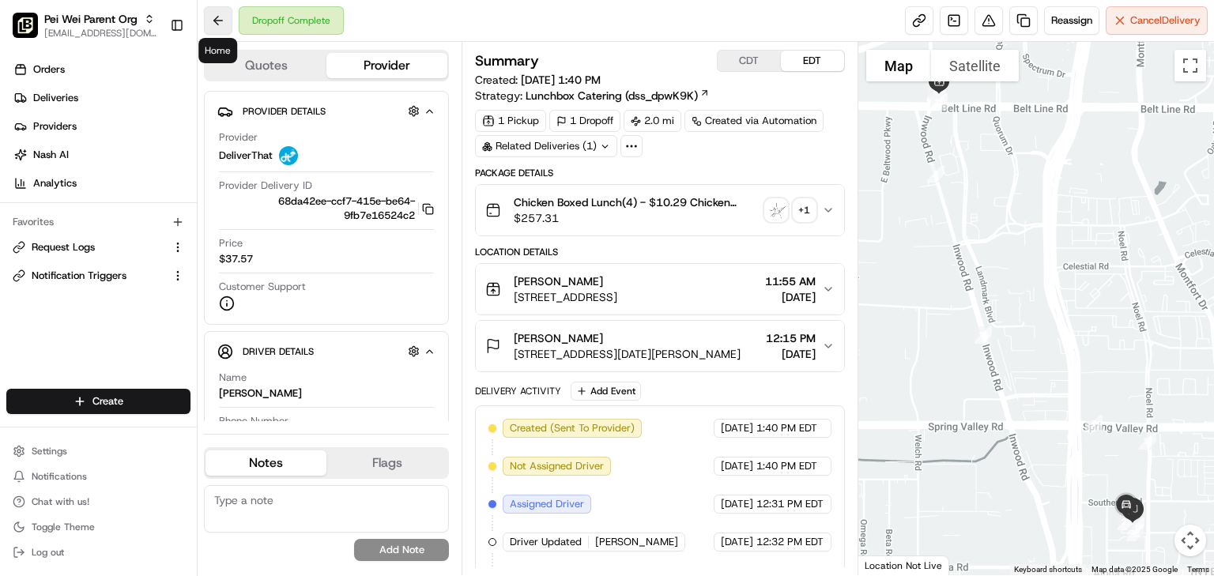
click at [216, 19] on button at bounding box center [218, 20] width 28 height 28
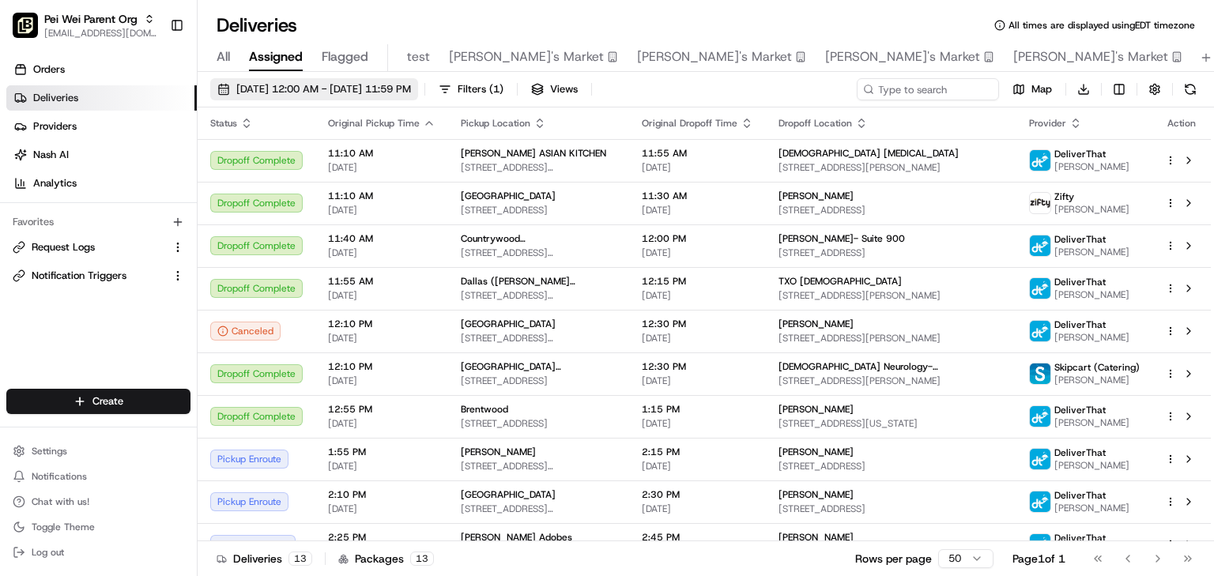
click at [294, 83] on span "[DATE] 12:00 AM - [DATE] 11:59 PM" at bounding box center [323, 89] width 175 height 14
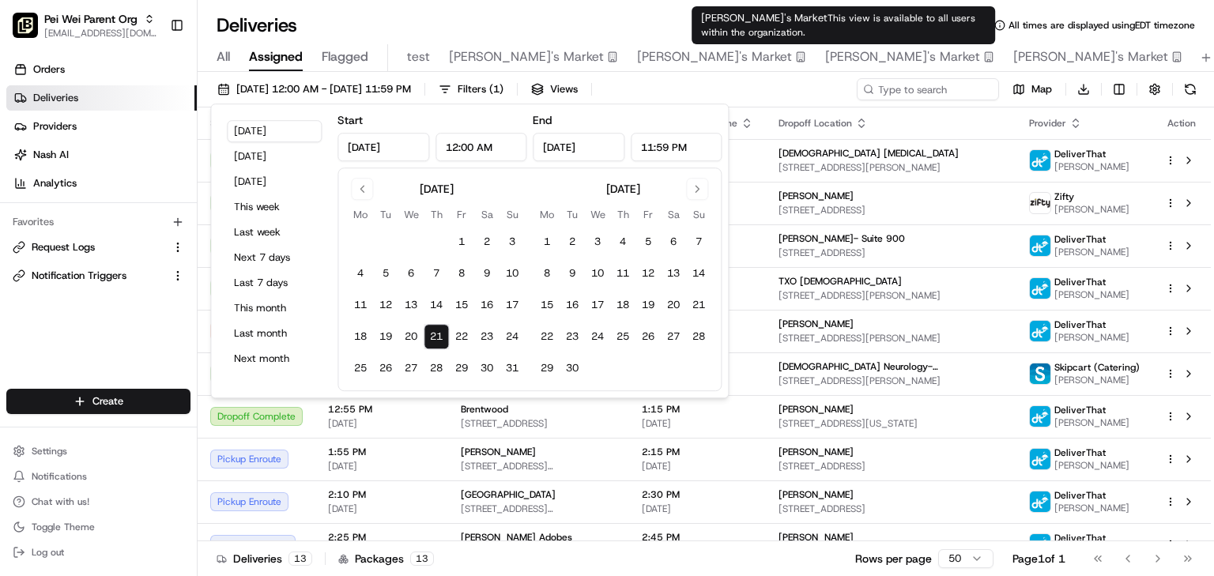
click at [646, 6] on div "Deliveries All times are displayed using EDT timezone All Assigned Flagged test…" at bounding box center [706, 288] width 1016 height 576
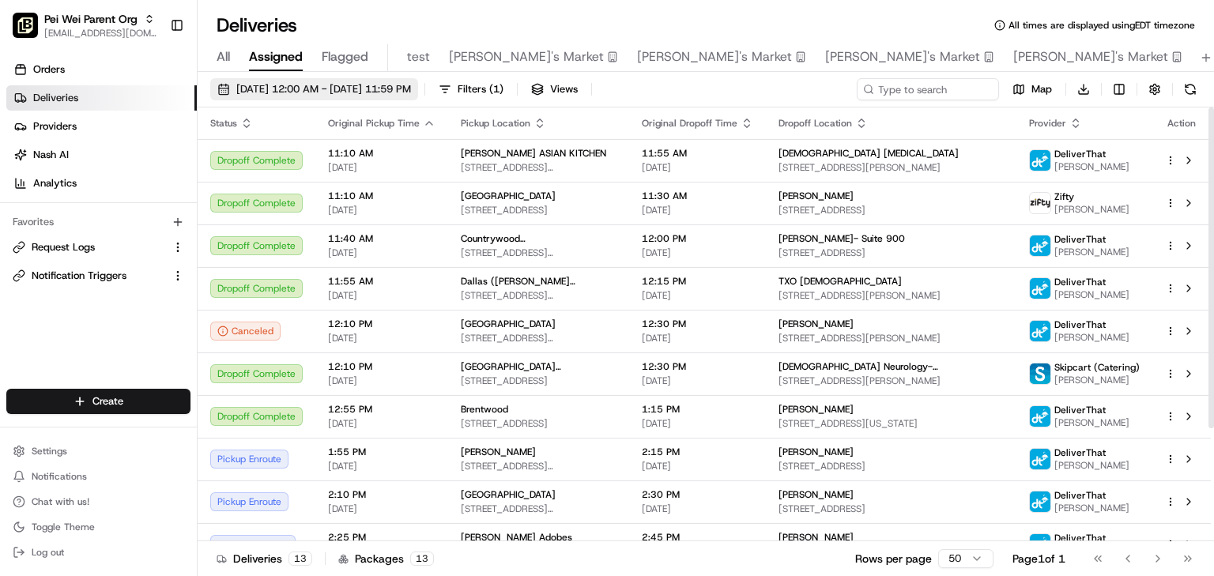
click at [332, 88] on span "[DATE] 12:00 AM - [DATE] 11:59 PM" at bounding box center [323, 89] width 175 height 14
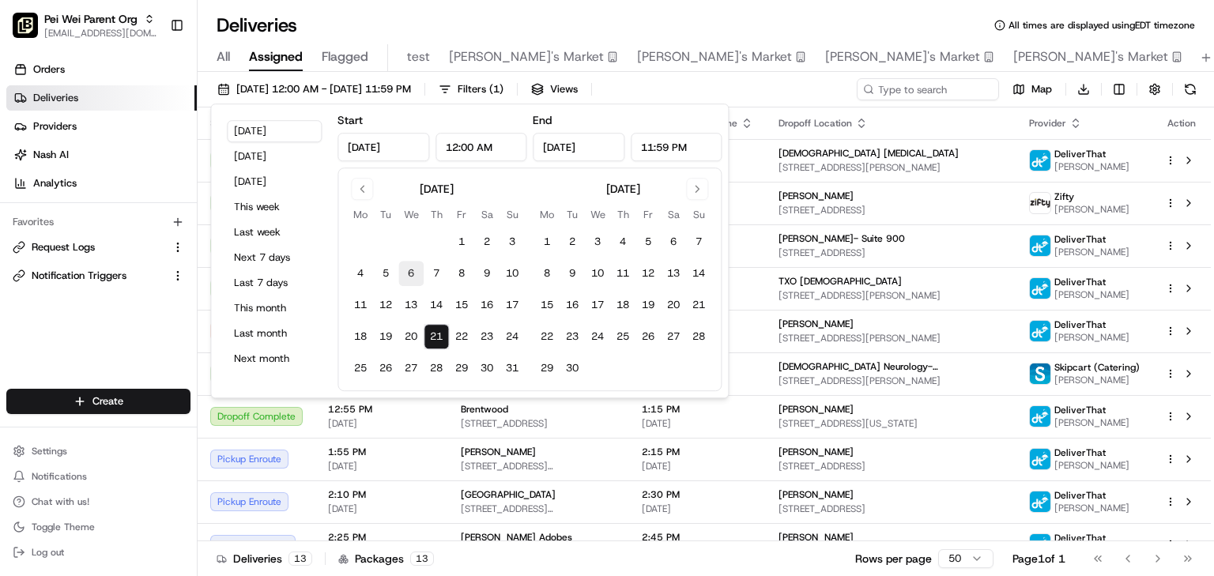
click at [415, 270] on button "6" at bounding box center [410, 273] width 25 height 25
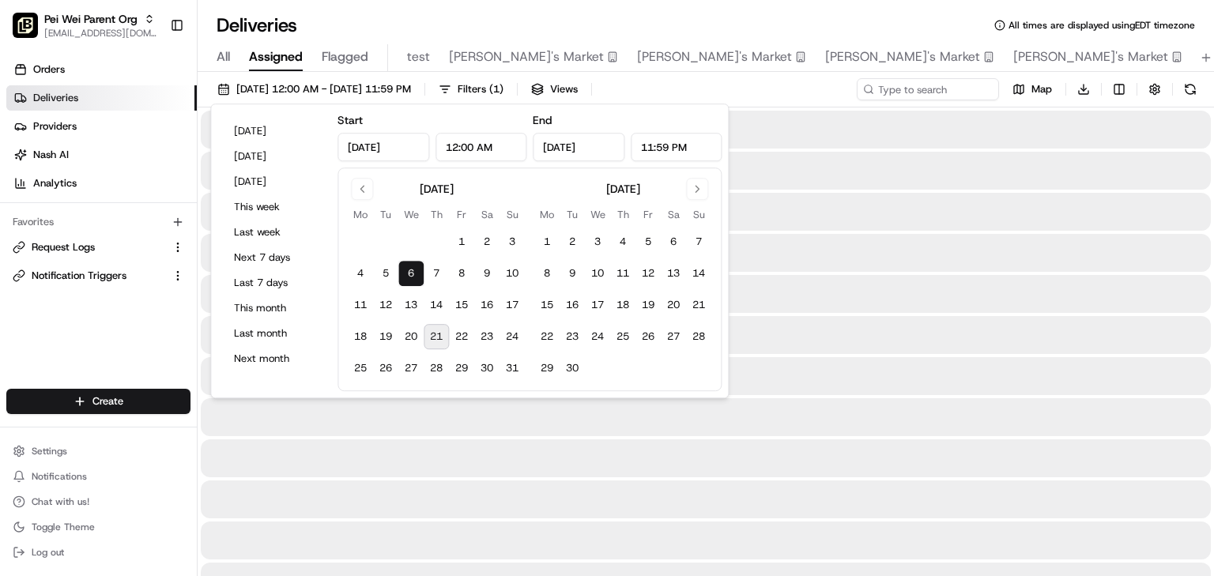
type input "Aug 6, 2025"
click at [402, 268] on button "6" at bounding box center [410, 273] width 25 height 25
click at [903, 18] on div "Deliveries All times are displayed using EDT timezone" at bounding box center [706, 25] width 1016 height 25
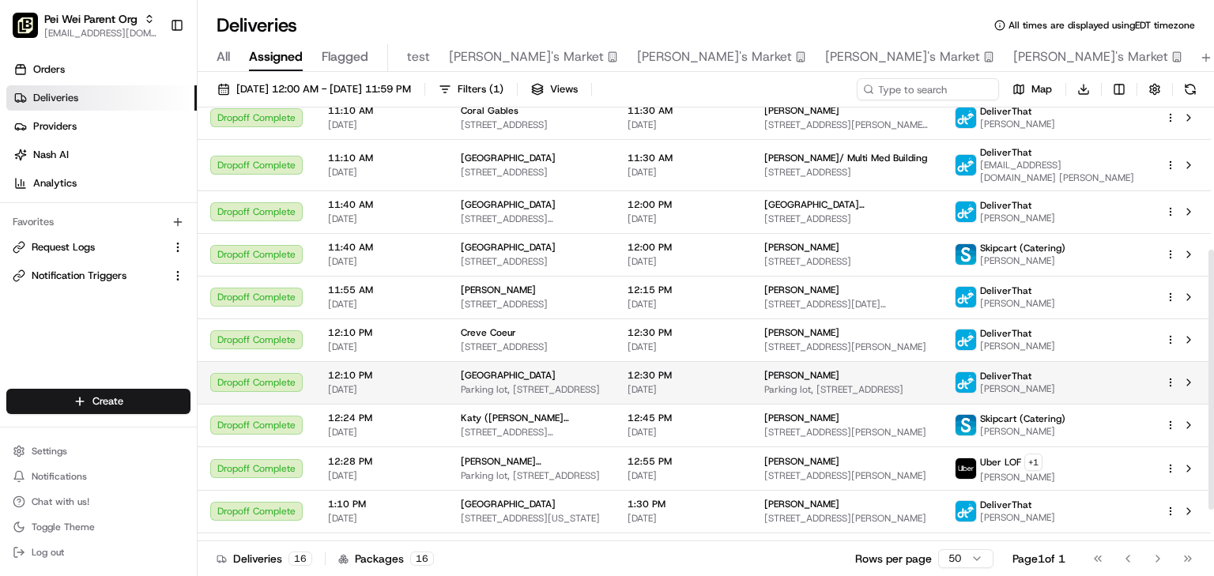
scroll to position [289, 0]
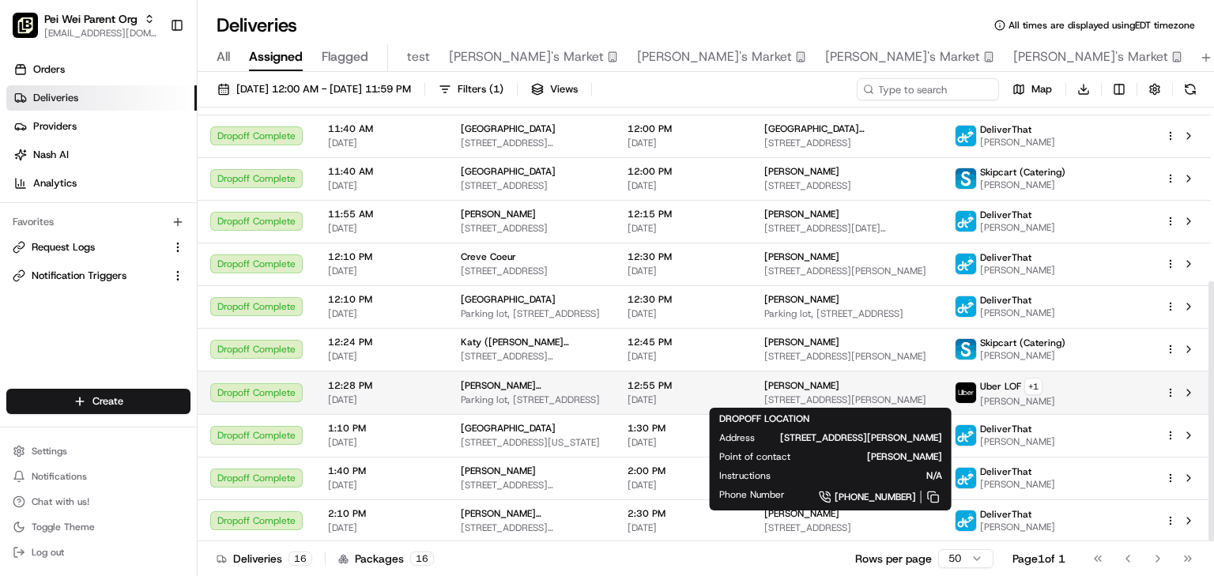
click at [739, 386] on span "12:55 PM" at bounding box center [682, 385] width 111 height 13
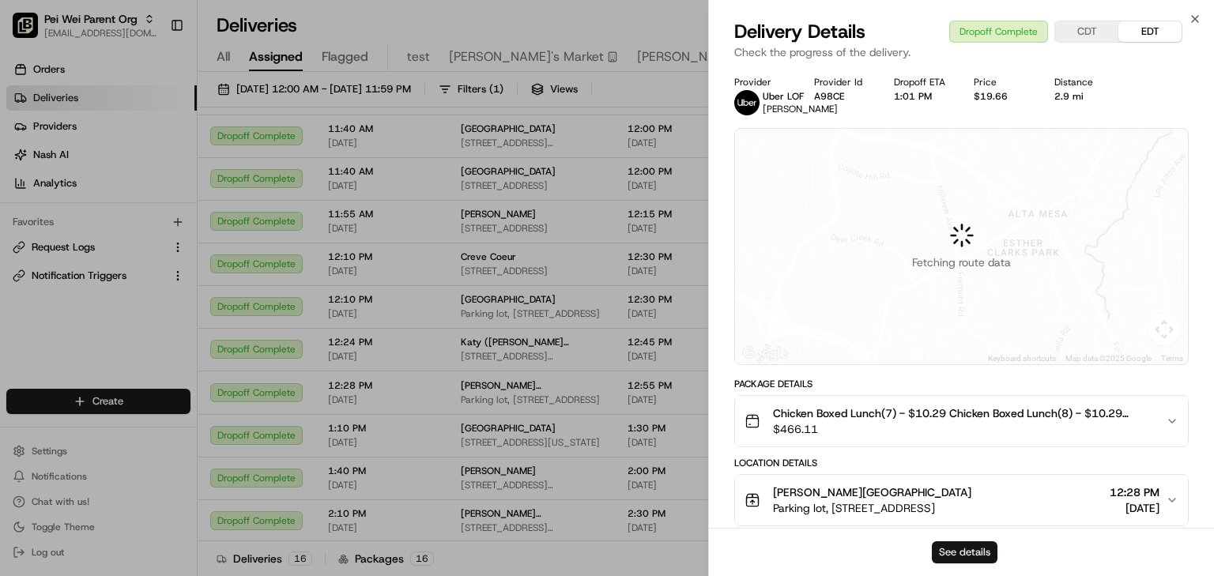
click at [951, 552] on button "See details" at bounding box center [965, 552] width 66 height 22
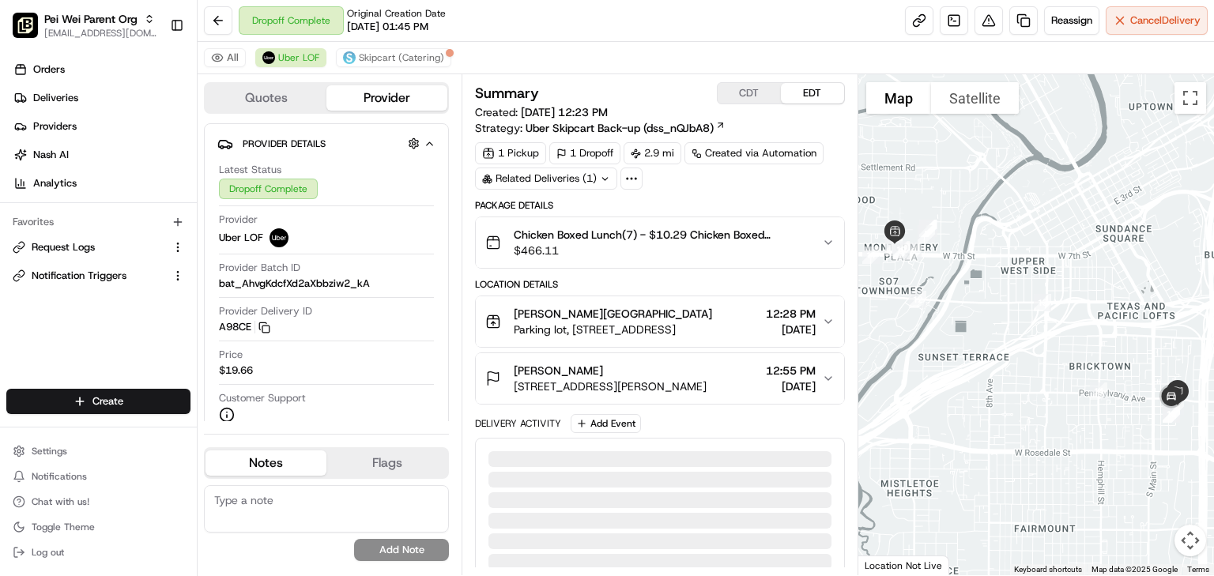
click at [729, 95] on button "CDT" at bounding box center [748, 93] width 63 height 21
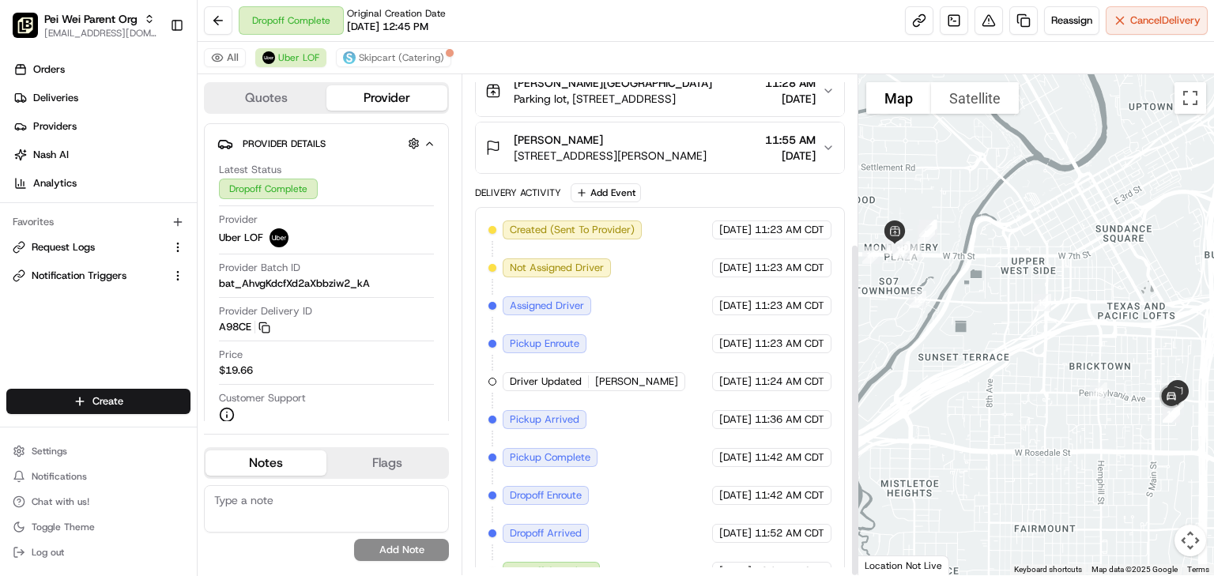
scroll to position [253, 0]
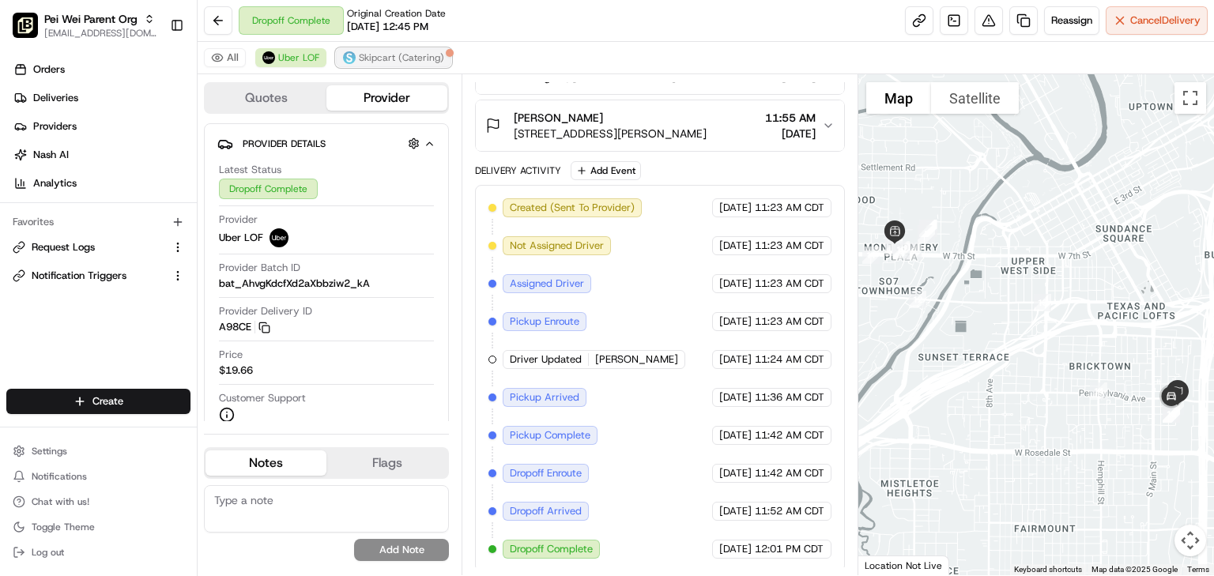
click at [382, 51] on span "Skipcart (Catering)" at bounding box center [401, 57] width 85 height 13
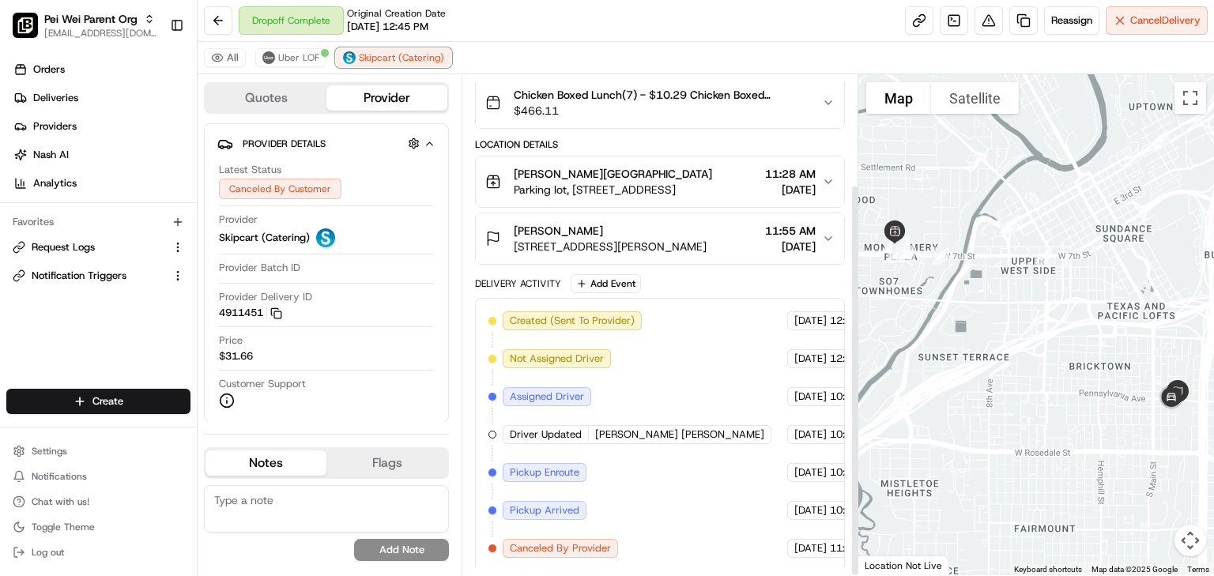
scroll to position [139, 0]
click at [292, 57] on span "Uber LOF" at bounding box center [298, 57] width 41 height 13
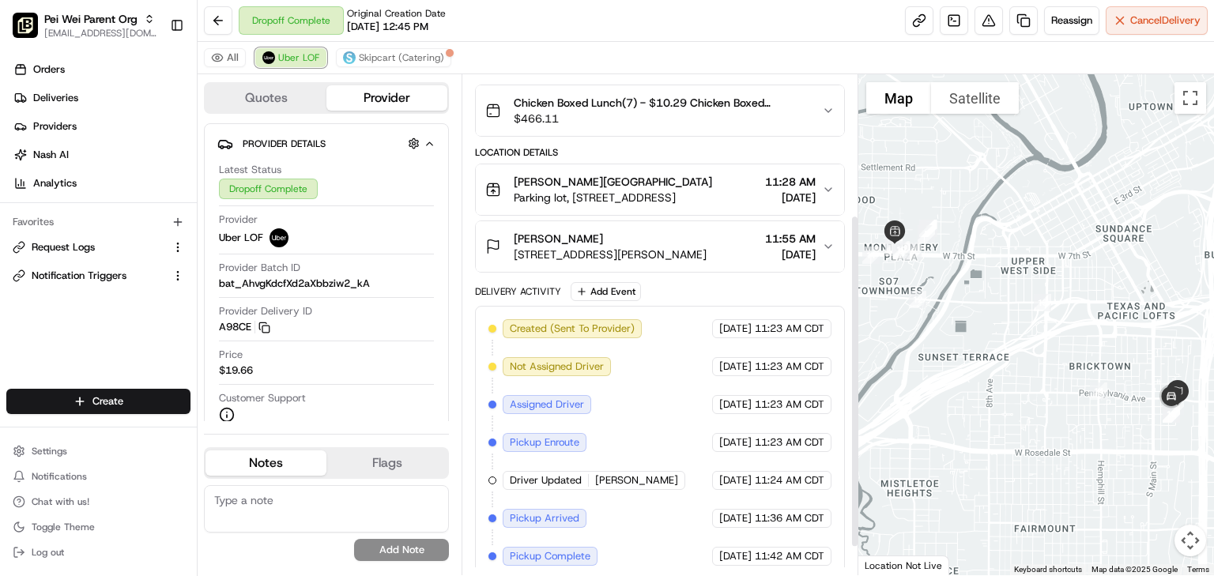
scroll to position [0, 0]
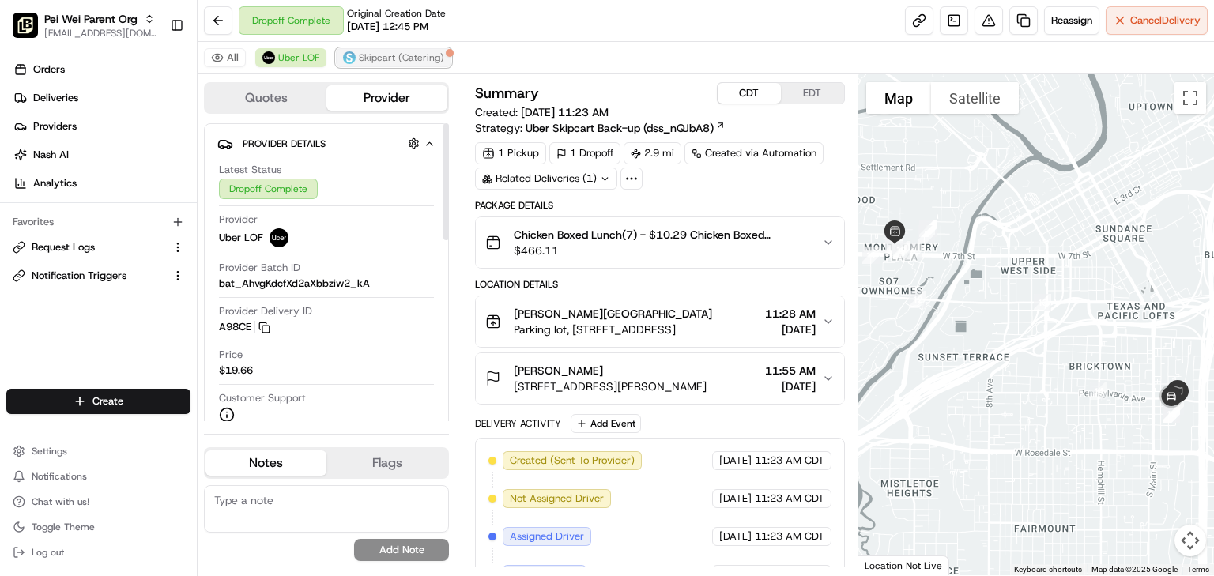
click at [370, 51] on span "Skipcart (Catering)" at bounding box center [401, 57] width 85 height 13
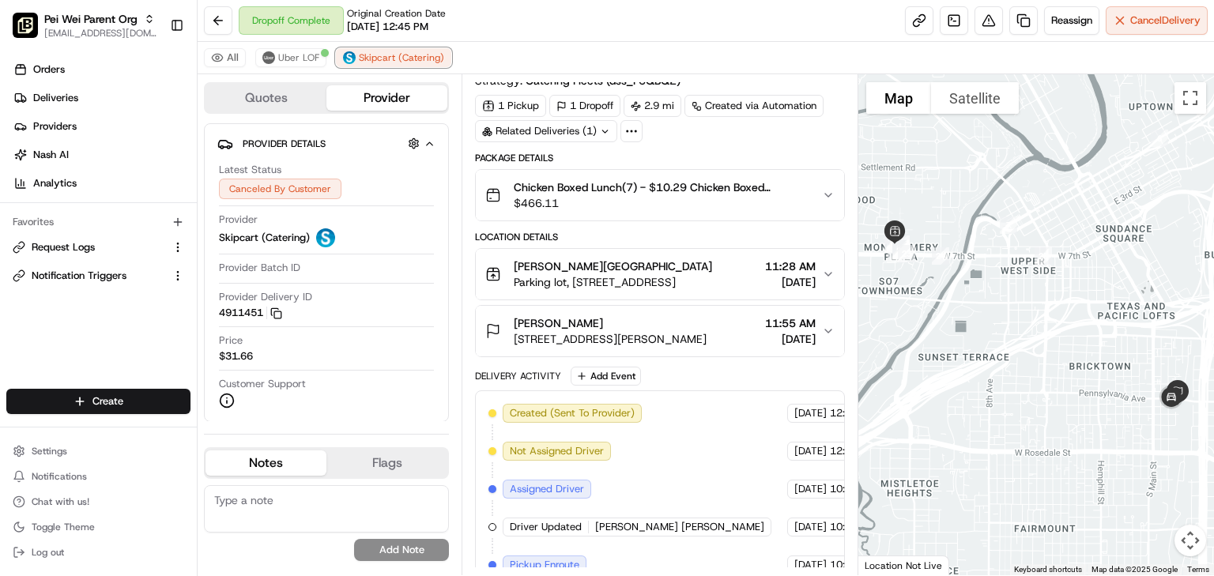
scroll to position [139, 0]
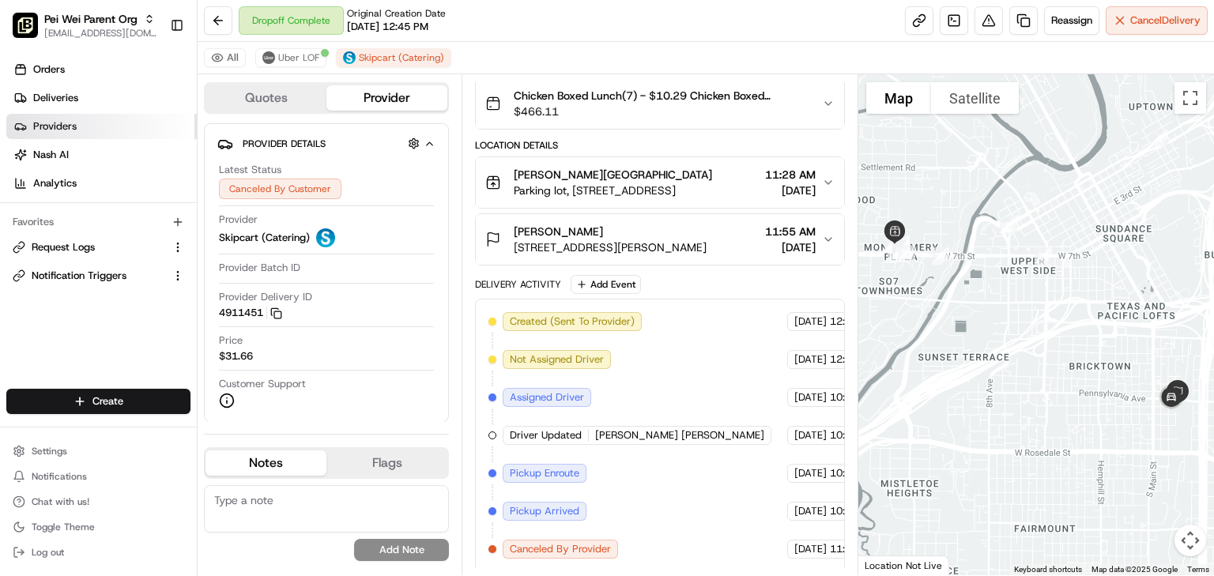
drag, startPoint x: 159, startPoint y: 115, endPoint x: 176, endPoint y: 121, distance: 18.5
click at [159, 115] on link "Providers" at bounding box center [101, 126] width 190 height 25
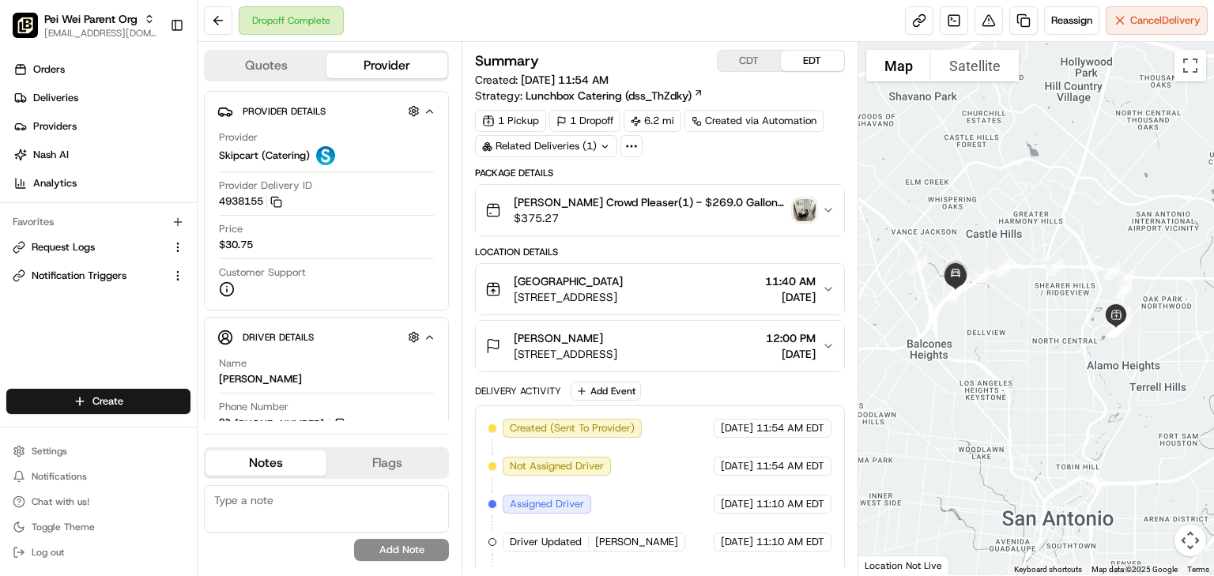
click at [821, 288] on div "[GEOGRAPHIC_DATA] [STREET_ADDRESS] 11:40 AM [DATE]" at bounding box center [653, 289] width 337 height 32
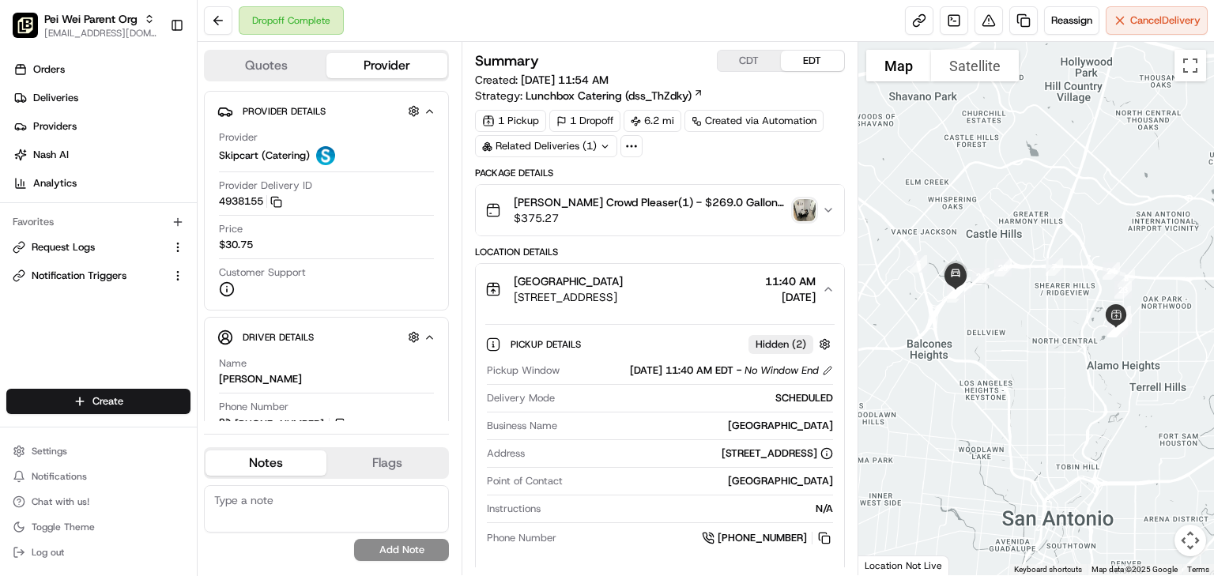
drag, startPoint x: 736, startPoint y: 54, endPoint x: 691, endPoint y: 145, distance: 101.8
click at [736, 54] on button "CDT" at bounding box center [748, 61] width 63 height 21
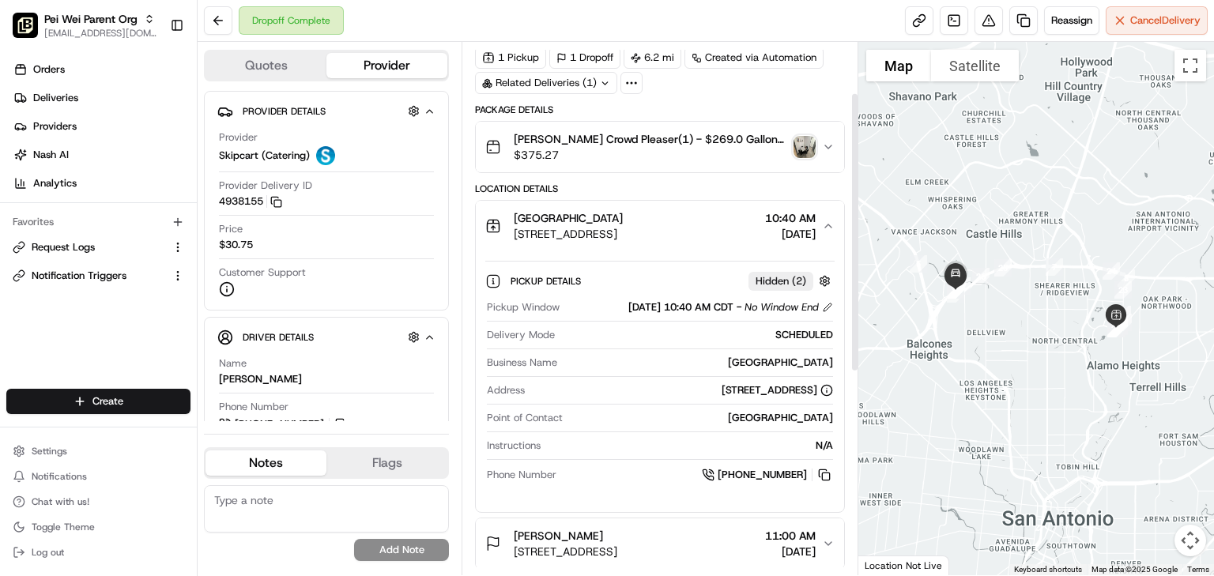
scroll to position [190, 0]
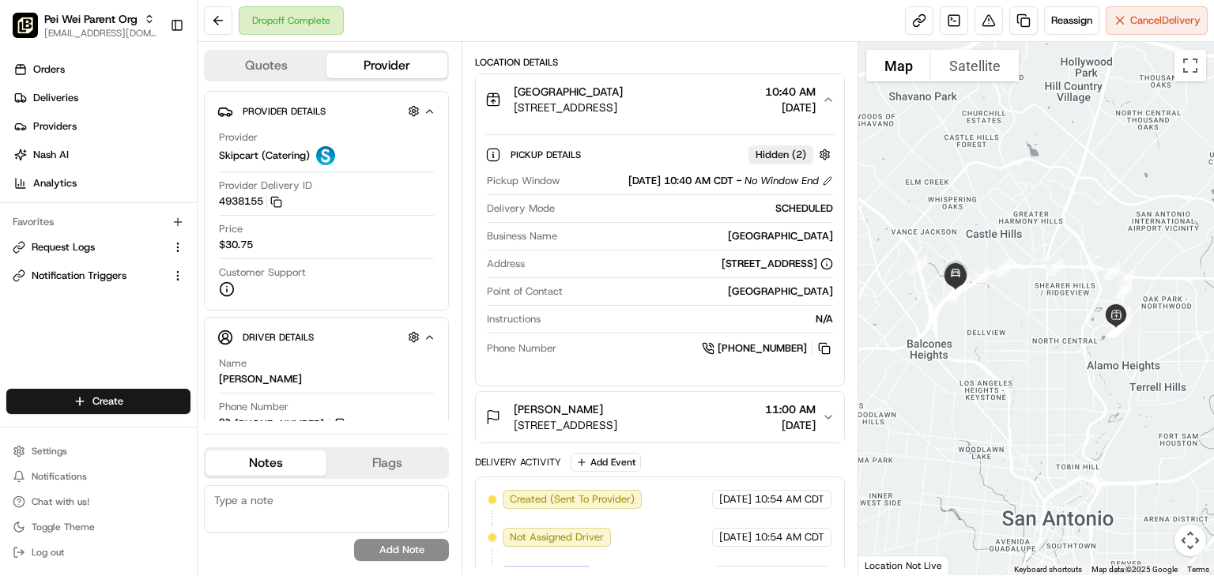
click at [825, 414] on icon "button" at bounding box center [828, 417] width 13 height 13
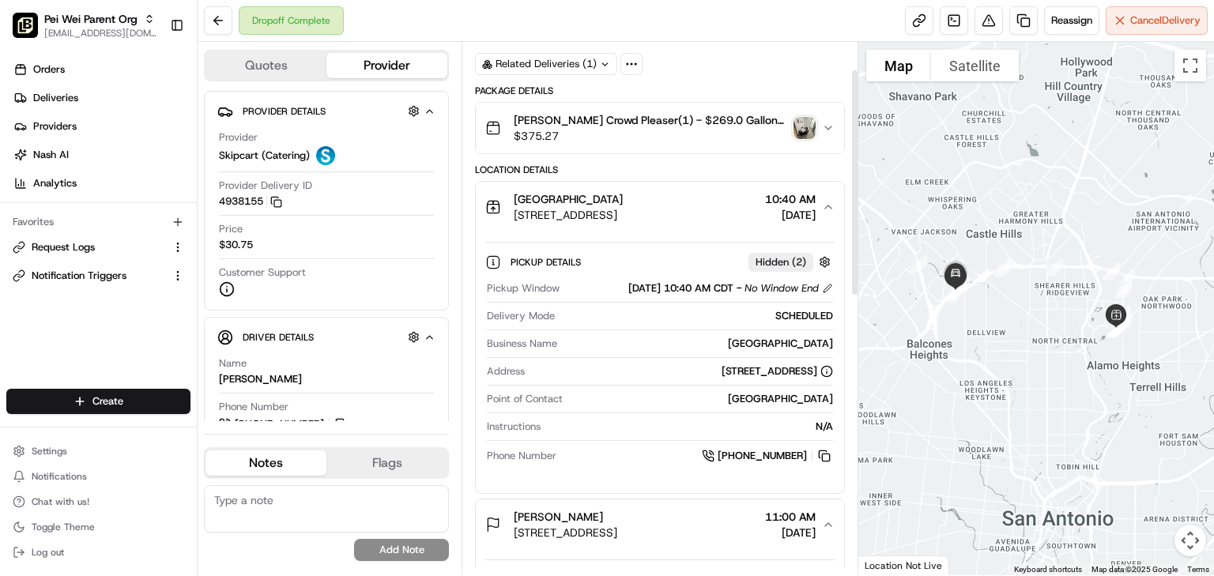
scroll to position [126, 0]
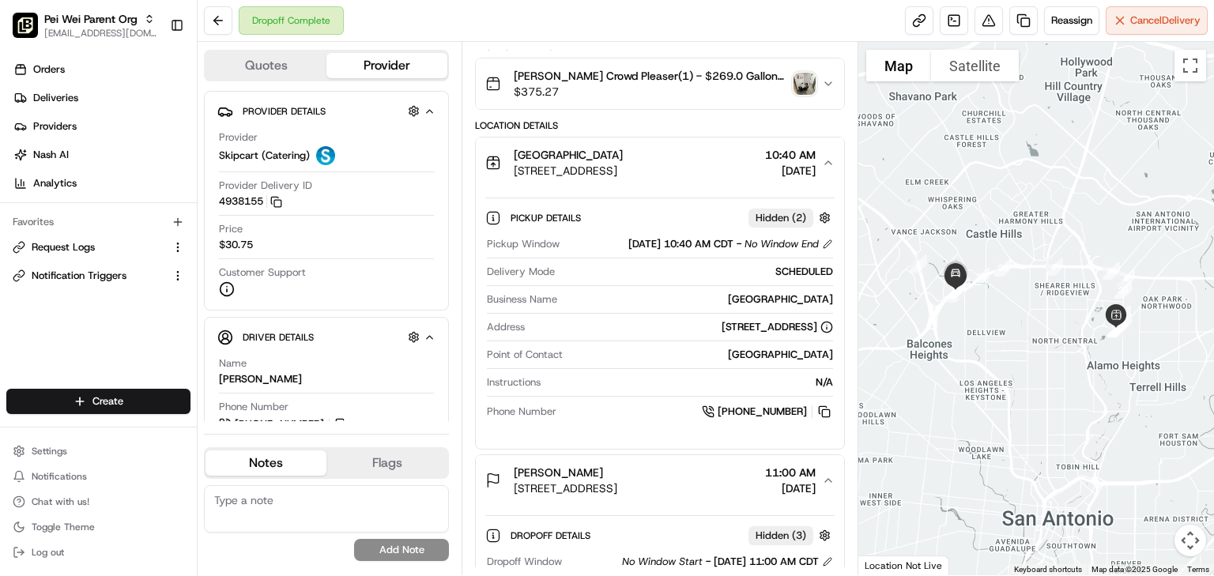
drag, startPoint x: 588, startPoint y: 235, endPoint x: 731, endPoint y: 243, distance: 143.2
click at [731, 243] on div "[DATE] 10:40 AM CDT - No Window End" at bounding box center [699, 244] width 267 height 14
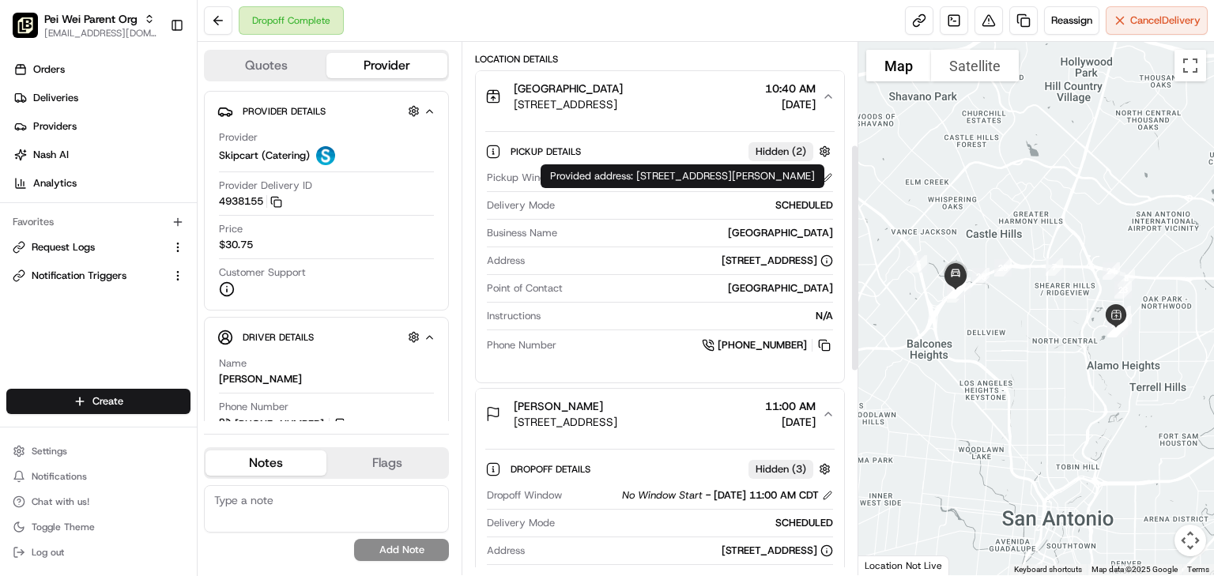
scroll to position [253, 0]
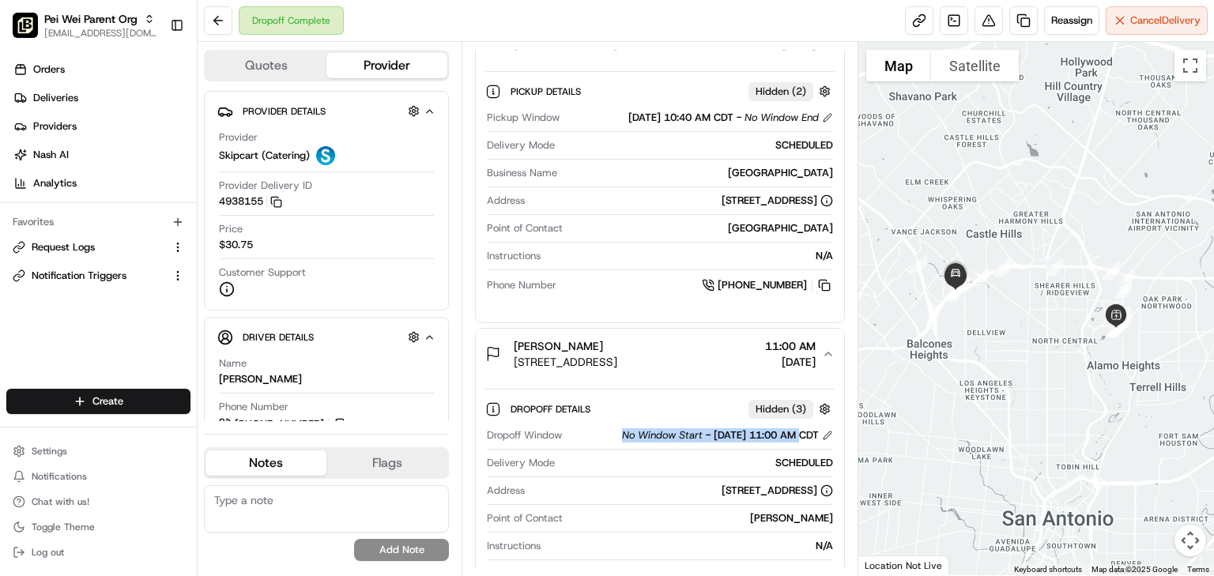
drag, startPoint x: 589, startPoint y: 427, endPoint x: 778, endPoint y: 424, distance: 188.9
click at [778, 424] on div "Dropoff Window No Window Start - [DATE] 11:00 AM CDT Delivery Mode SCHEDULED Ad…" at bounding box center [659, 506] width 349 height 168
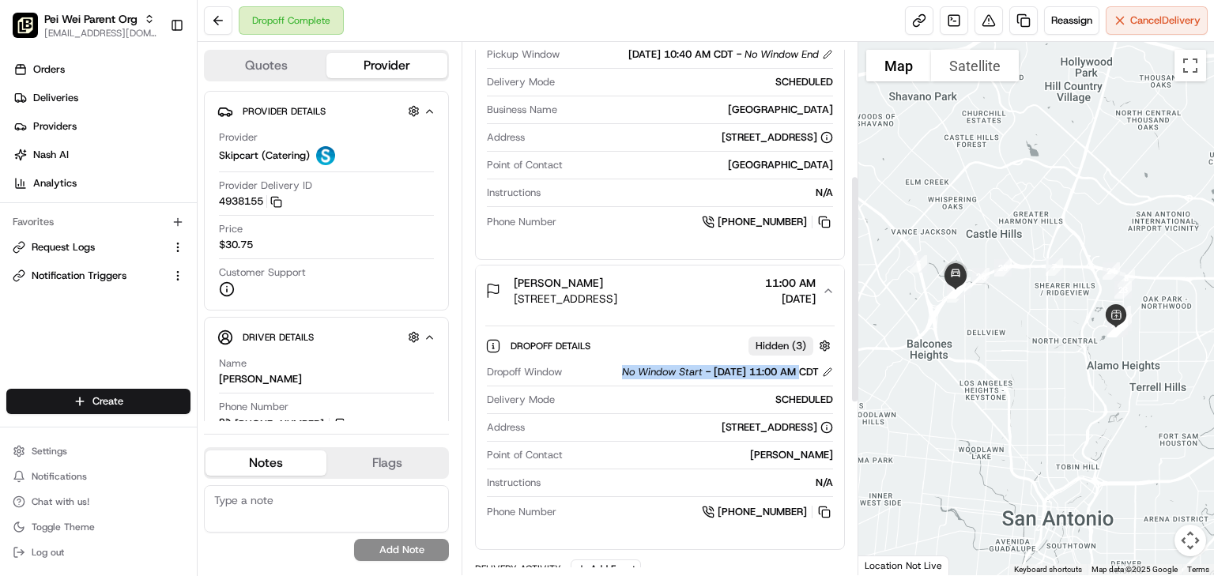
scroll to position [0, 0]
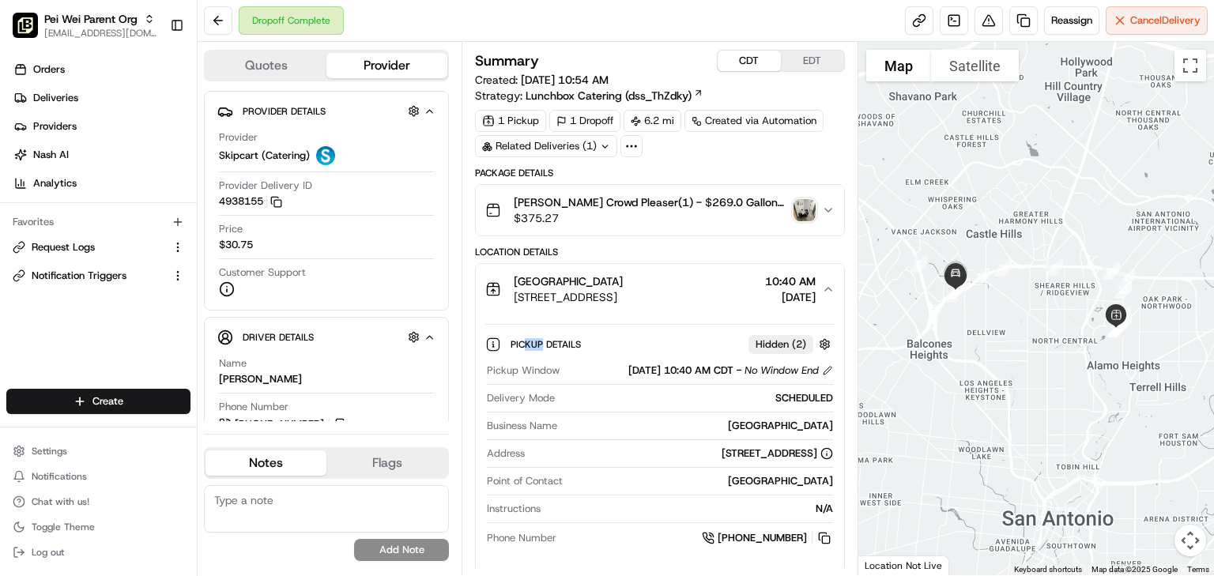
drag, startPoint x: 540, startPoint y: 341, endPoint x: 549, endPoint y: 346, distance: 10.6
click at [540, 341] on span "Pickup Details" at bounding box center [546, 344] width 73 height 13
drag, startPoint x: 594, startPoint y: 366, endPoint x: 733, endPoint y: 363, distance: 139.1
click at [733, 363] on div "[DATE] 10:40 AM CDT - No Window End" at bounding box center [723, 370] width 190 height 14
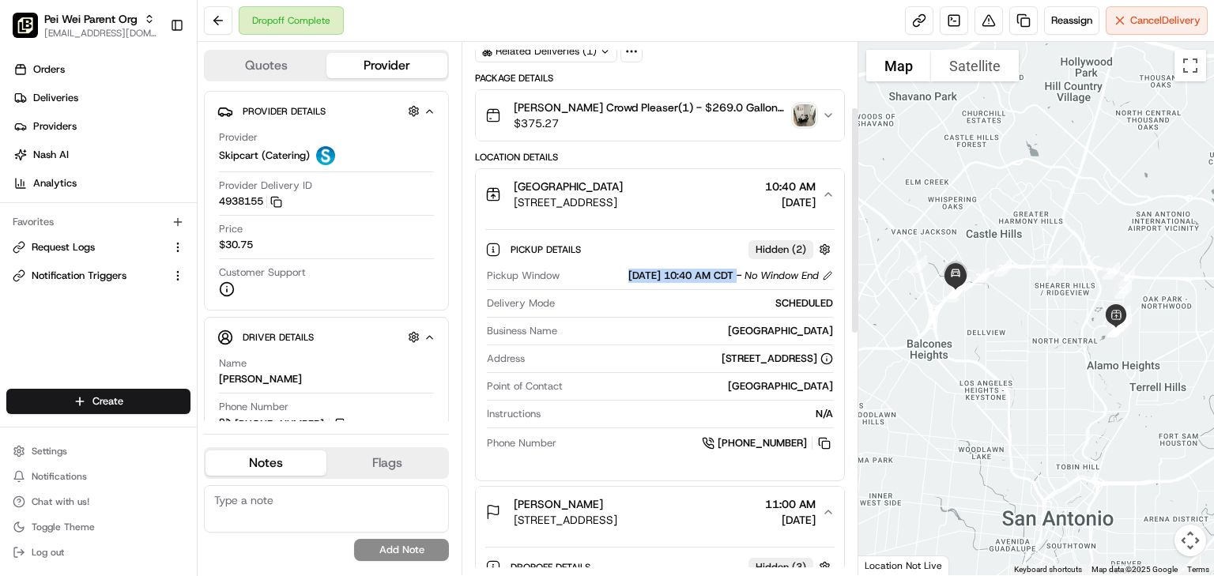
scroll to position [190, 0]
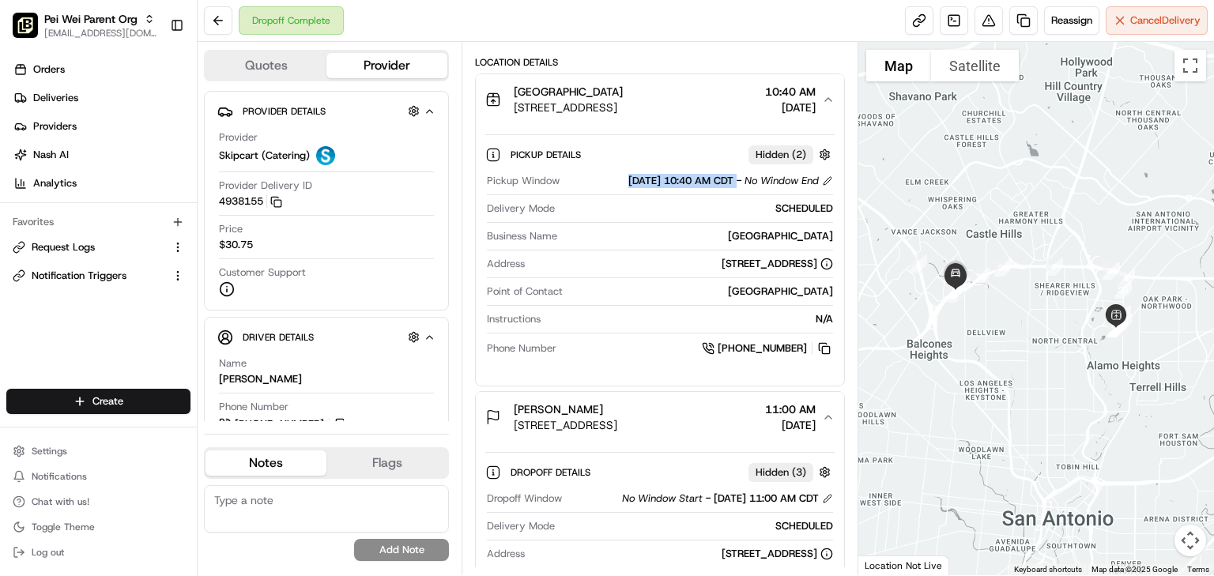
drag, startPoint x: 742, startPoint y: 28, endPoint x: 373, endPoint y: 9, distance: 369.5
click at [742, 28] on div "Dropoff Complete Reassign Cancel Delivery" at bounding box center [706, 21] width 1016 height 42
click at [207, 19] on button at bounding box center [218, 20] width 28 height 28
